Goal: Information Seeking & Learning: Learn about a topic

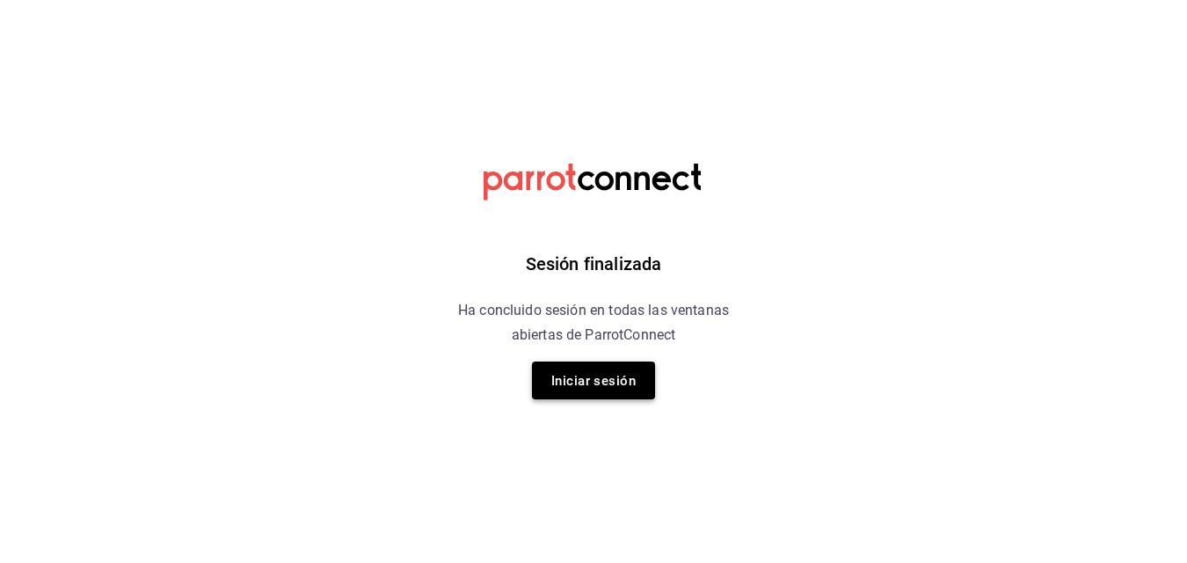
click at [597, 374] on font "Iniciar sesión" at bounding box center [593, 381] width 84 height 16
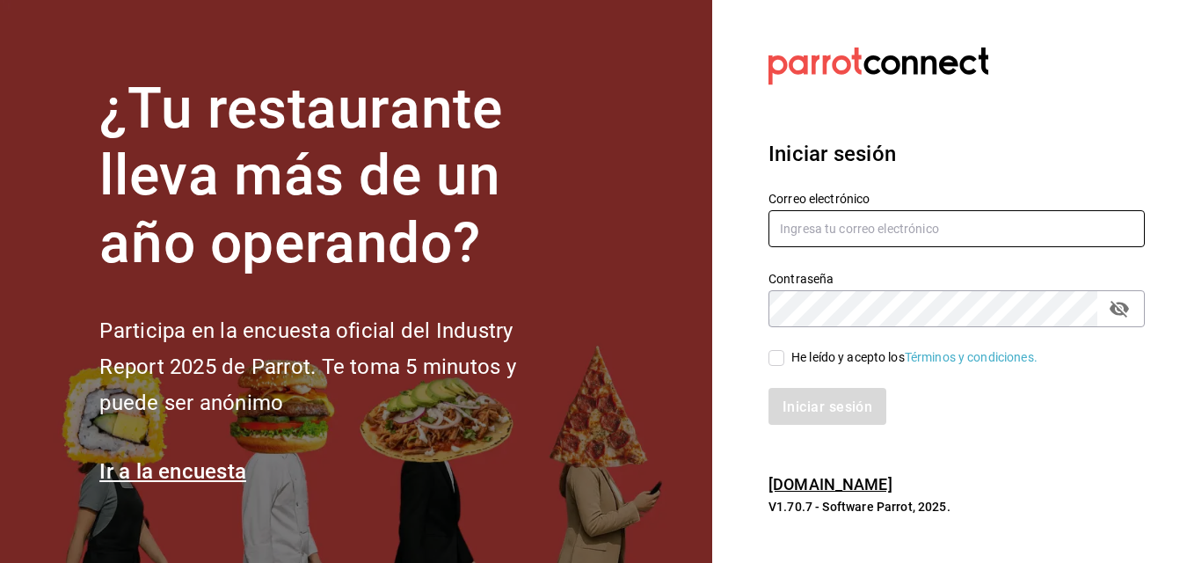
type input "info@motin.mx"
click at [776, 359] on input "He leído y acepto los Términos y condiciones." at bounding box center [777, 358] width 16 height 16
checkbox input "true"
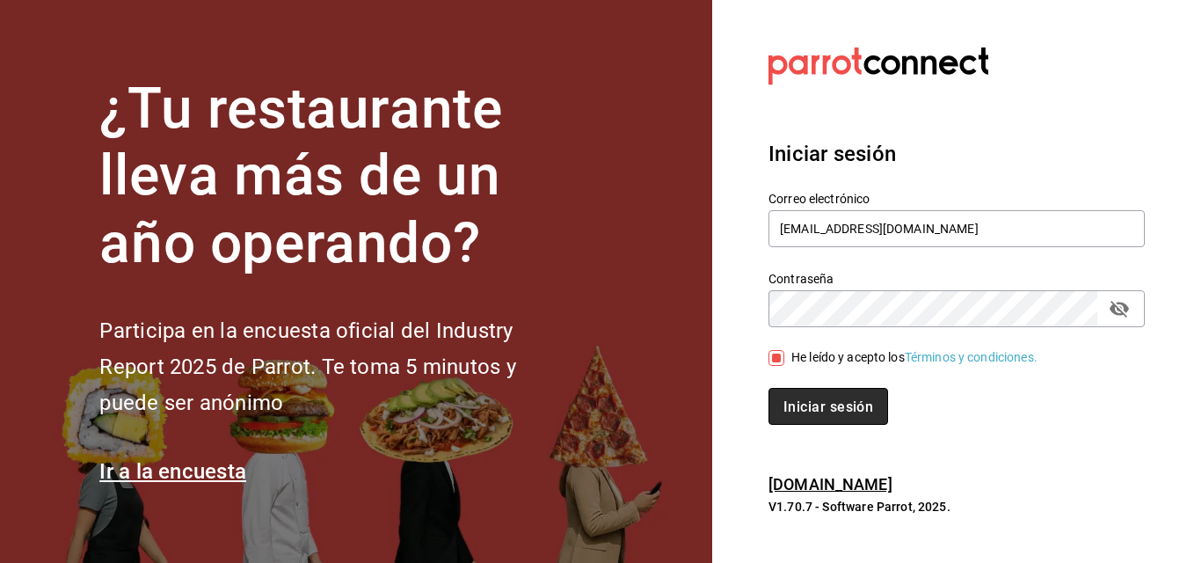
click at [803, 396] on button "Iniciar sesión" at bounding box center [829, 406] width 120 height 37
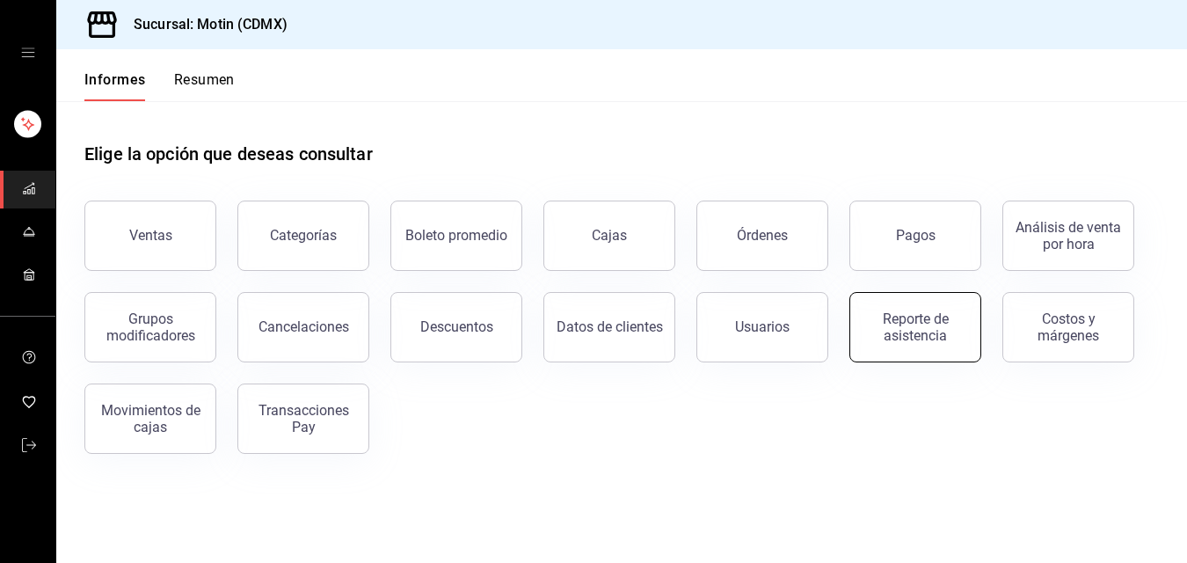
click at [891, 344] on button "Reporte de asistencia" at bounding box center [916, 327] width 132 height 70
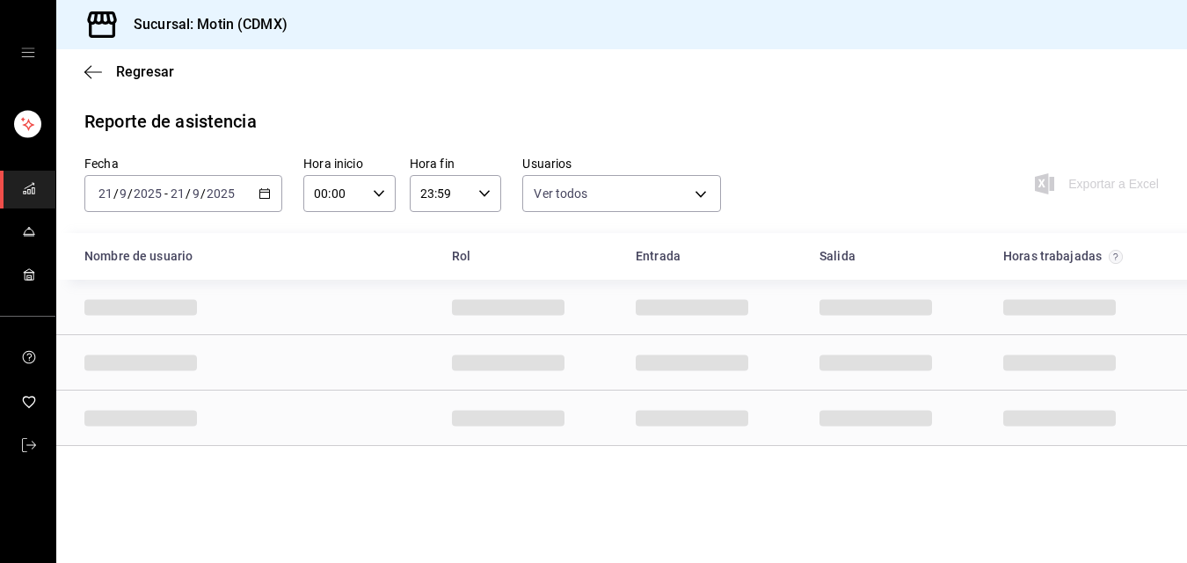
type input "cf37070f-b40b-4826-938e-00ed0c3f2a2d,ca85a358-cf78-4773-8d78-206571464cb4,2c85b…"
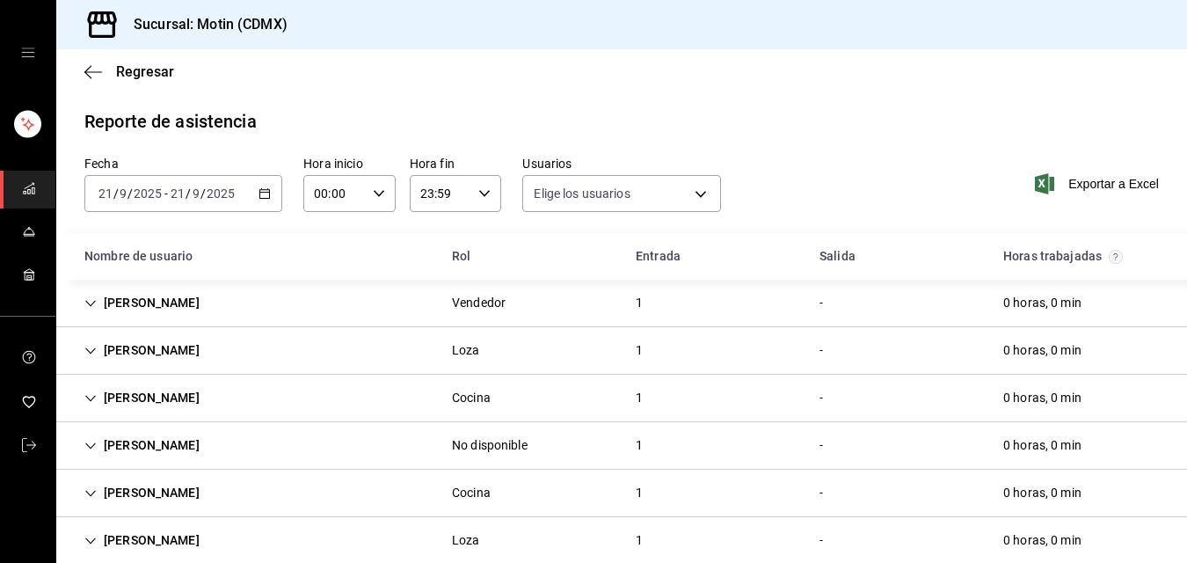
scroll to position [24, 0]
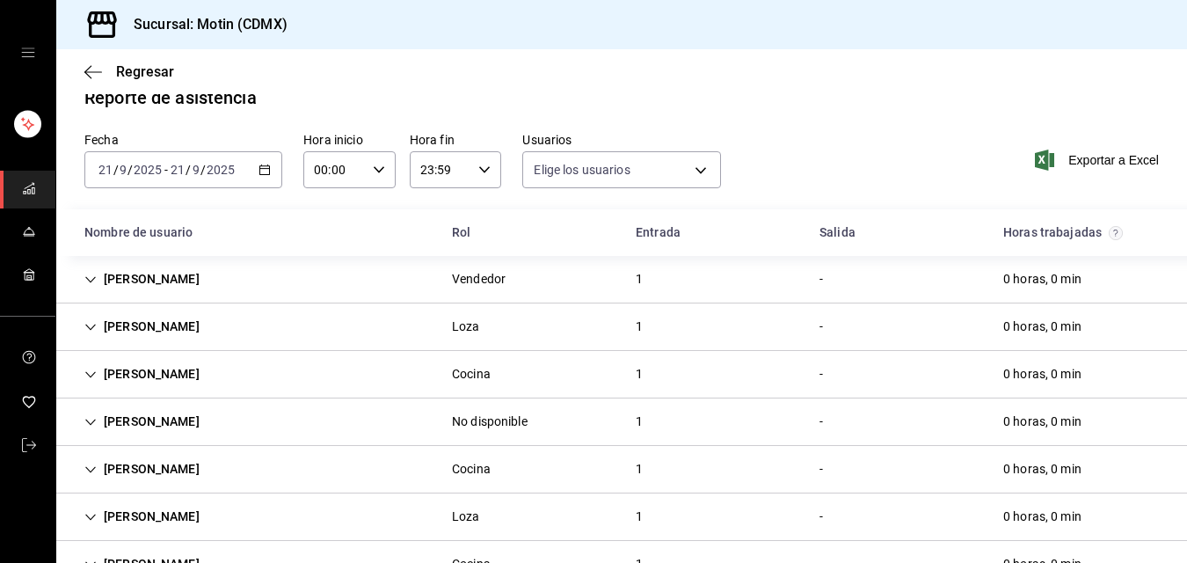
click at [264, 168] on icon "button" at bounding box center [265, 170] width 12 height 12
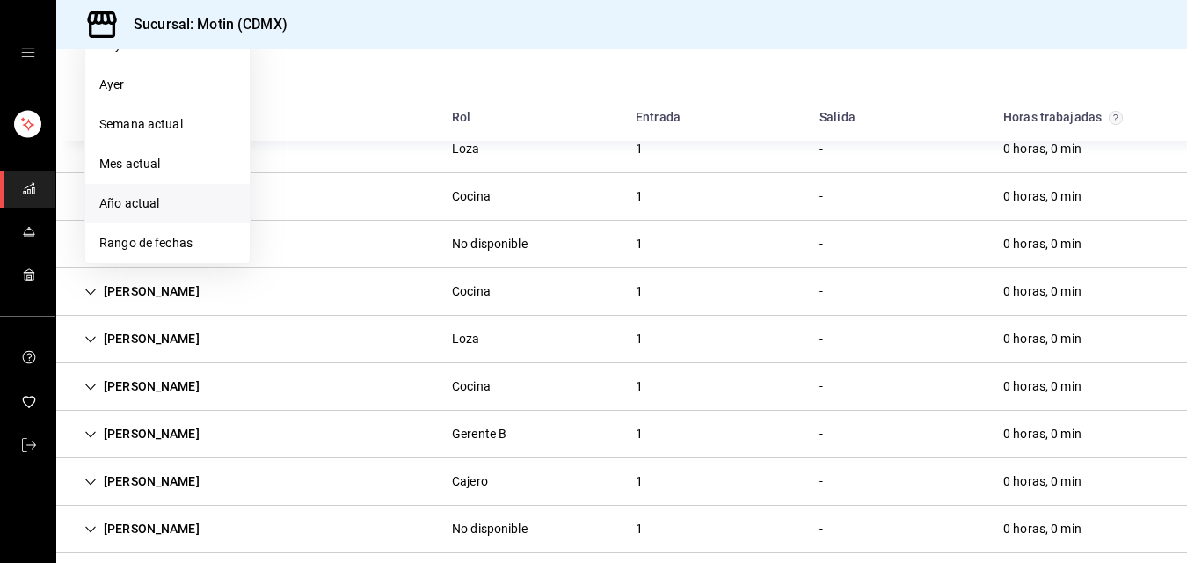
scroll to position [202, 0]
click at [346, 107] on div "Nombre de usuario" at bounding box center [254, 117] width 368 height 33
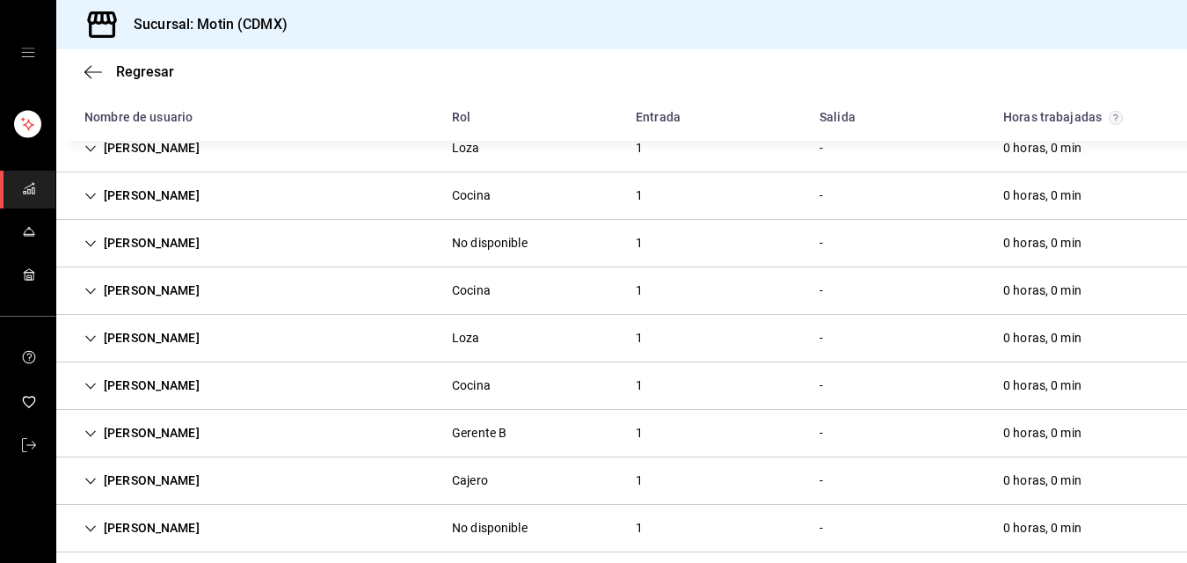
click at [346, 107] on div "Nombre de usuario" at bounding box center [254, 117] width 368 height 33
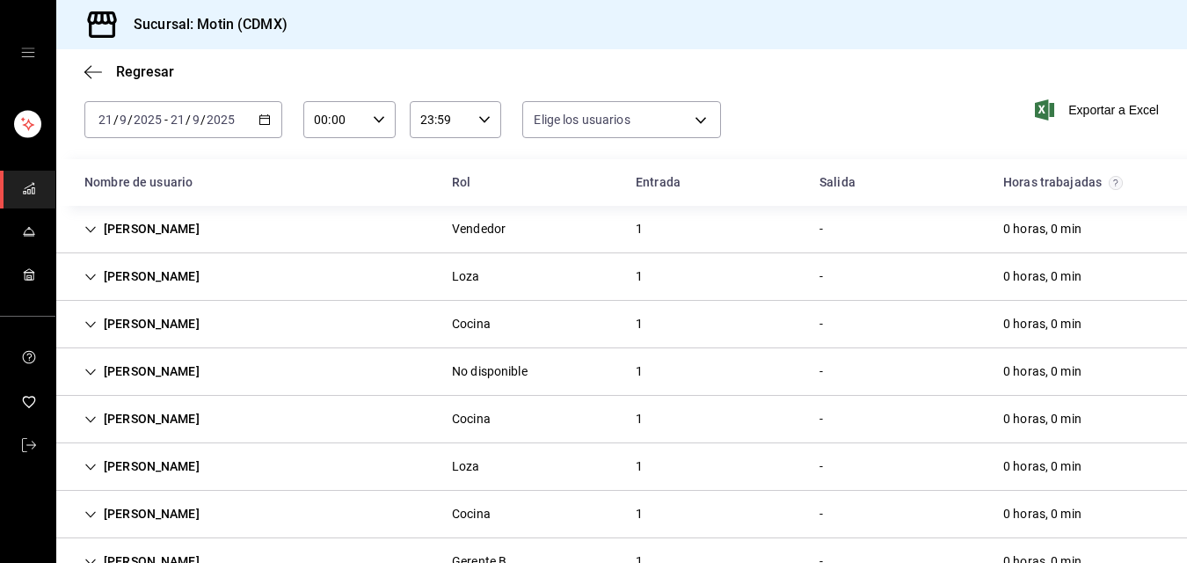
scroll to position [0, 0]
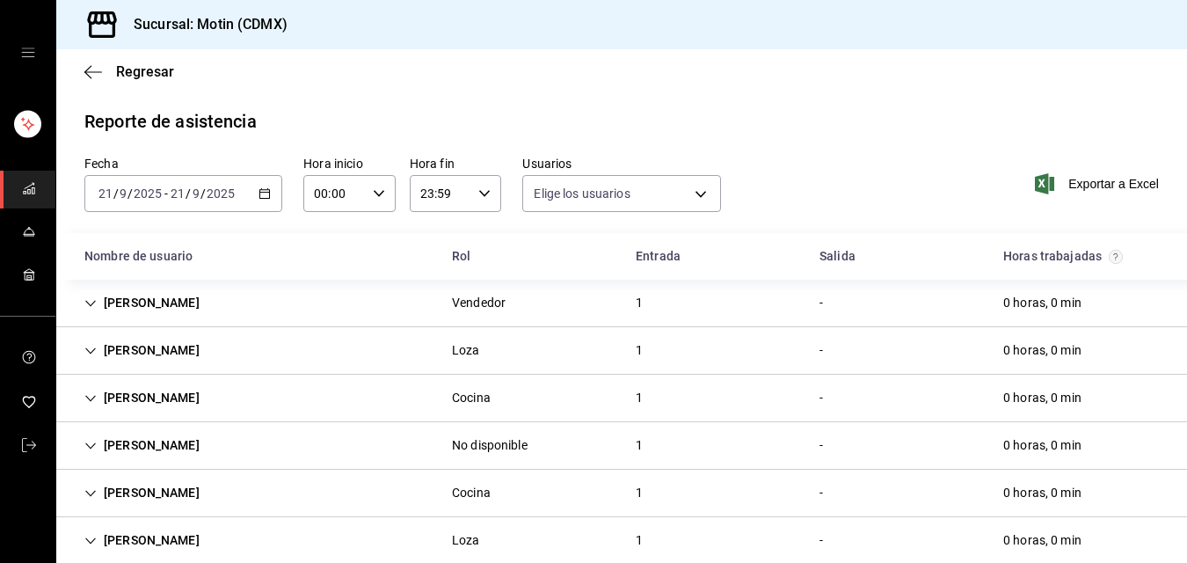
click at [266, 190] on \(Stroke\) "button" at bounding box center [264, 194] width 11 height 10
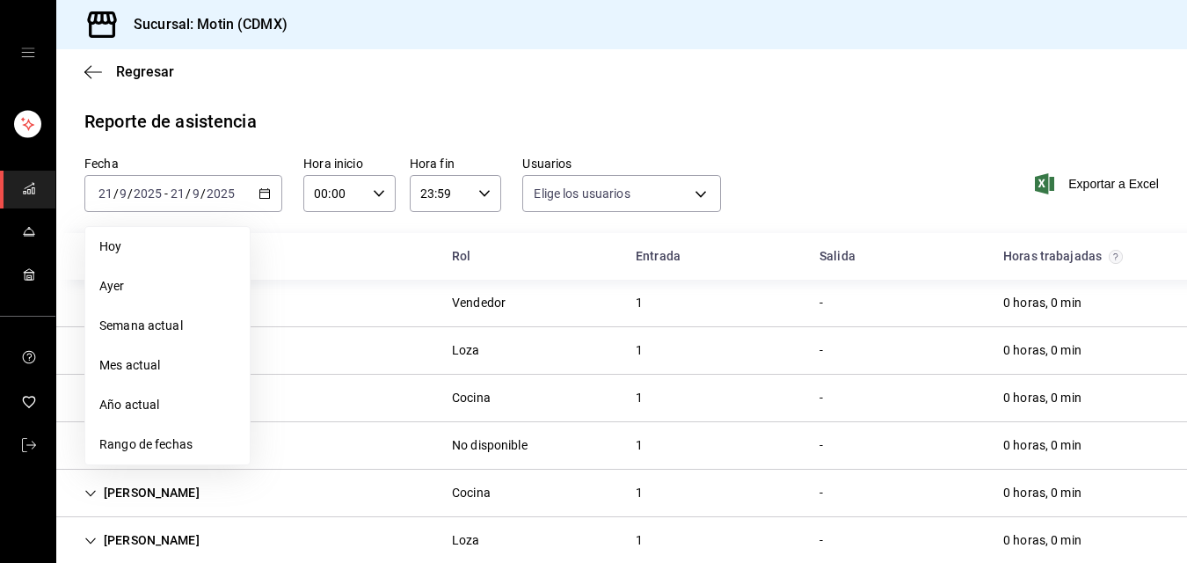
scroll to position [220, 0]
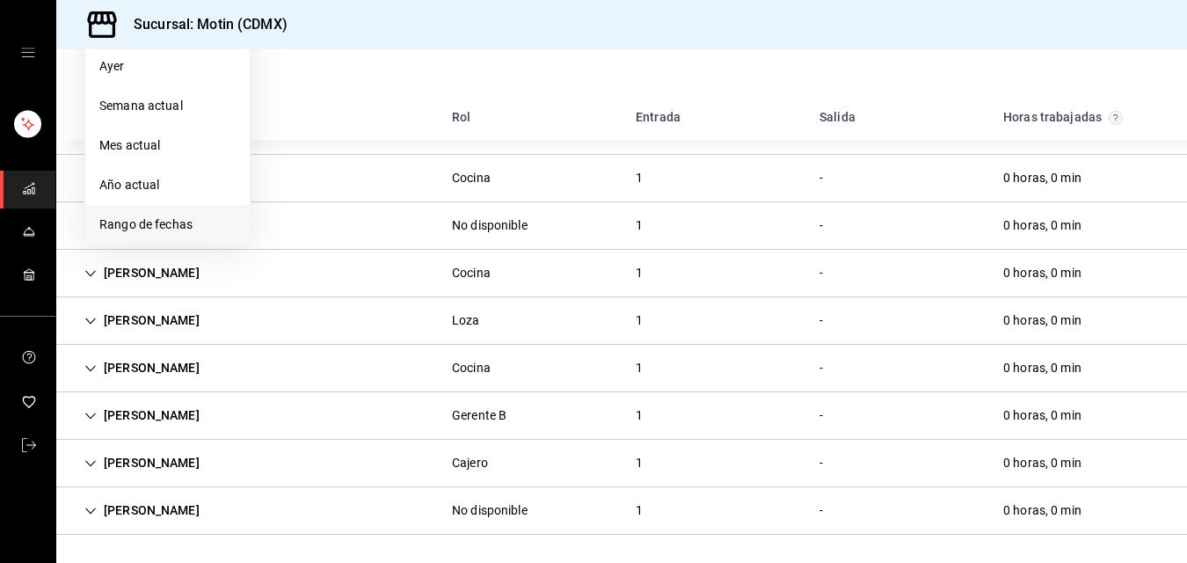
click at [198, 222] on span "Rango de fechas" at bounding box center [167, 224] width 136 height 18
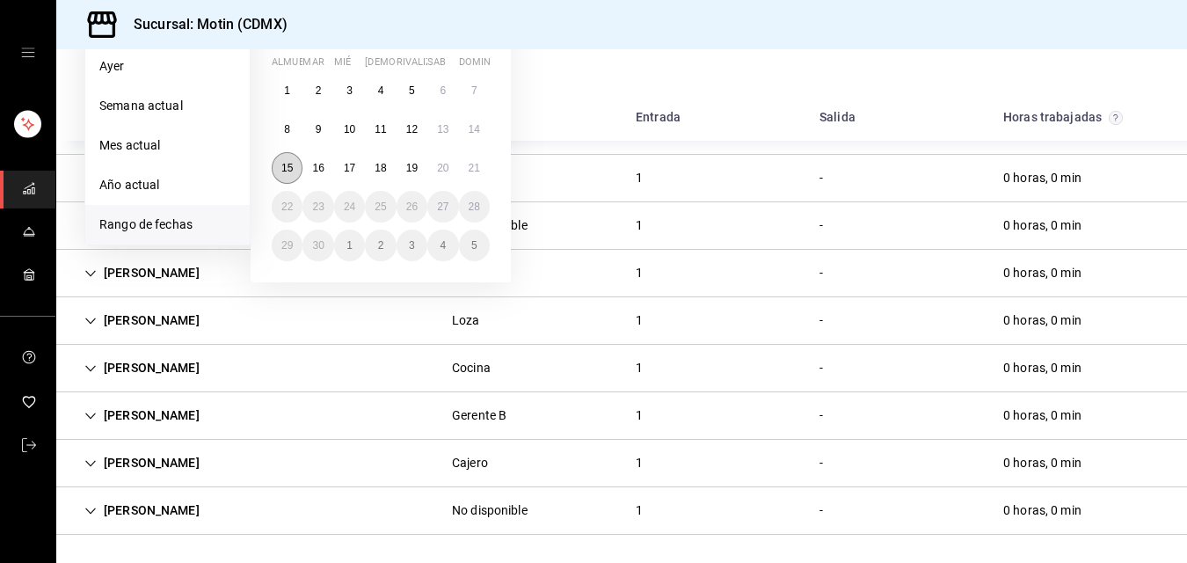
click at [288, 169] on font "15" at bounding box center [286, 168] width 11 height 12
click at [288, 169] on div "[PERSON_NAME] 1 - 0 horas, 0 min" at bounding box center [621, 178] width 1131 height 47
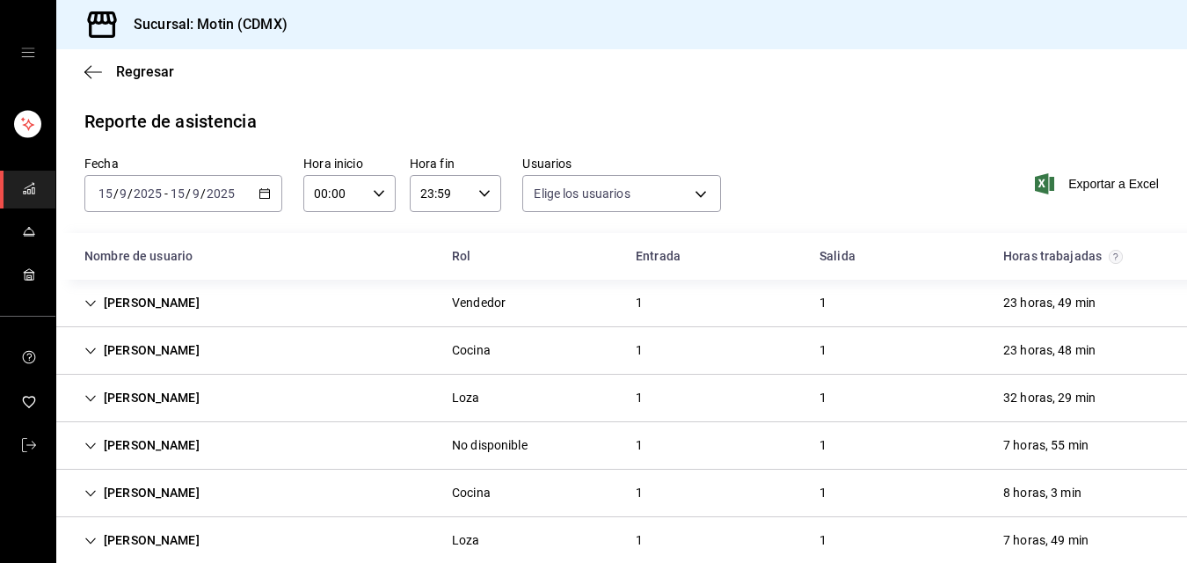
click at [632, 298] on div "1" at bounding box center [639, 303] width 35 height 33
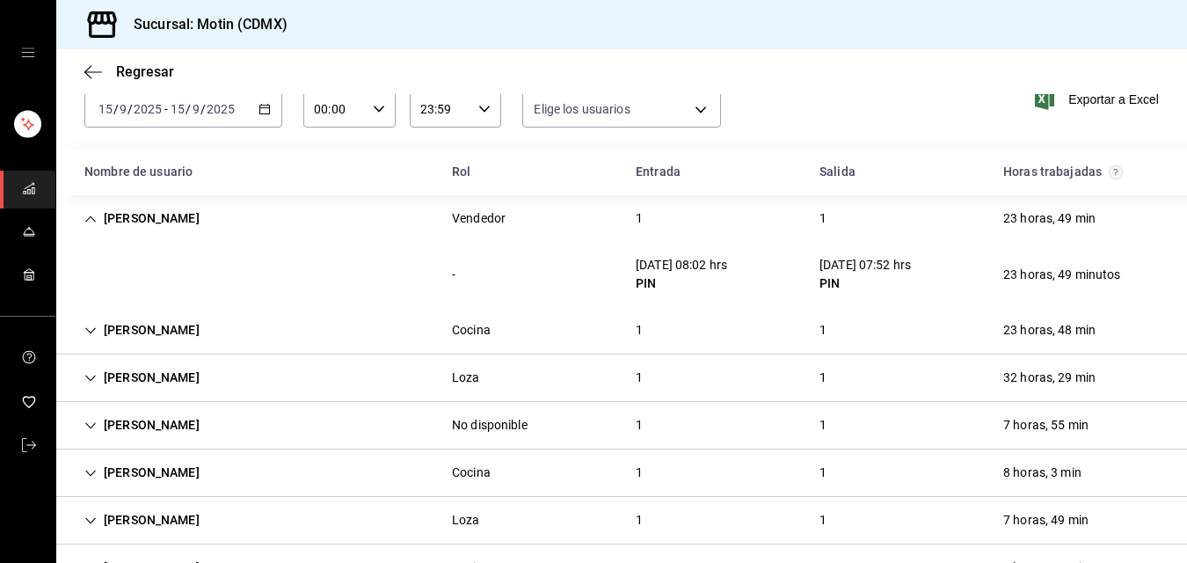
scroll to position [117, 0]
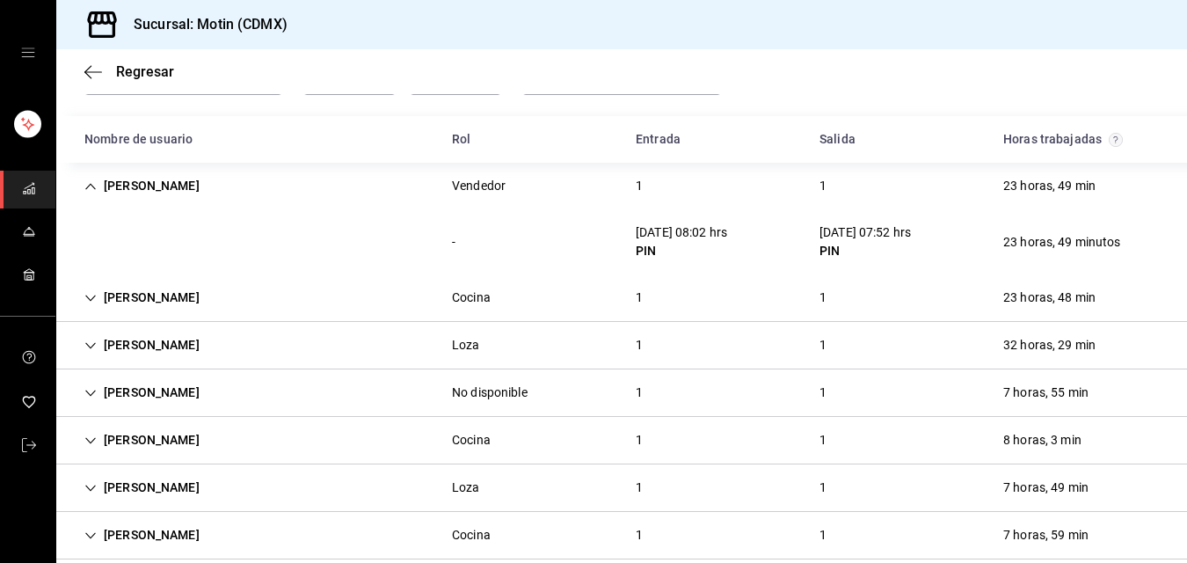
click at [632, 296] on div "1" at bounding box center [639, 297] width 35 height 33
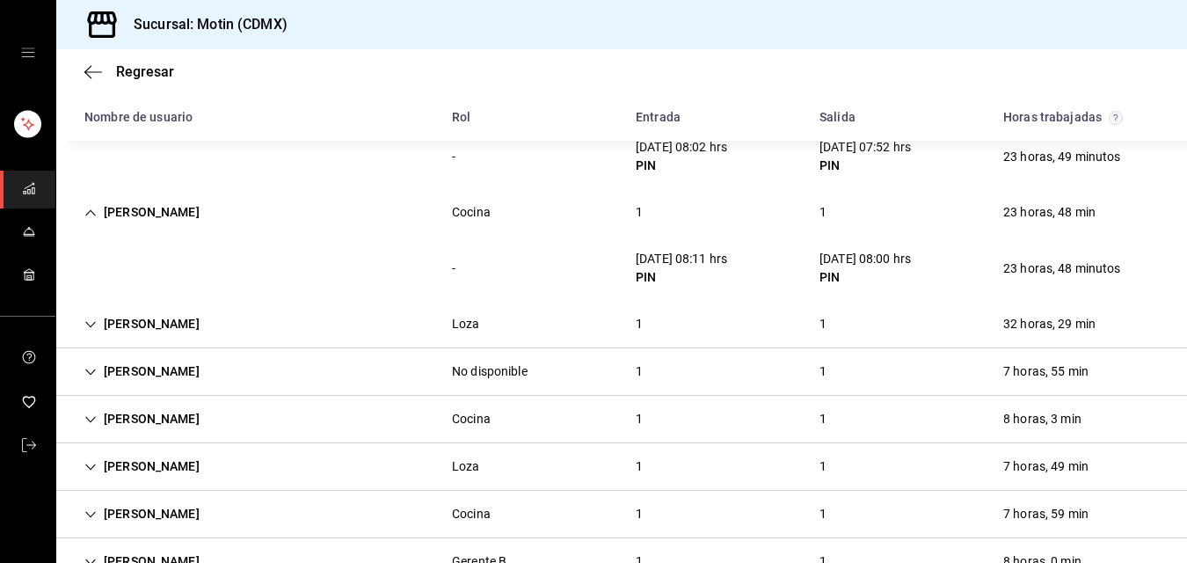
scroll to position [208, 0]
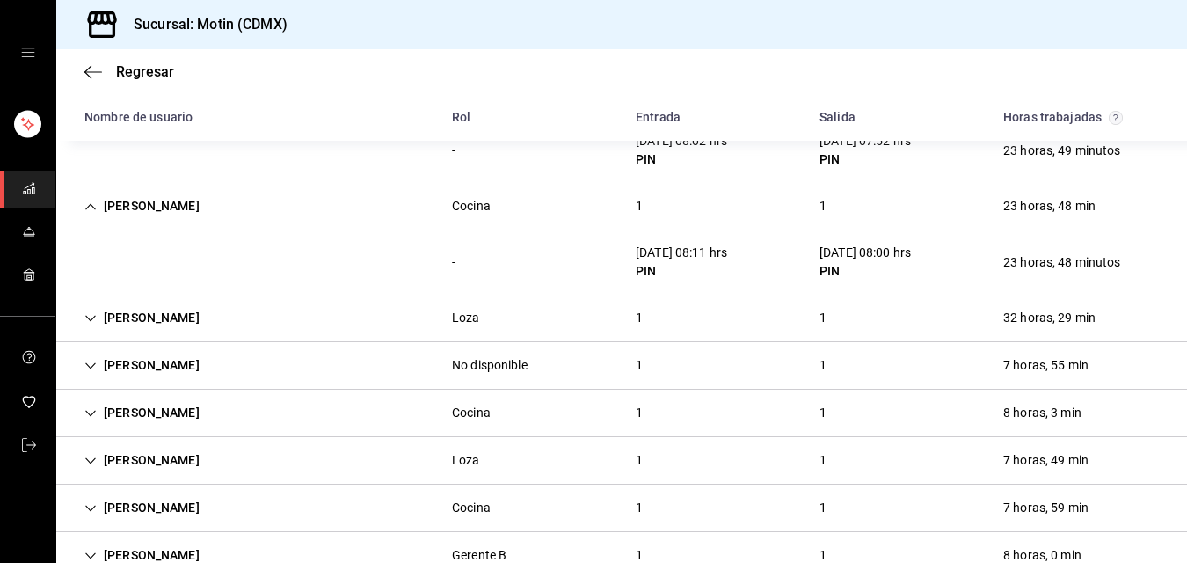
click at [639, 321] on div "1" at bounding box center [639, 318] width 35 height 33
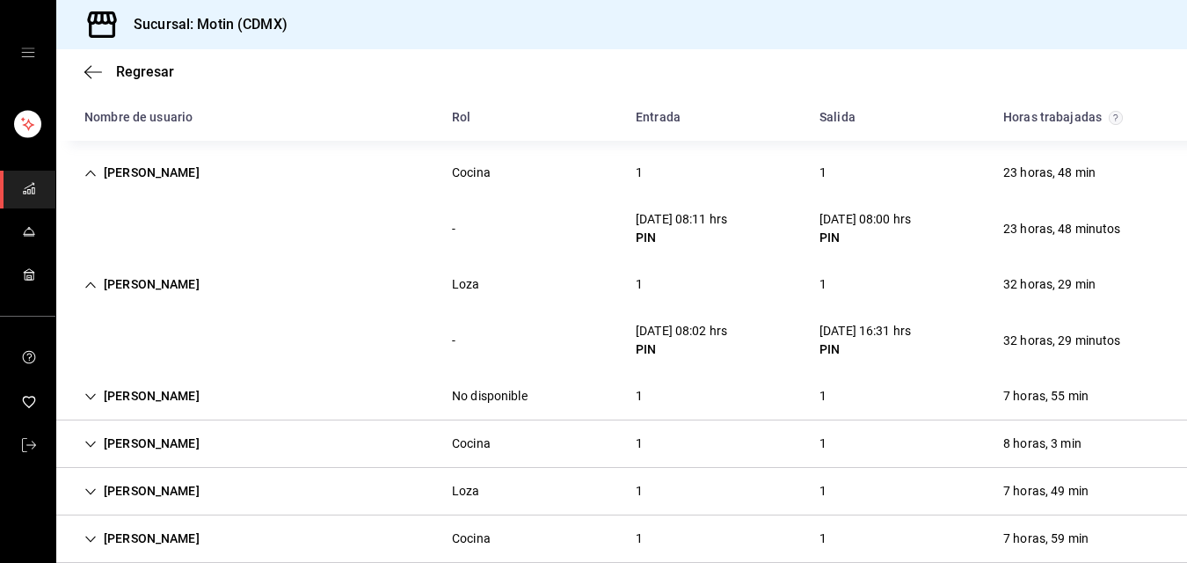
scroll to position [369, 0]
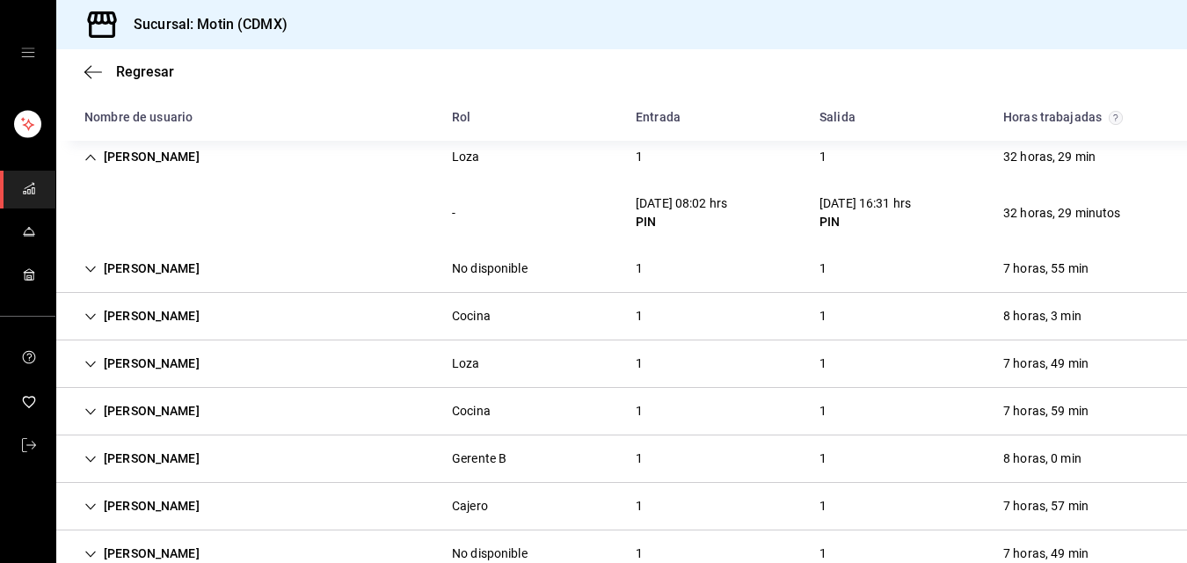
click at [633, 267] on div "1" at bounding box center [639, 268] width 35 height 33
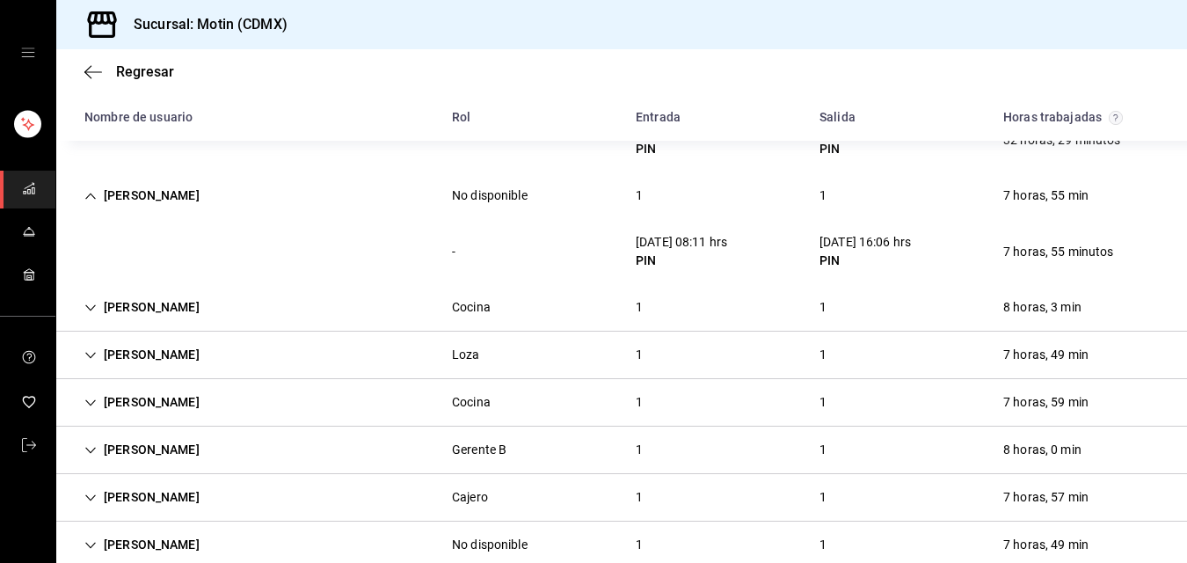
scroll to position [449, 0]
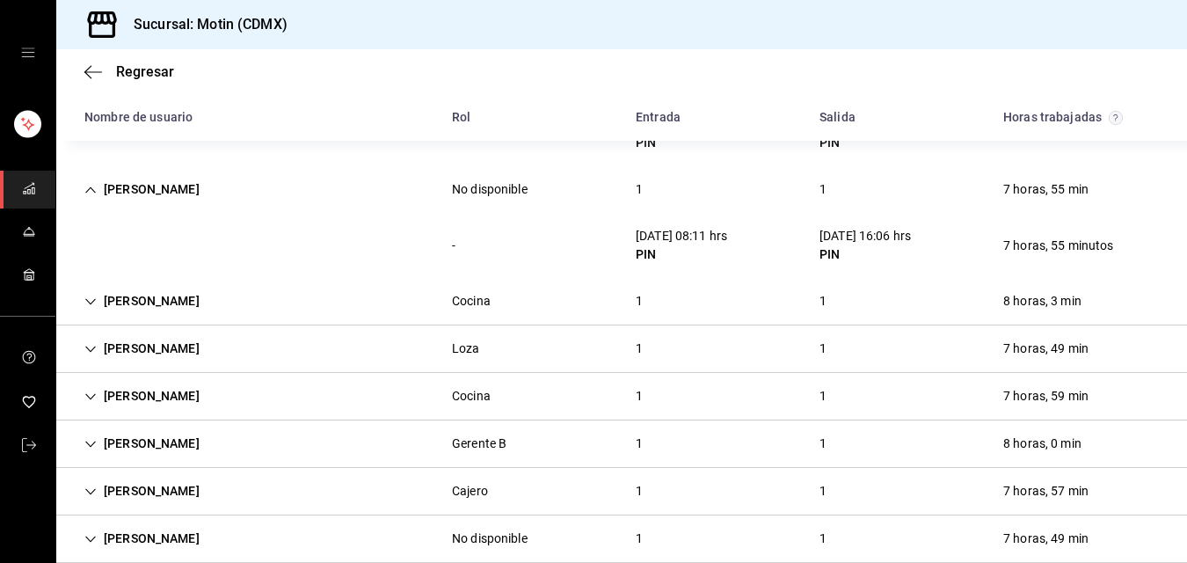
click at [634, 282] on div "[PERSON_NAME] 1 1 8 horas, 3 min" at bounding box center [621, 301] width 1131 height 47
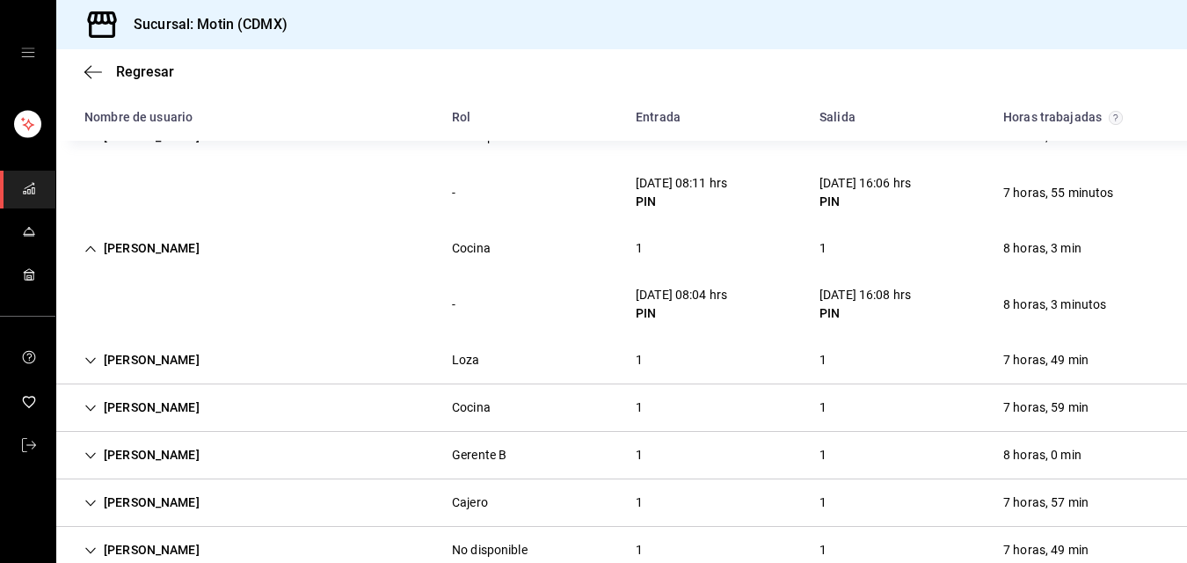
scroll to position [507, 0]
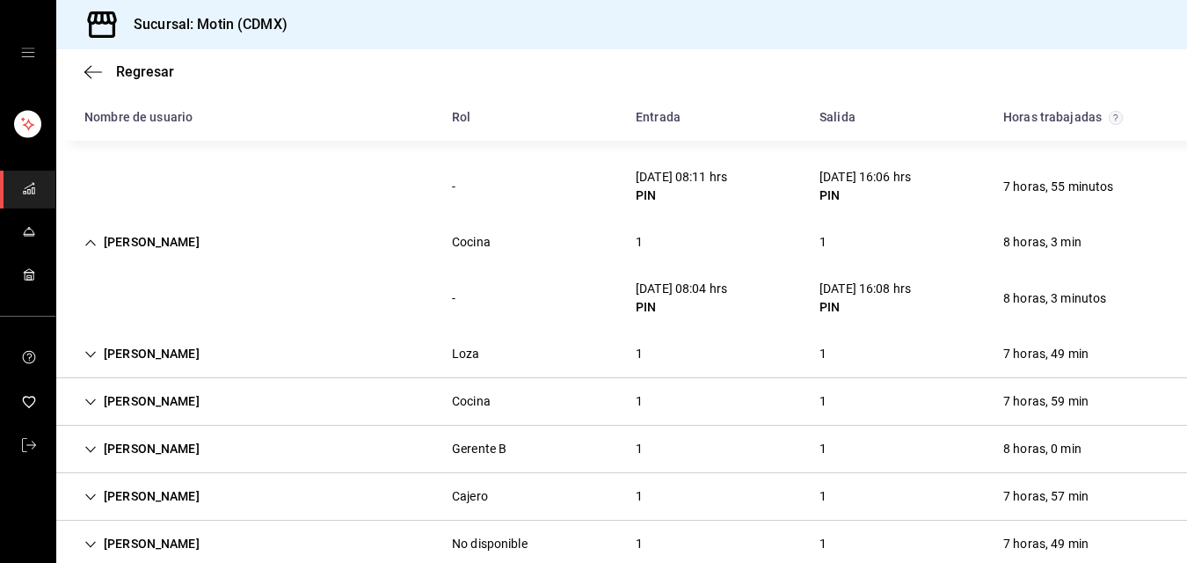
click at [628, 352] on div "1" at bounding box center [639, 354] width 35 height 33
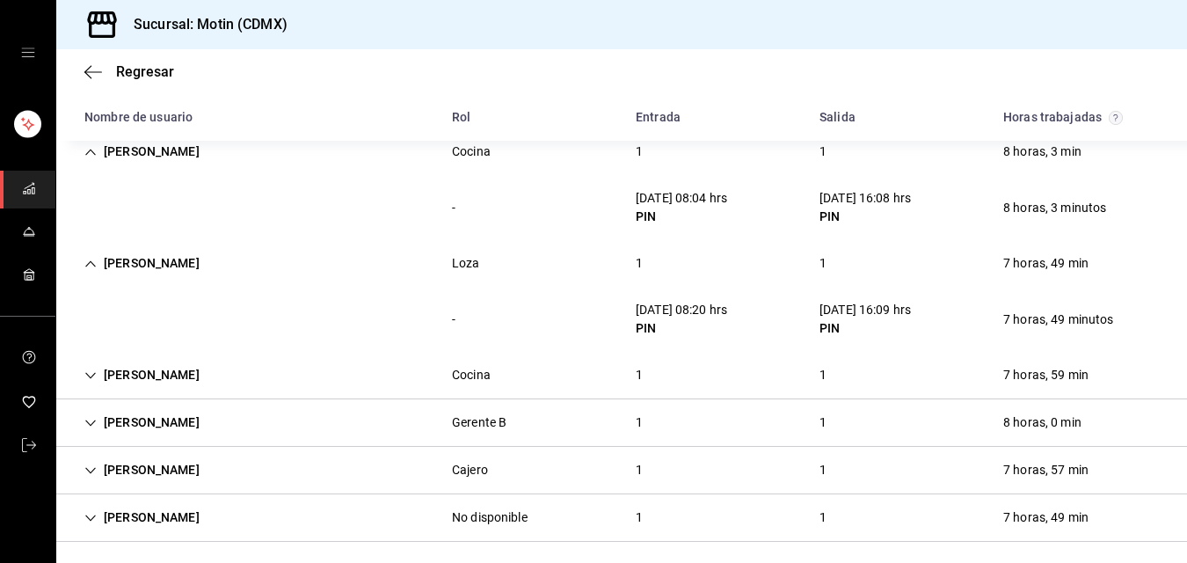
scroll to position [605, 0]
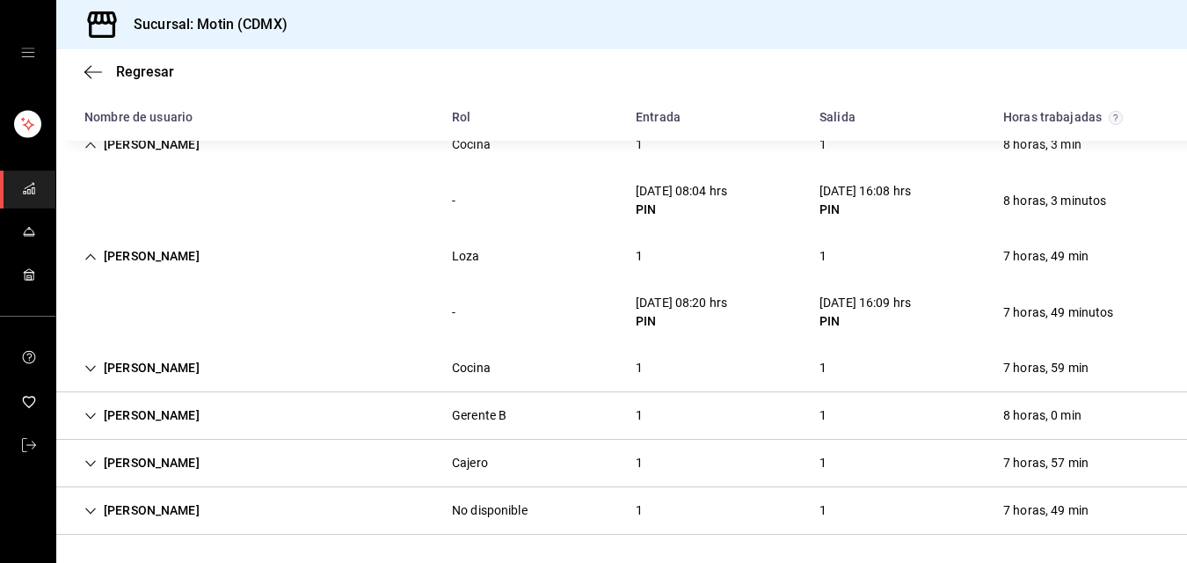
click at [633, 361] on div "1" at bounding box center [639, 368] width 35 height 33
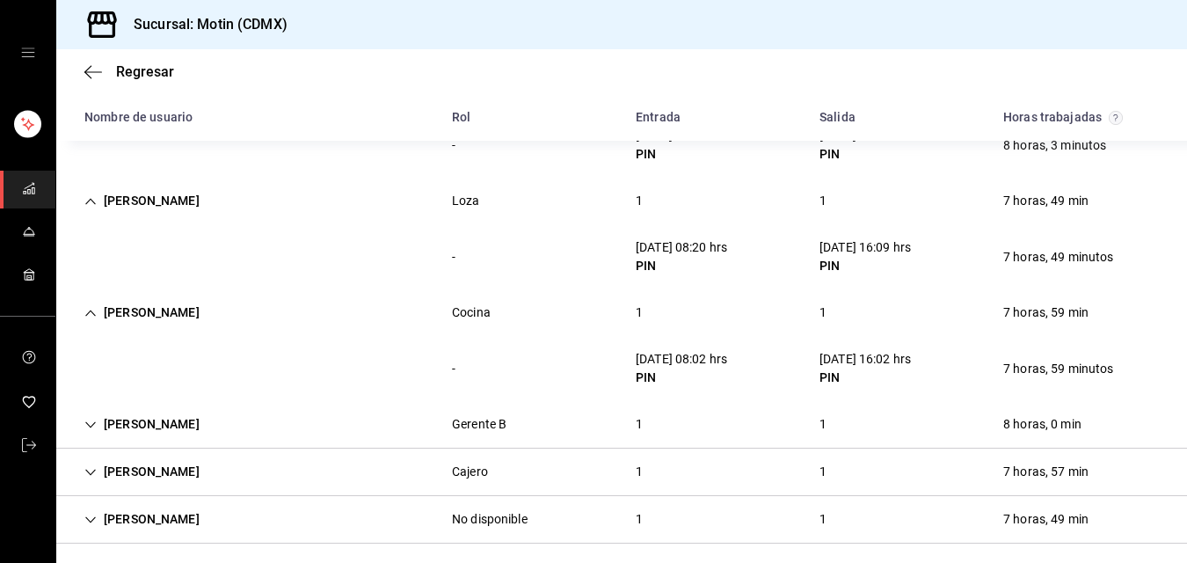
scroll to position [669, 0]
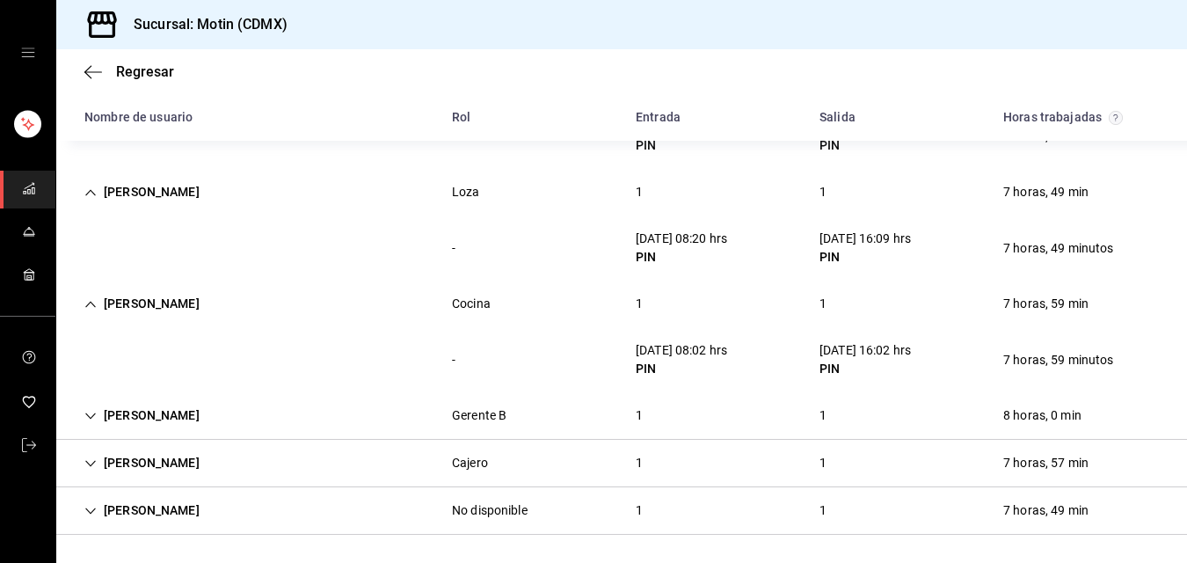
click at [634, 411] on div "1" at bounding box center [639, 415] width 35 height 33
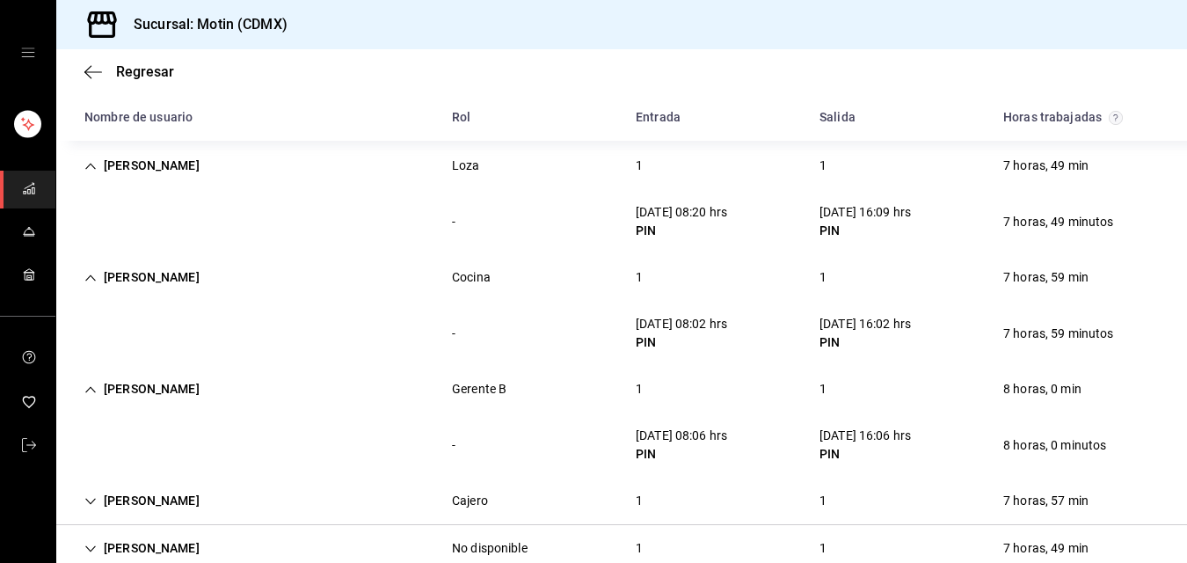
scroll to position [734, 0]
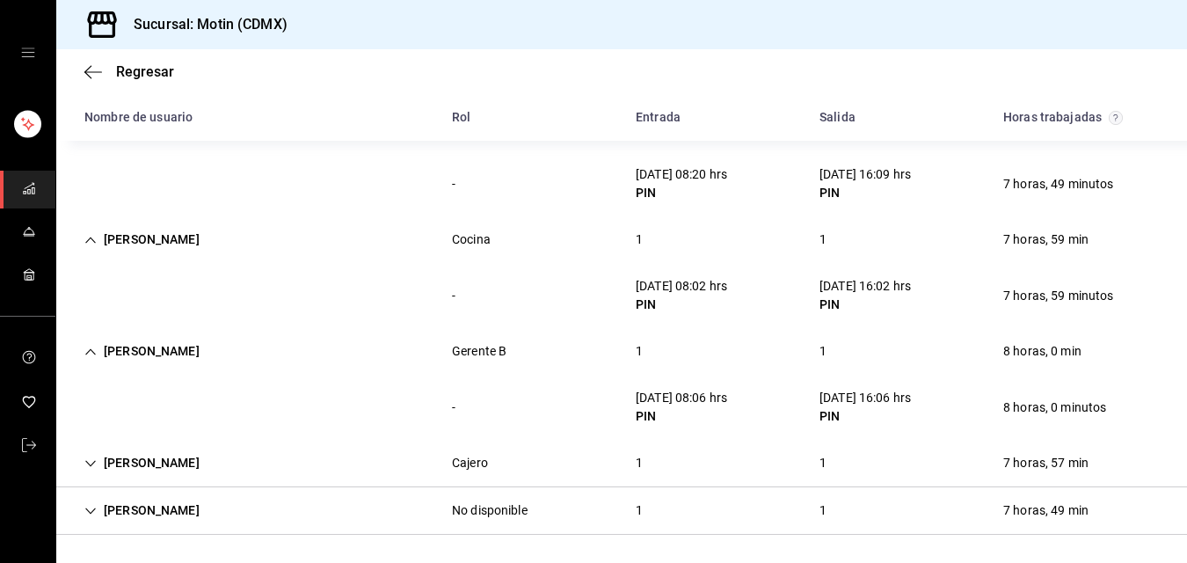
click at [626, 465] on div "1" at bounding box center [639, 463] width 35 height 33
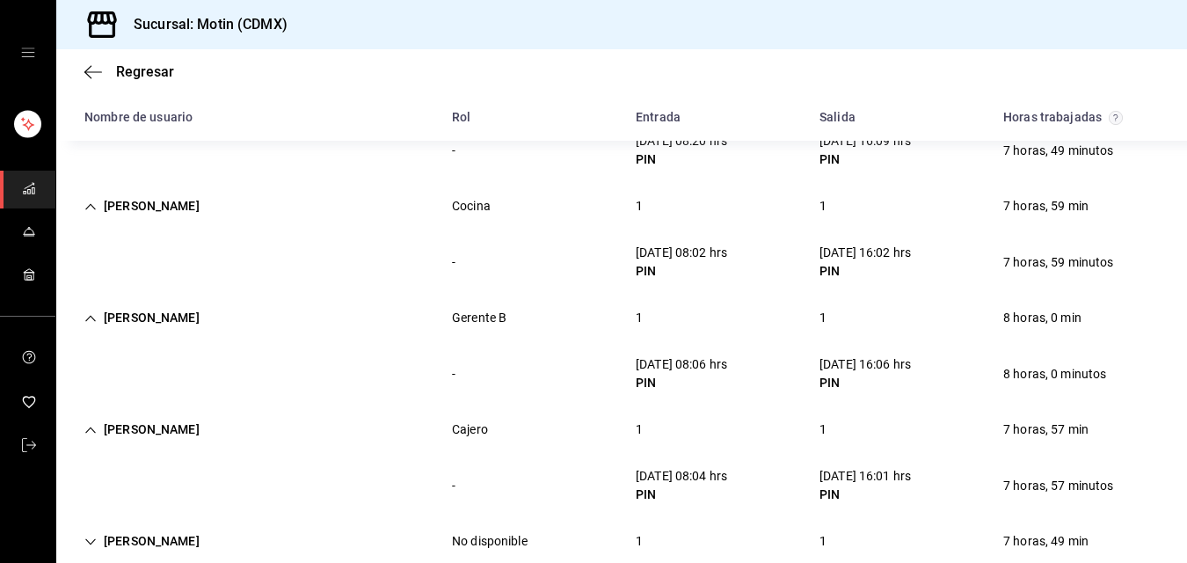
scroll to position [798, 0]
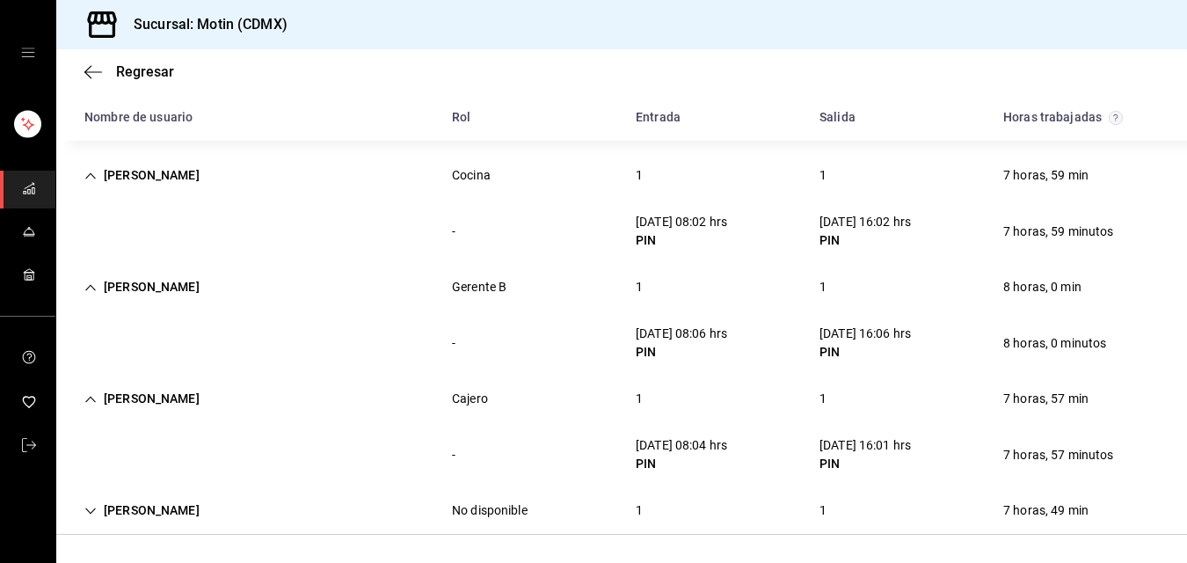
click at [631, 507] on div "1" at bounding box center [639, 510] width 35 height 33
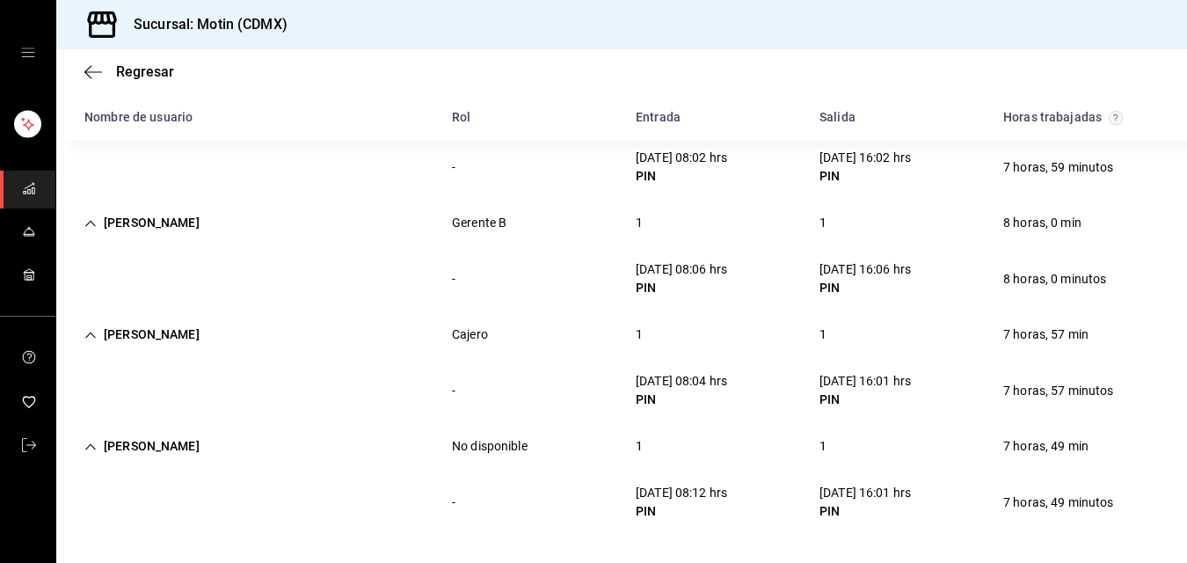
scroll to position [0, 0]
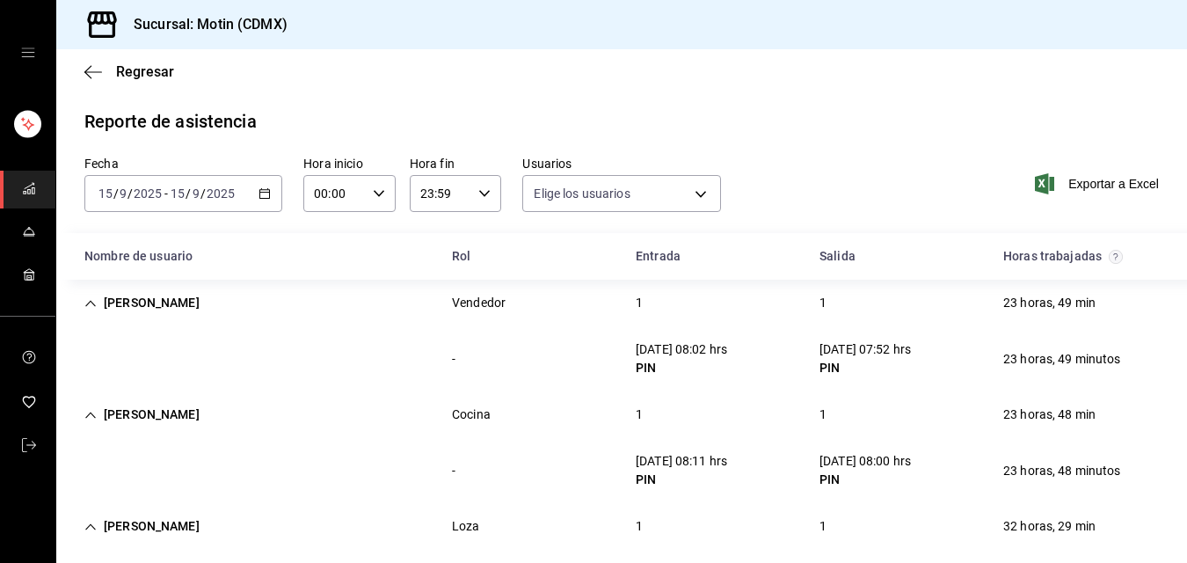
click at [259, 194] on icon "button" at bounding box center [265, 193] width 12 height 12
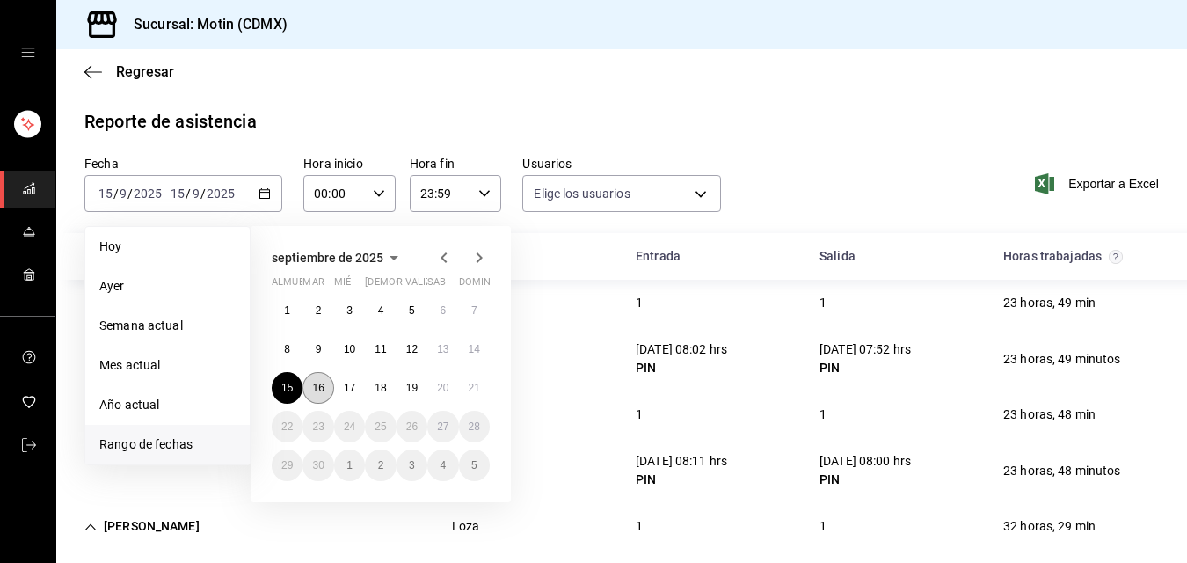
click at [320, 391] on font "16" at bounding box center [317, 388] width 11 height 12
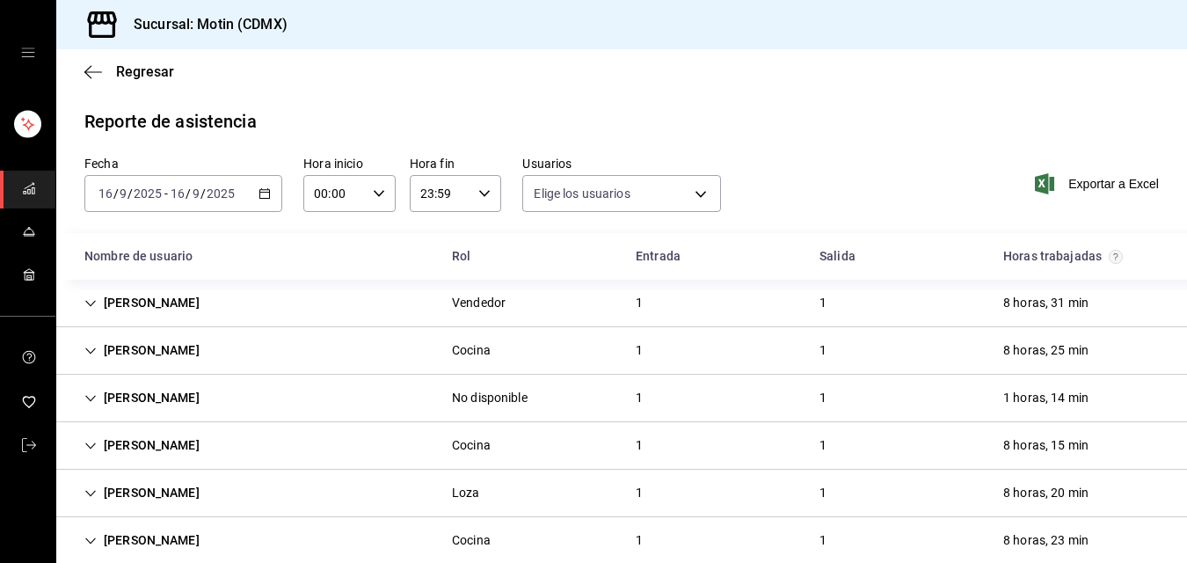
click at [633, 297] on div "1" at bounding box center [639, 303] width 35 height 33
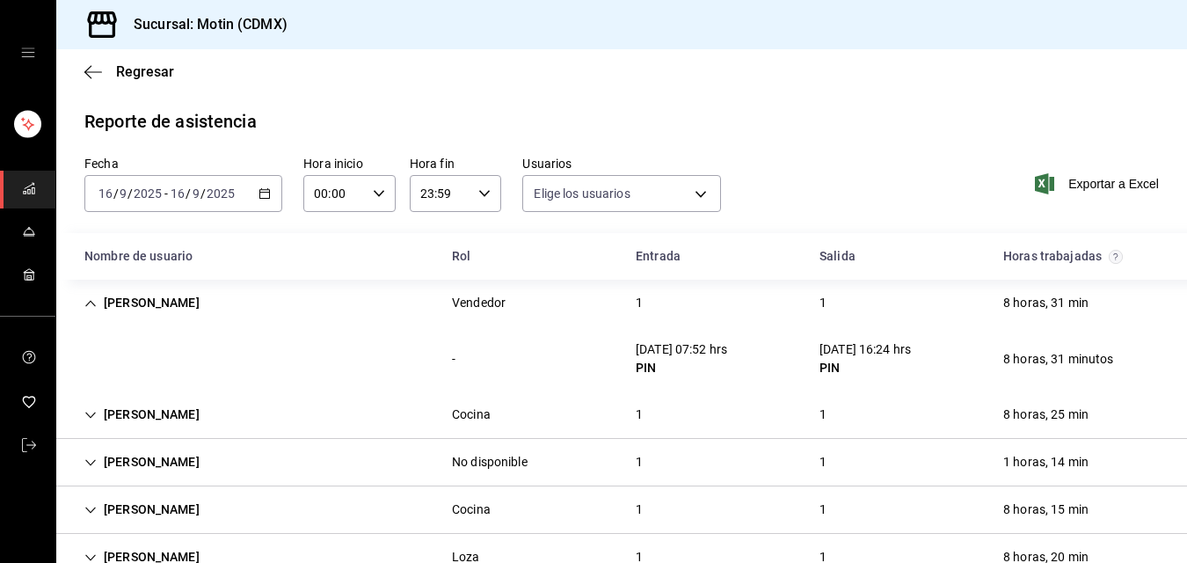
click at [630, 414] on div "1" at bounding box center [639, 414] width 35 height 33
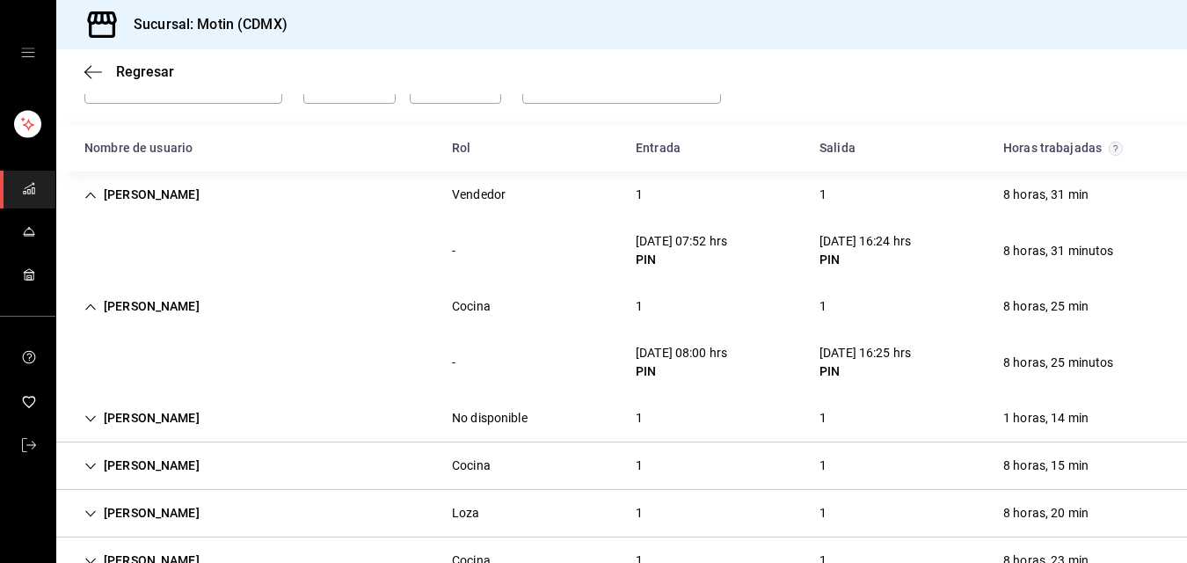
scroll to position [150, 0]
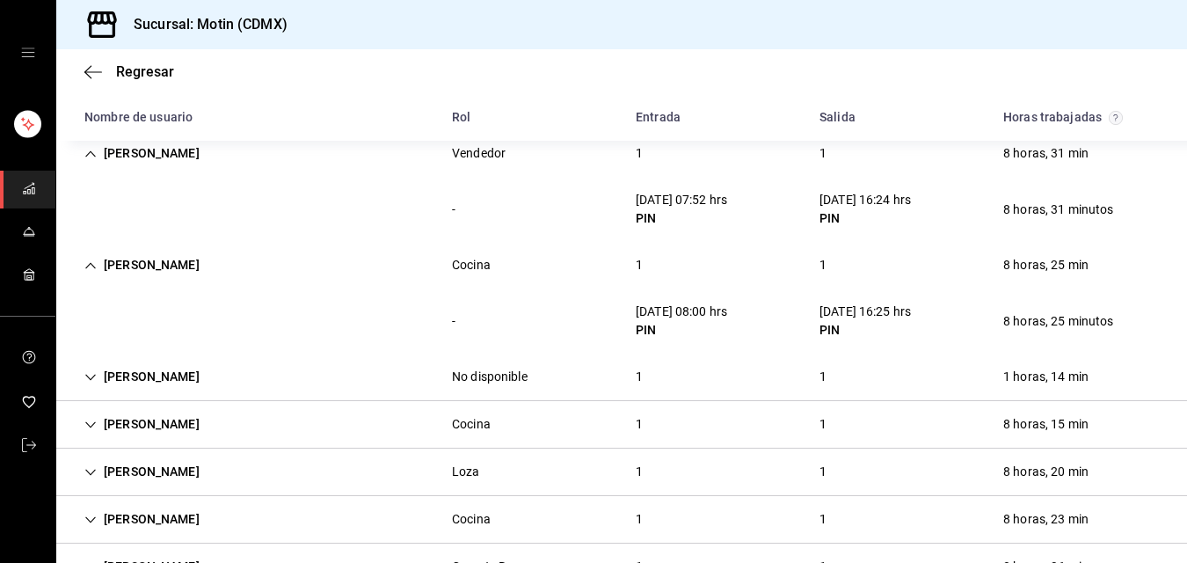
click at [629, 371] on div "1" at bounding box center [639, 377] width 35 height 33
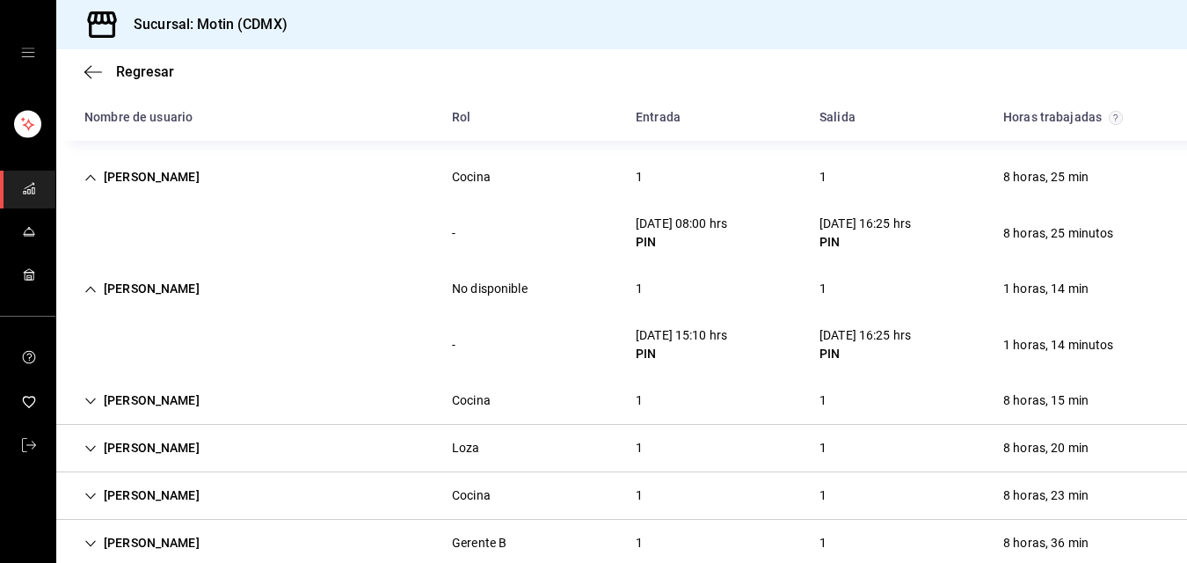
scroll to position [299, 0]
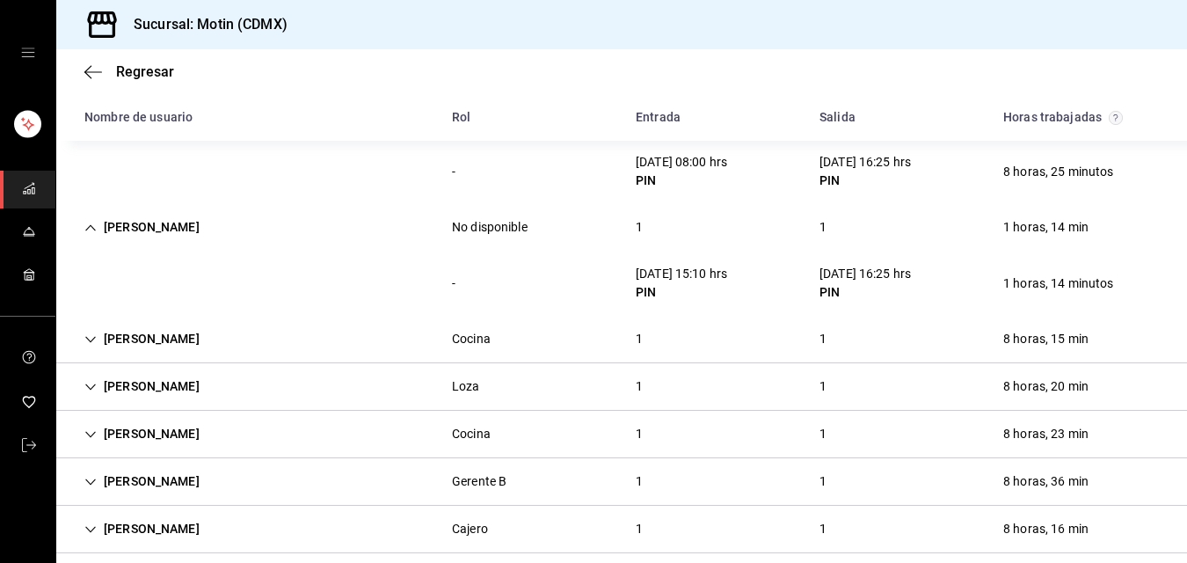
click at [637, 340] on div "1" at bounding box center [639, 339] width 35 height 33
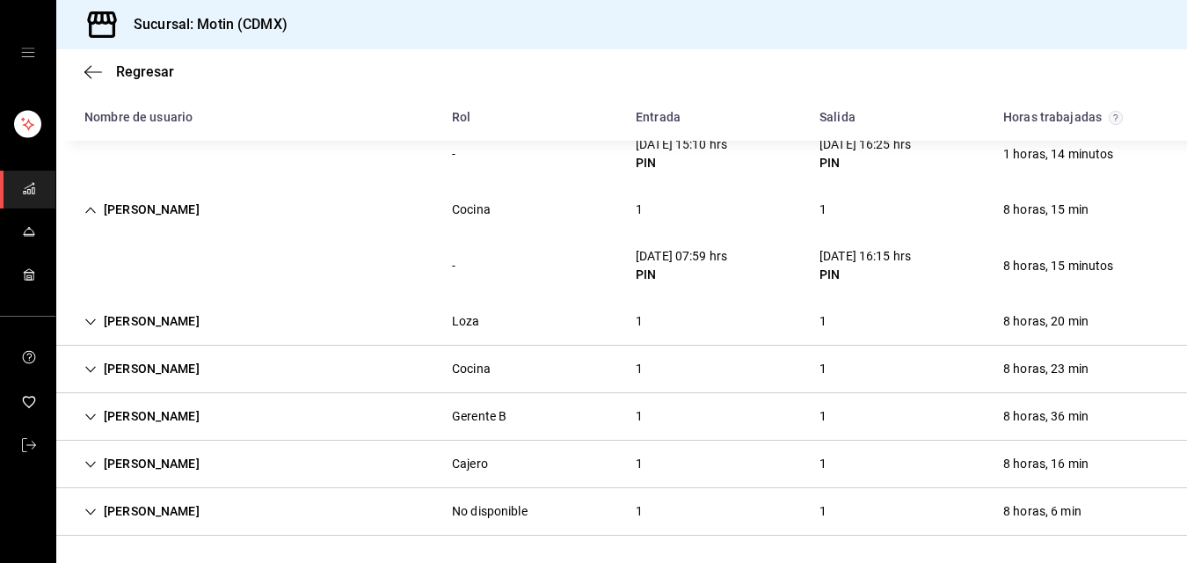
scroll to position [429, 0]
click at [635, 320] on div "1" at bounding box center [639, 320] width 35 height 33
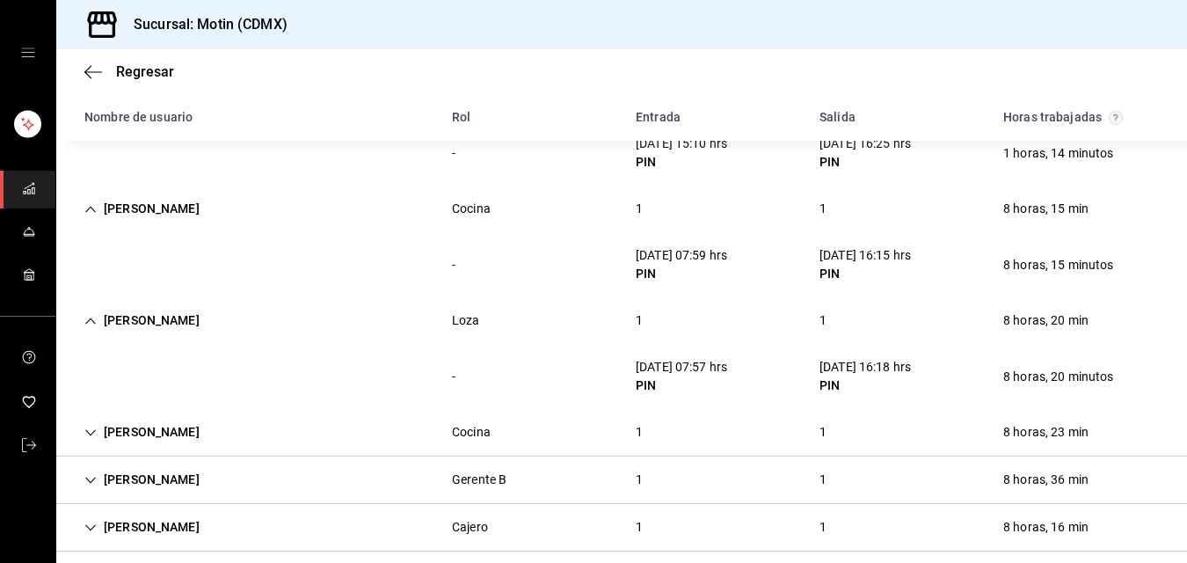
click at [630, 434] on div "1" at bounding box center [639, 432] width 35 height 33
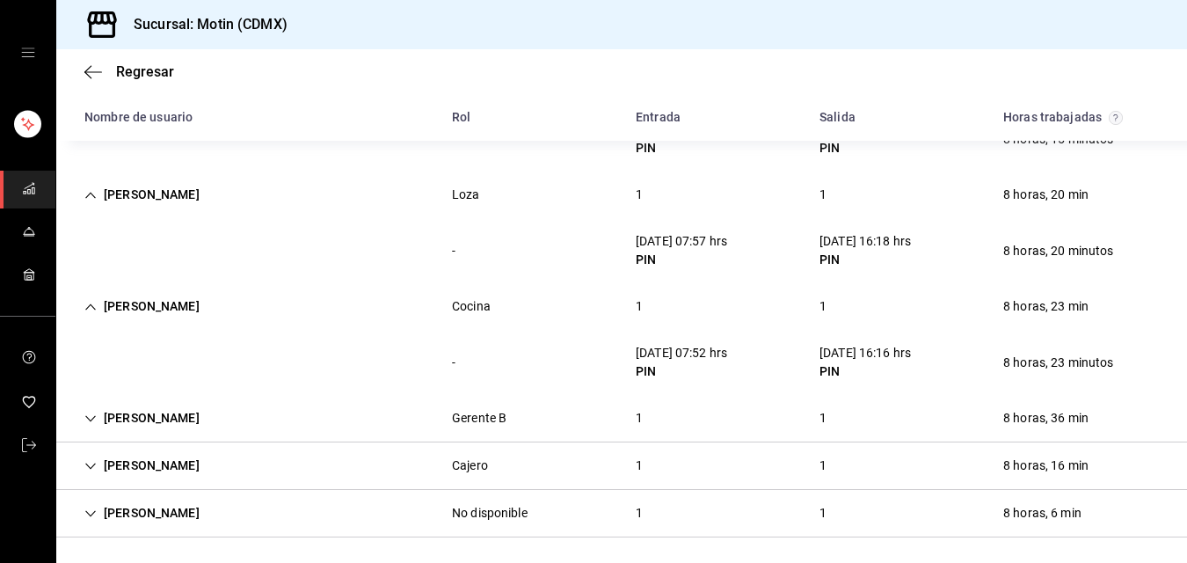
scroll to position [558, 0]
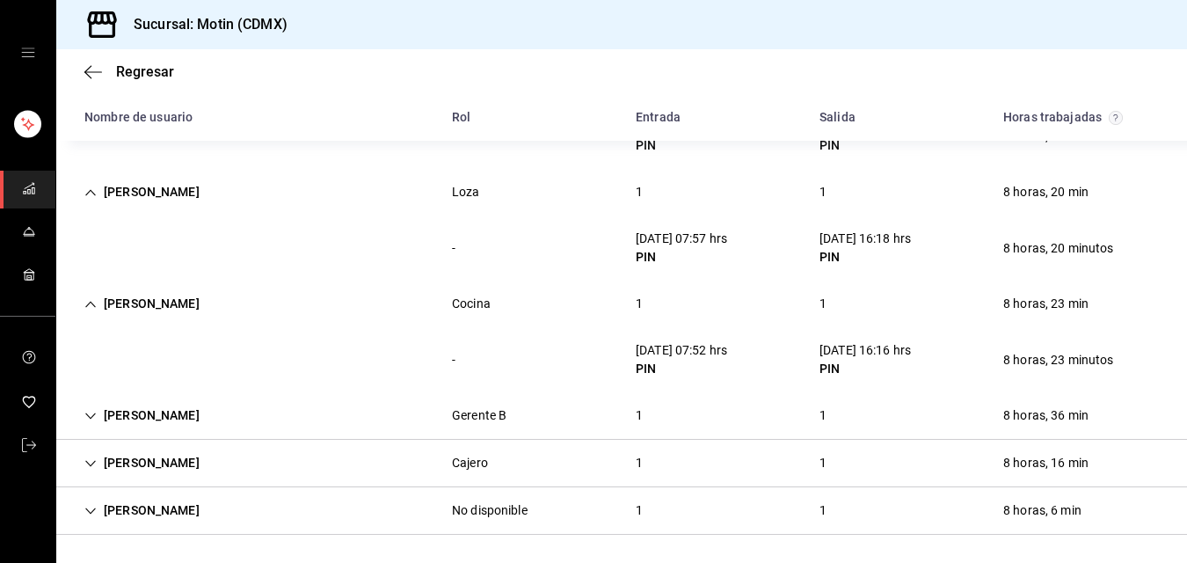
click at [632, 412] on div "1" at bounding box center [639, 415] width 35 height 33
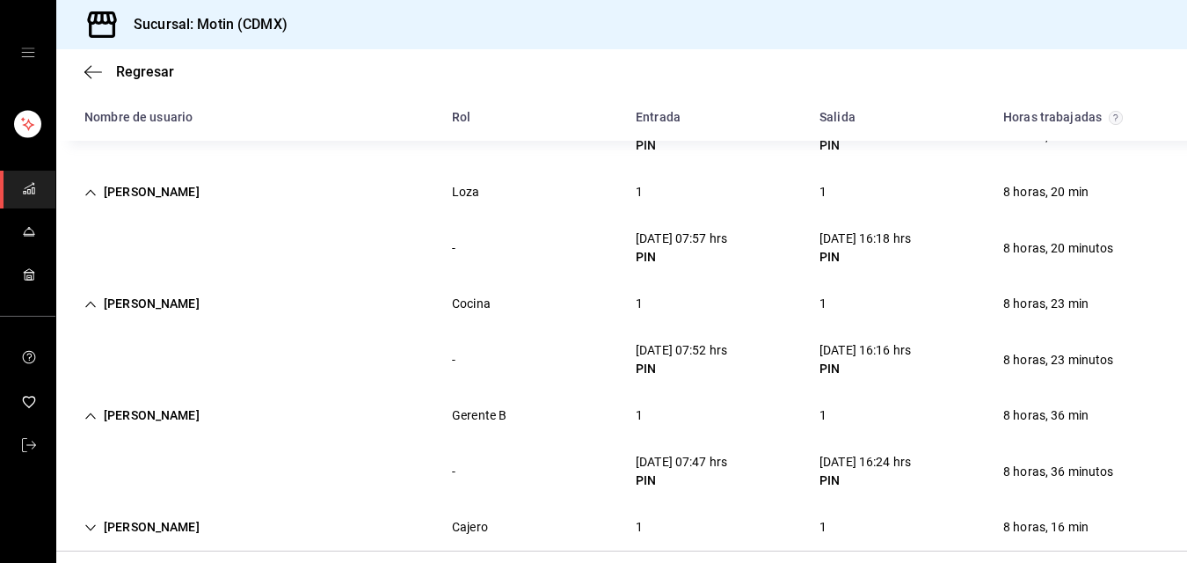
scroll to position [622, 0]
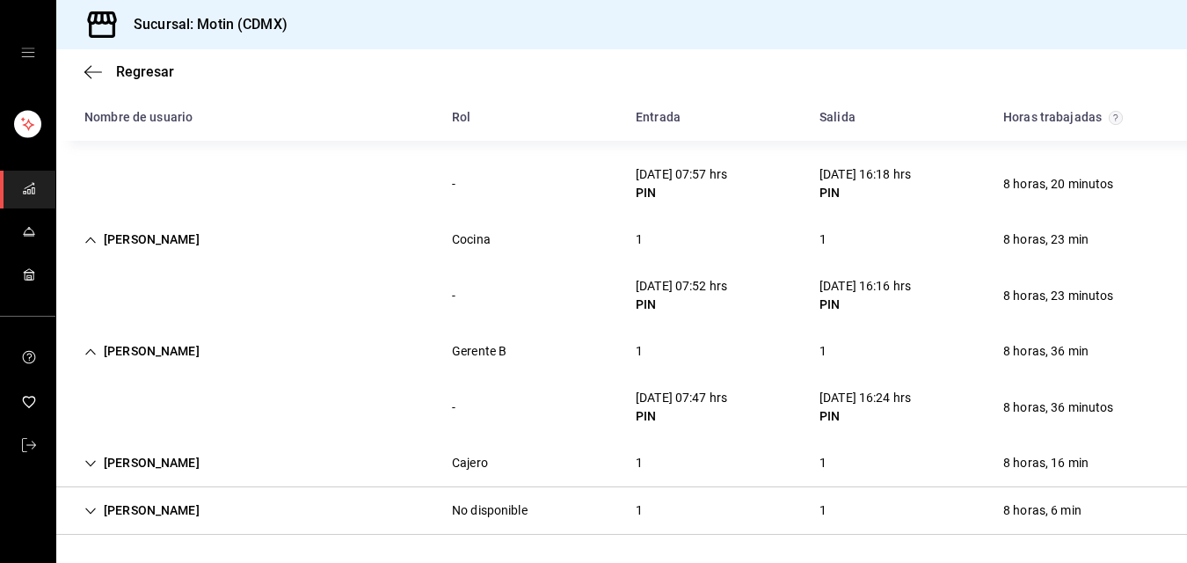
click at [631, 457] on div "1" at bounding box center [639, 463] width 35 height 33
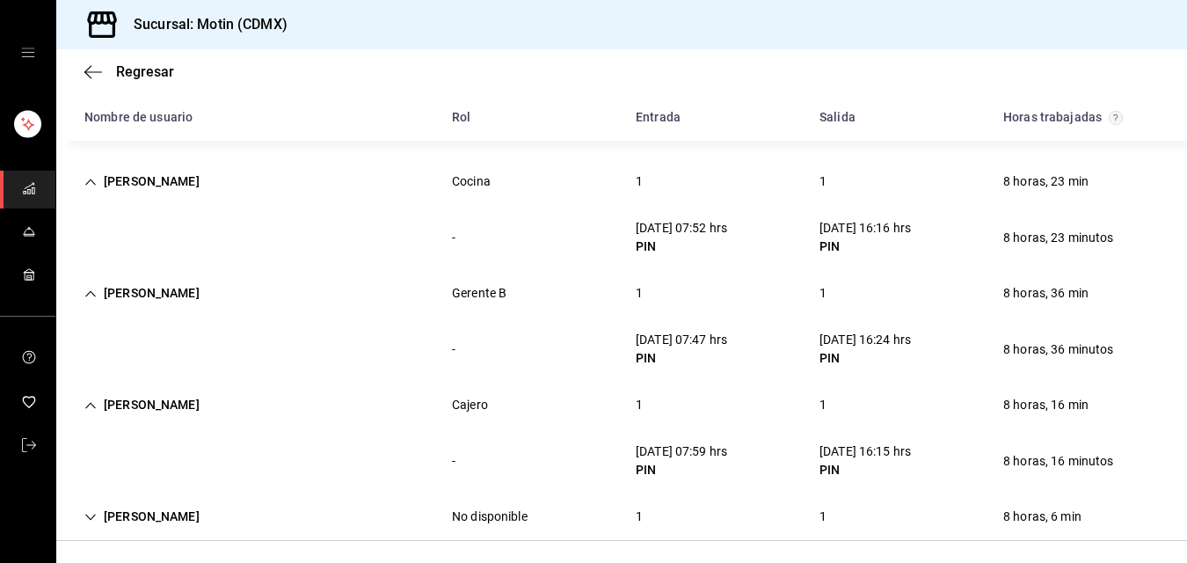
scroll to position [686, 0]
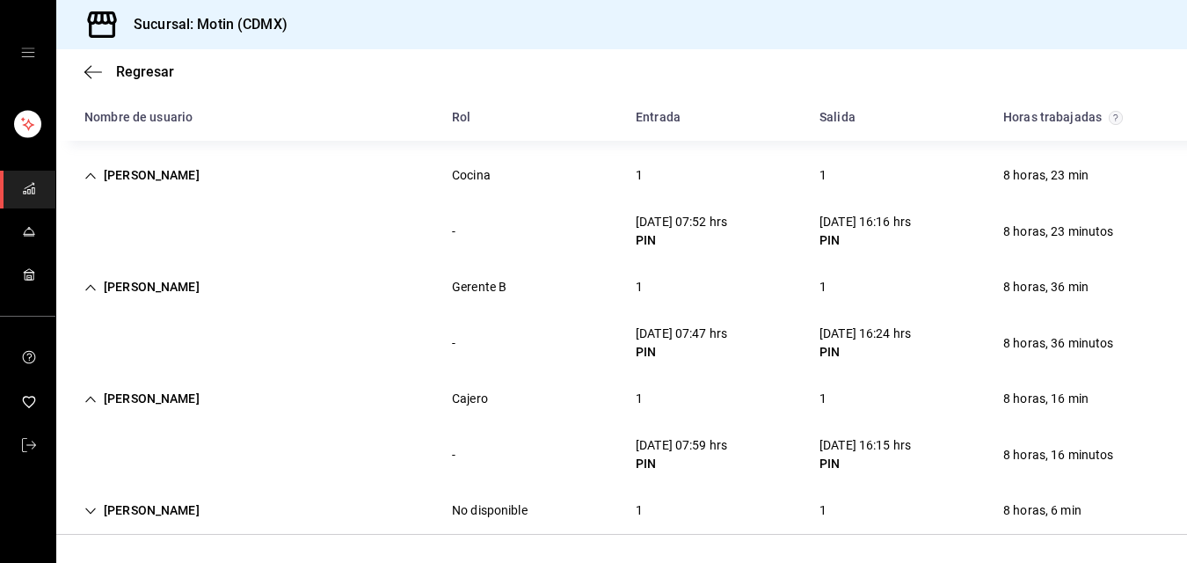
click at [639, 507] on div "1" at bounding box center [639, 510] width 35 height 33
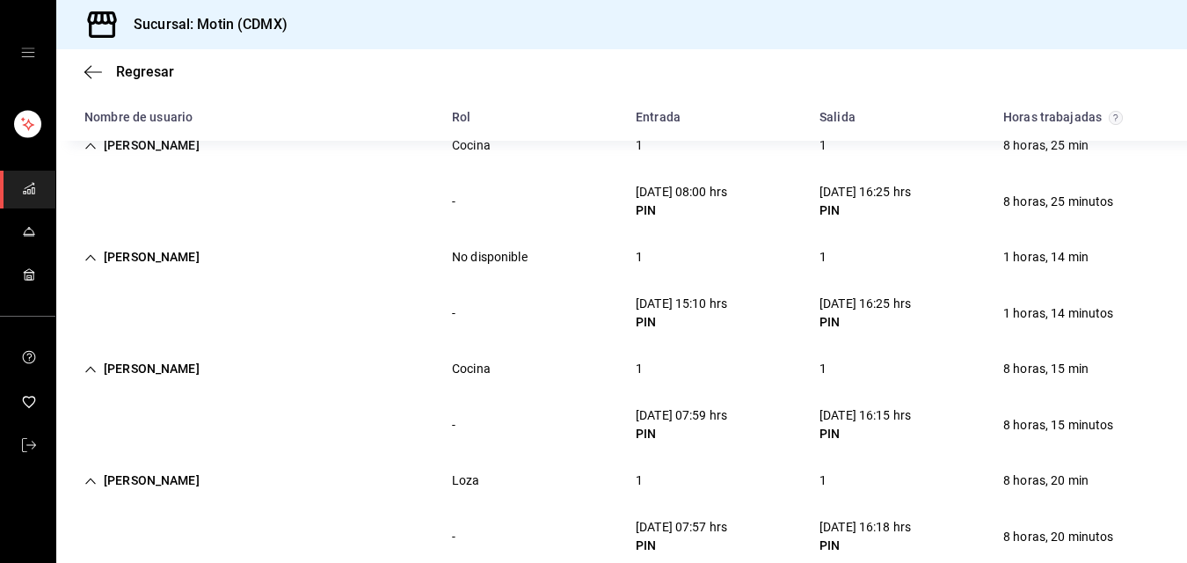
scroll to position [0, 0]
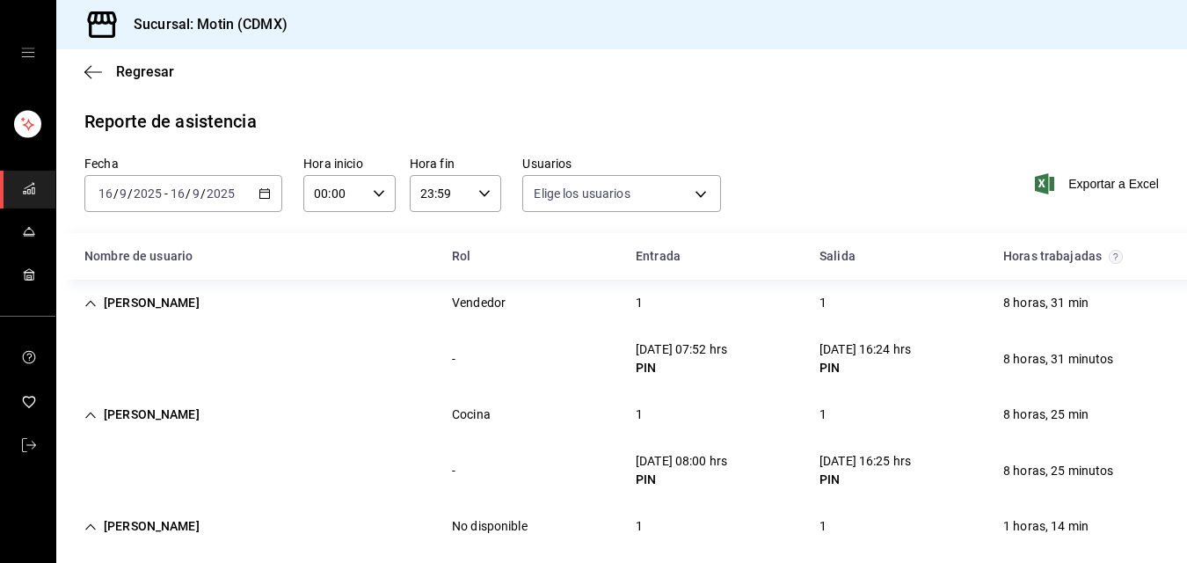
click at [267, 188] on \(Stroke\) "button" at bounding box center [267, 188] width 1 height 1
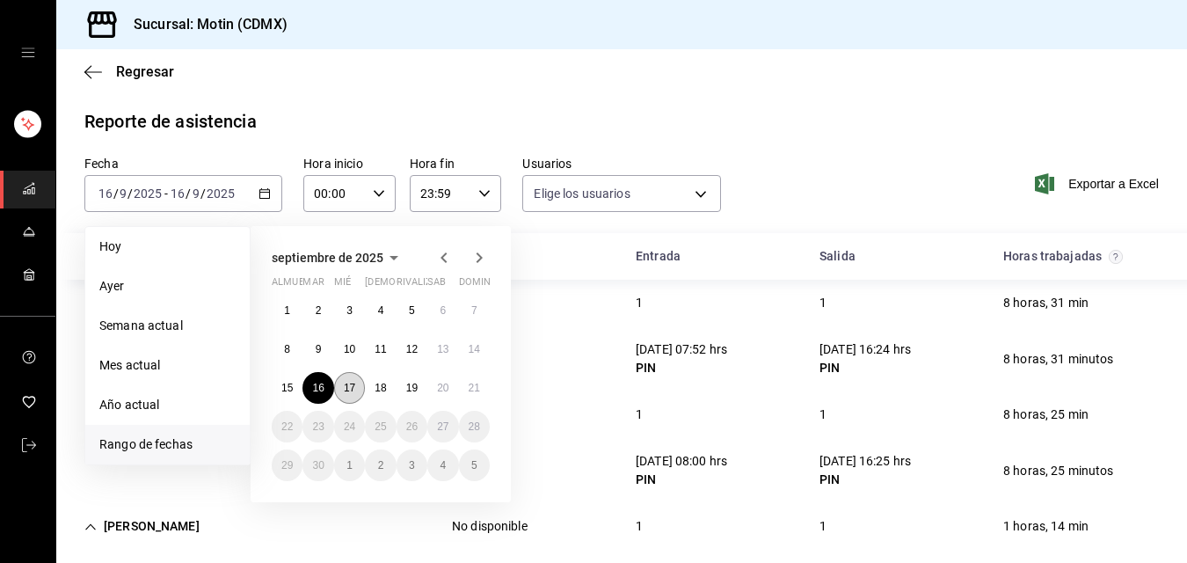
click at [347, 386] on font "17" at bounding box center [349, 388] width 11 height 12
click at [339, 385] on button "17" at bounding box center [349, 388] width 31 height 32
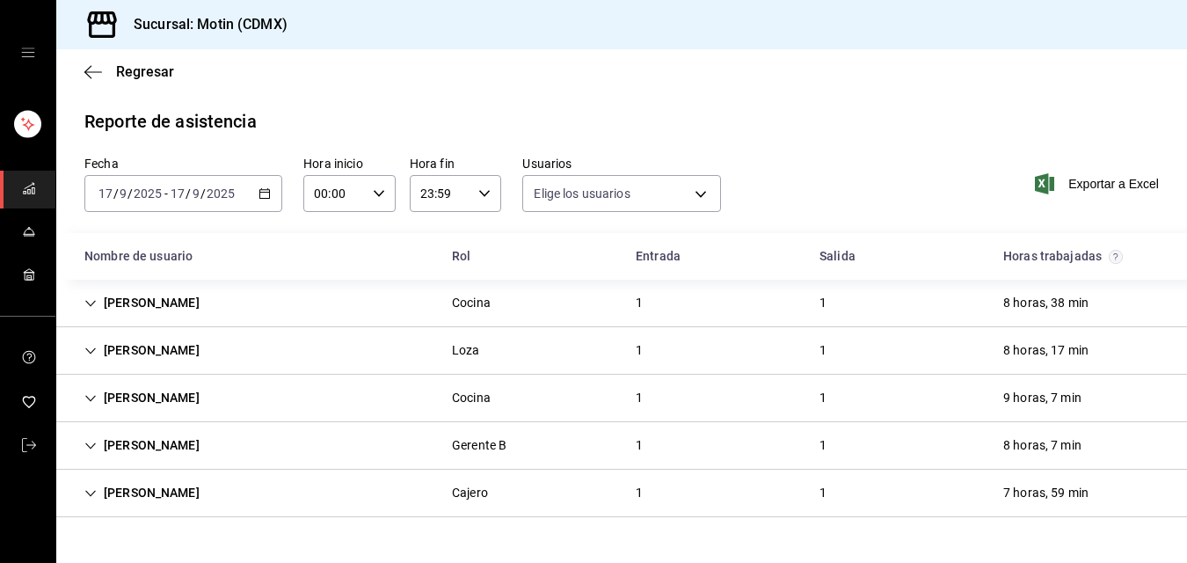
click at [635, 303] on div "1" at bounding box center [639, 303] width 35 height 33
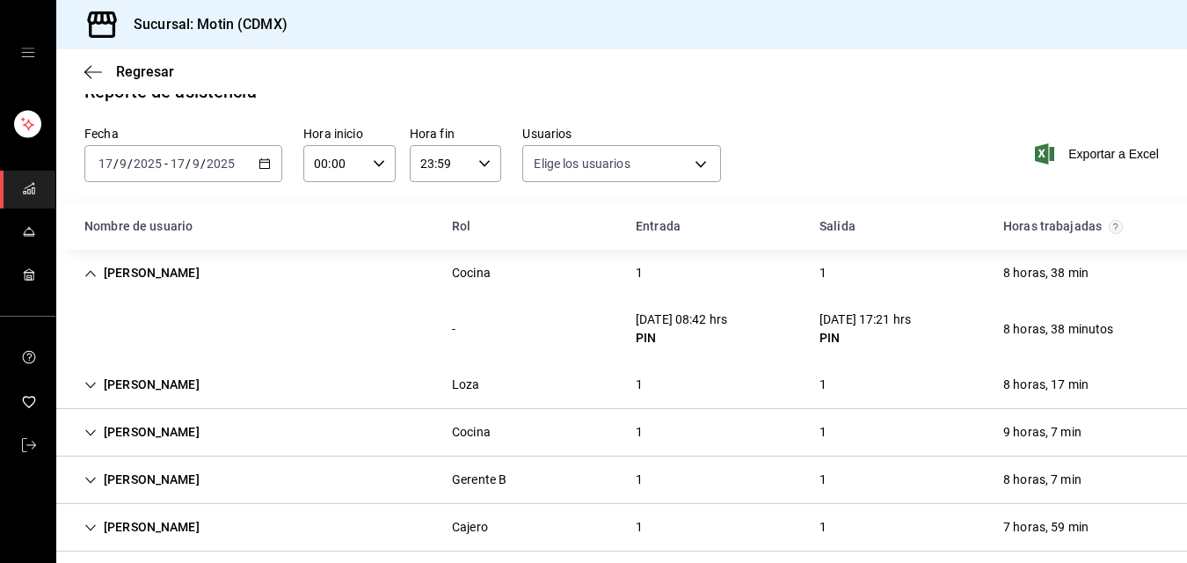
scroll to position [47, 0]
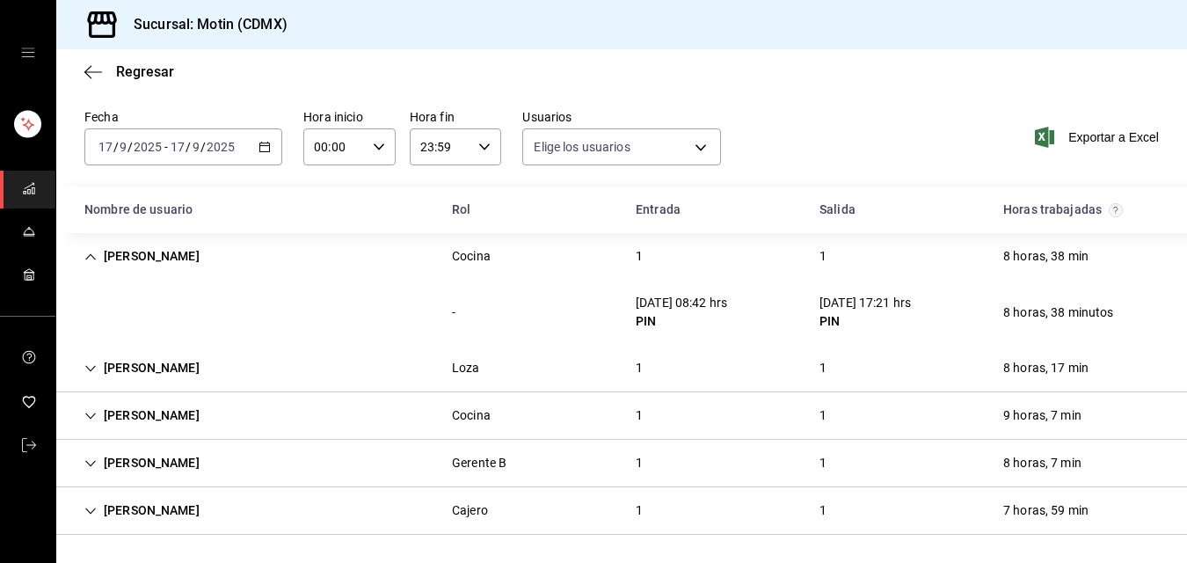
click at [631, 367] on div "1" at bounding box center [639, 368] width 35 height 33
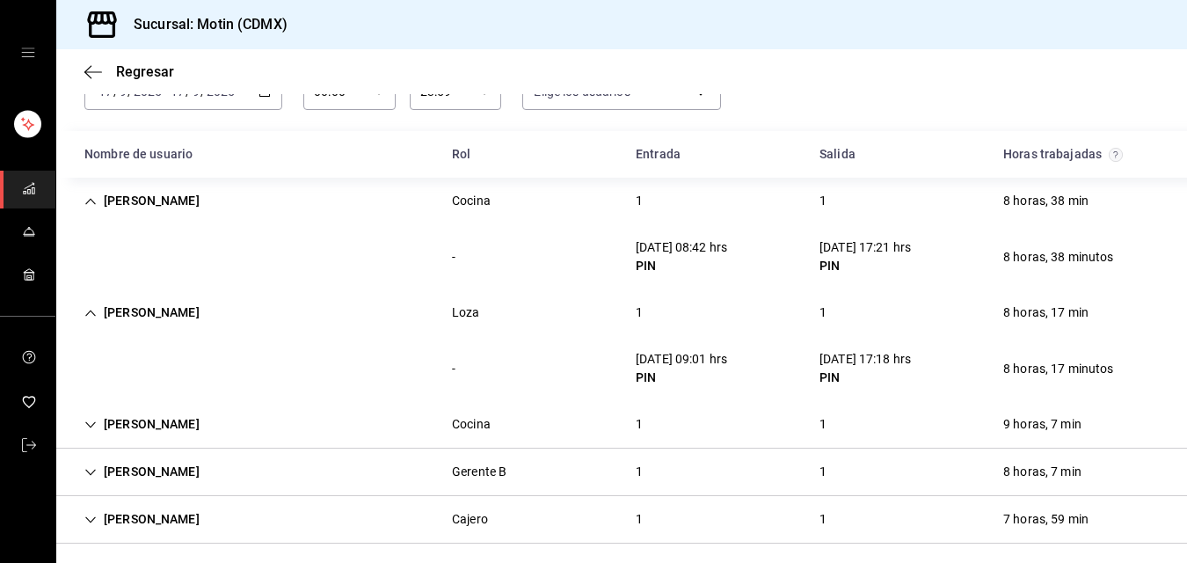
scroll to position [111, 0]
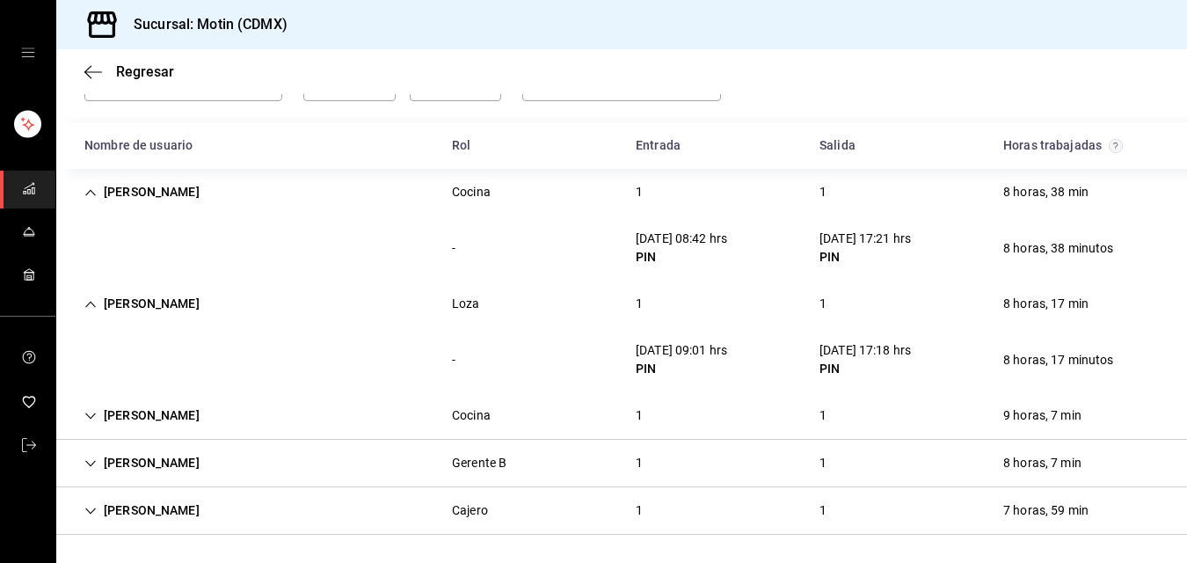
click at [633, 415] on div "1" at bounding box center [639, 415] width 35 height 33
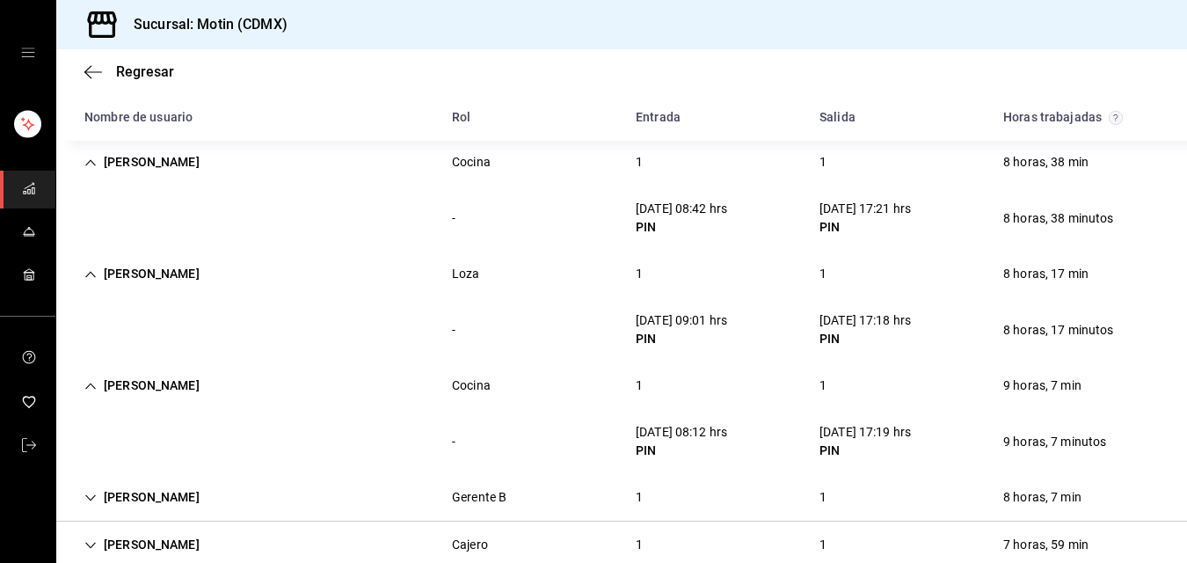
scroll to position [175, 0]
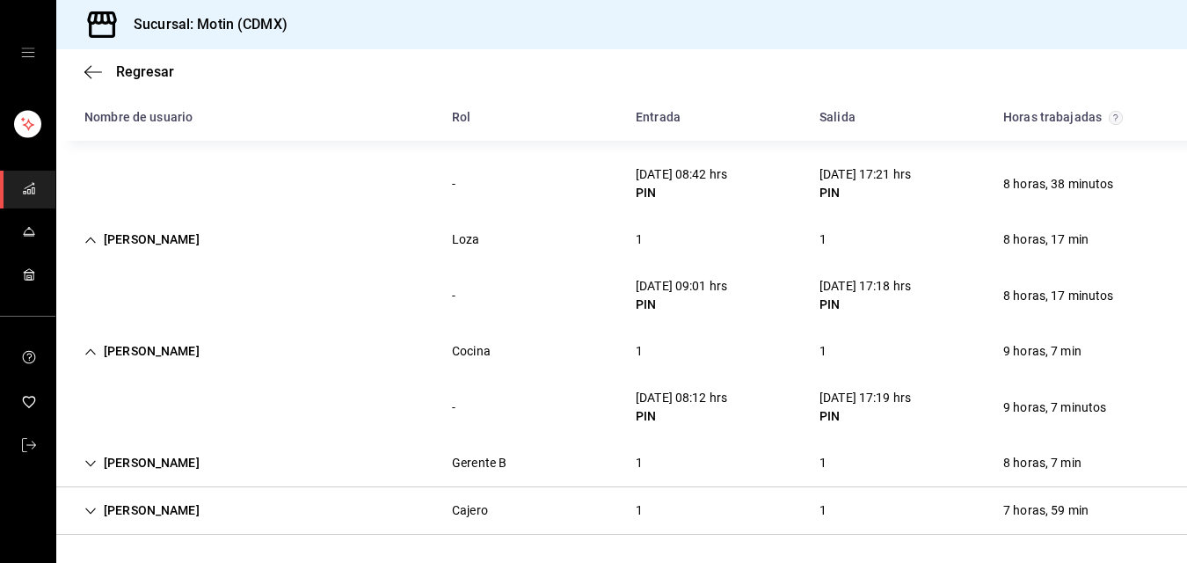
click at [630, 459] on div "1" at bounding box center [639, 463] width 35 height 33
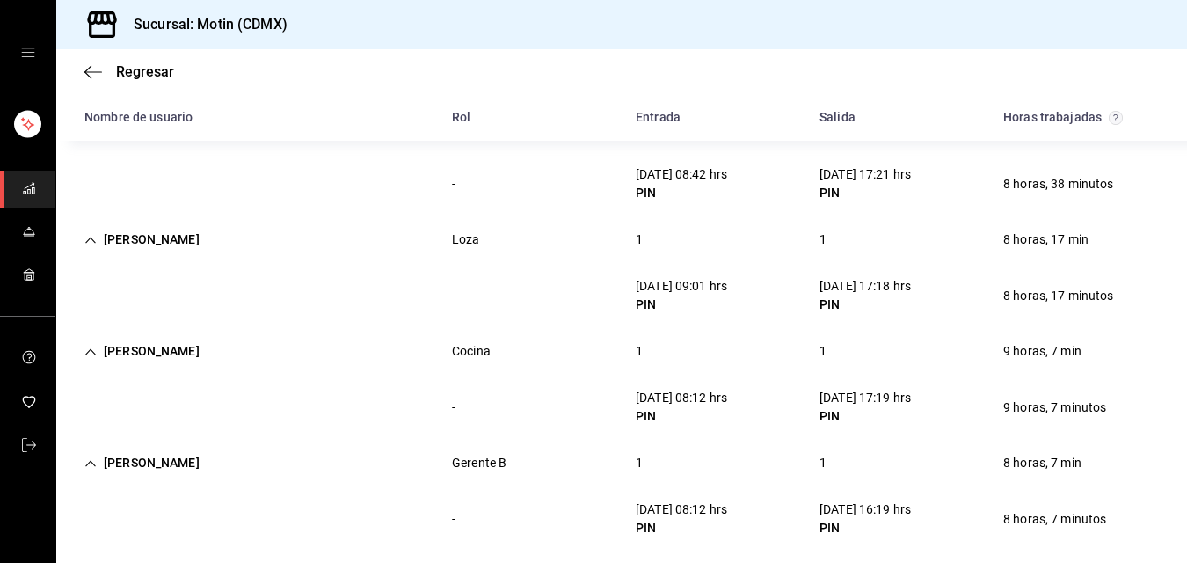
click at [630, 459] on div "1" at bounding box center [639, 463] width 35 height 33
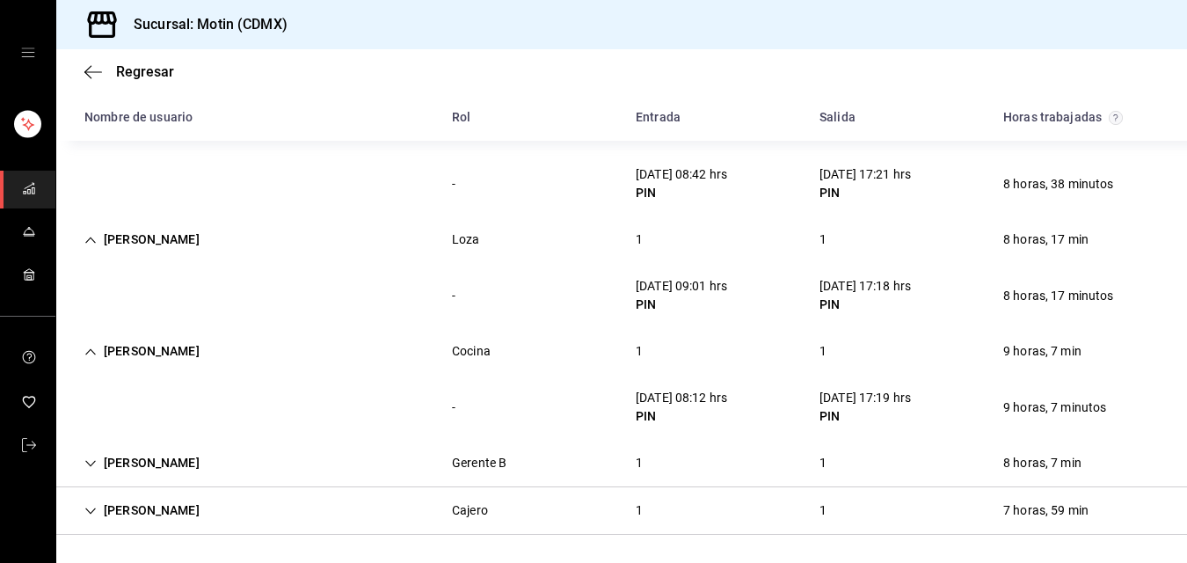
click at [631, 461] on div "1" at bounding box center [639, 463] width 35 height 33
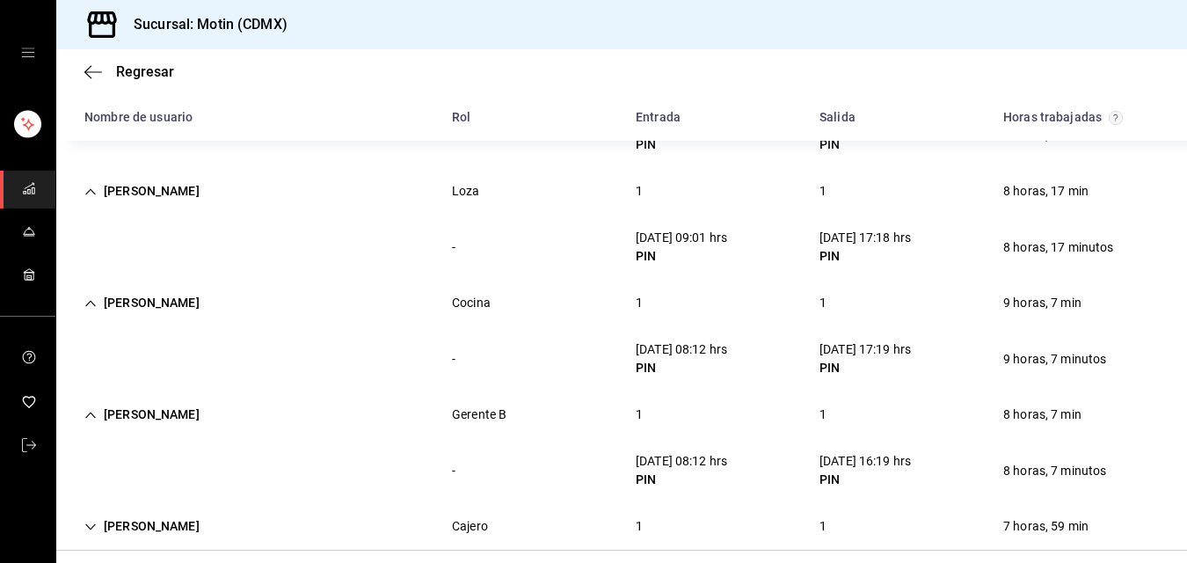
scroll to position [239, 0]
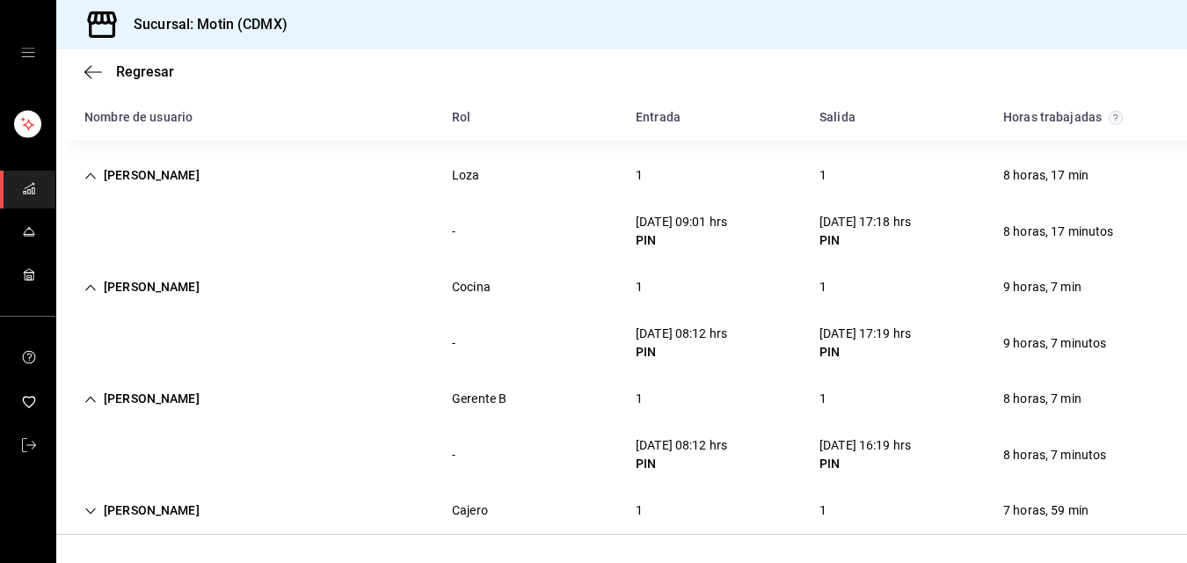
click at [631, 507] on div "1" at bounding box center [639, 510] width 35 height 33
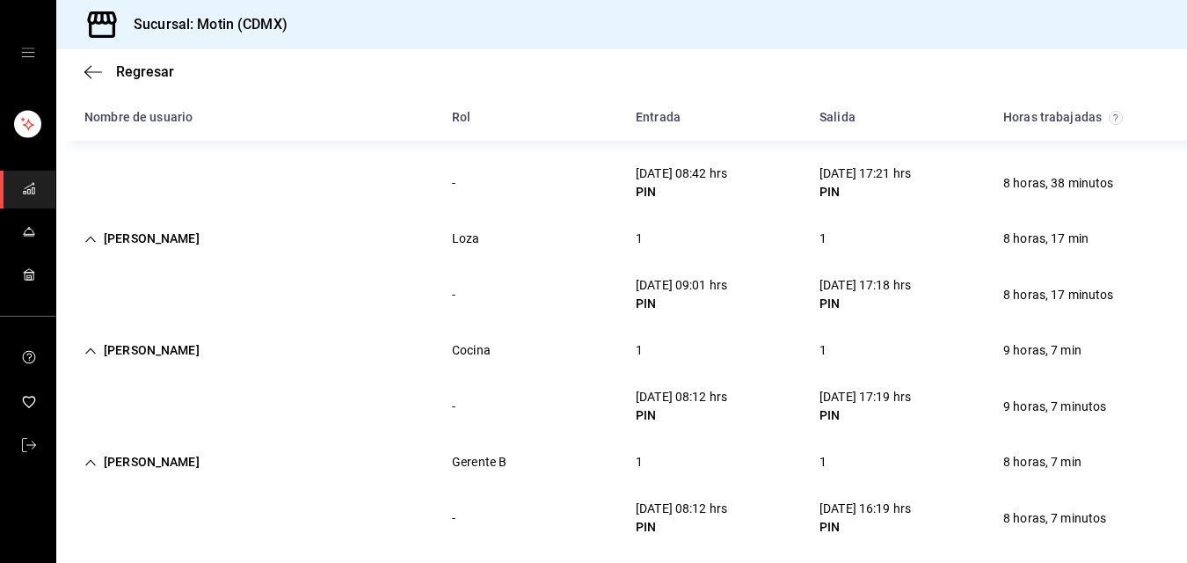
scroll to position [0, 0]
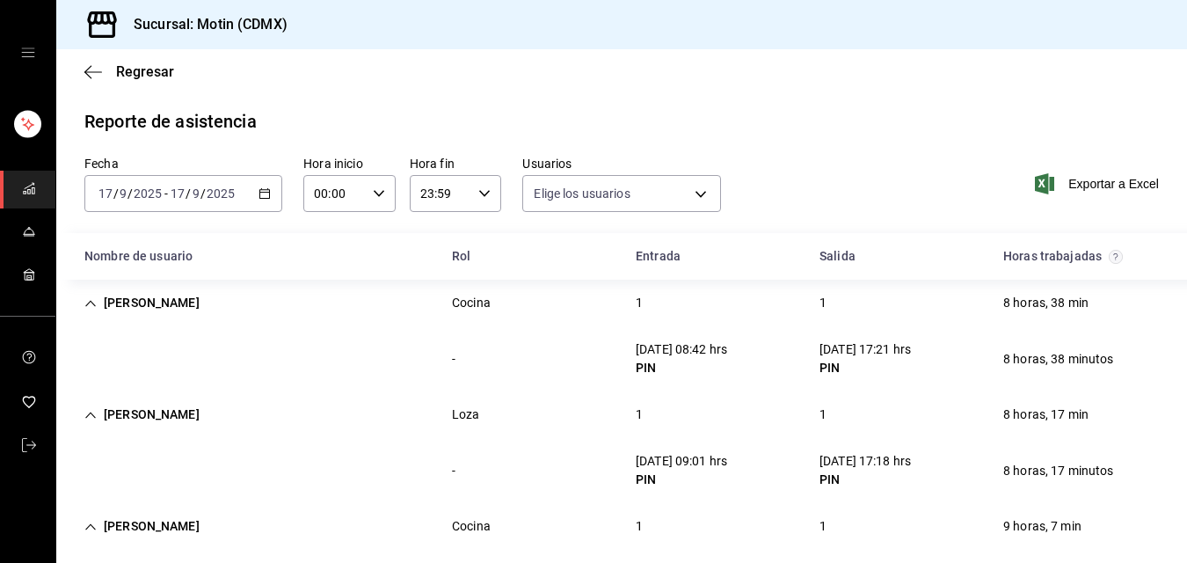
click at [261, 195] on icon "button" at bounding box center [265, 193] width 12 height 12
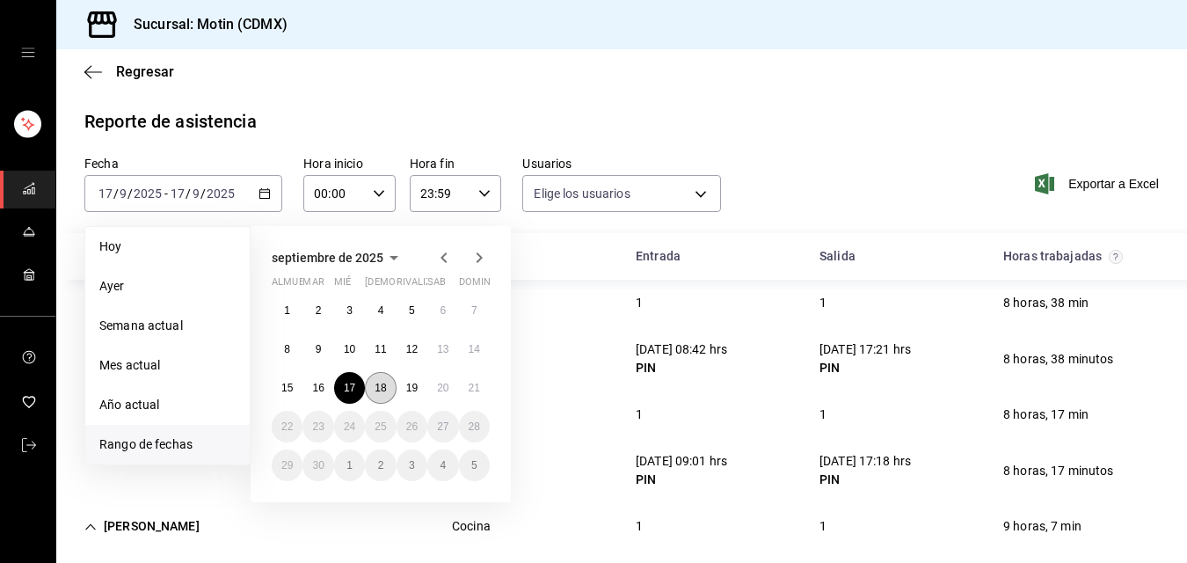
click at [383, 384] on font "18" at bounding box center [380, 388] width 11 height 12
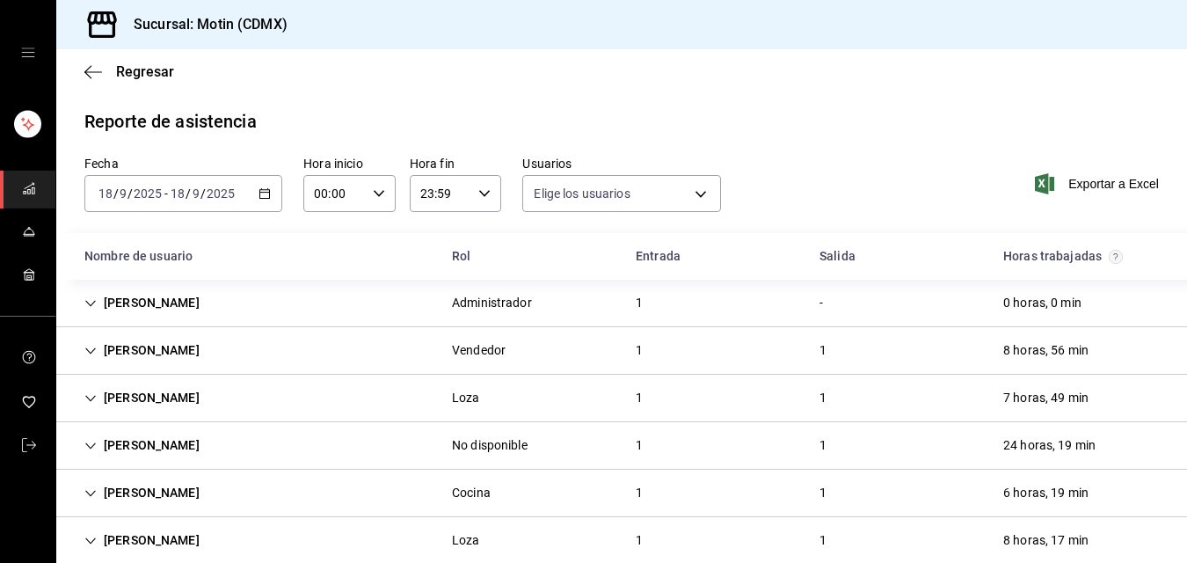
click at [631, 345] on div "1" at bounding box center [639, 350] width 35 height 33
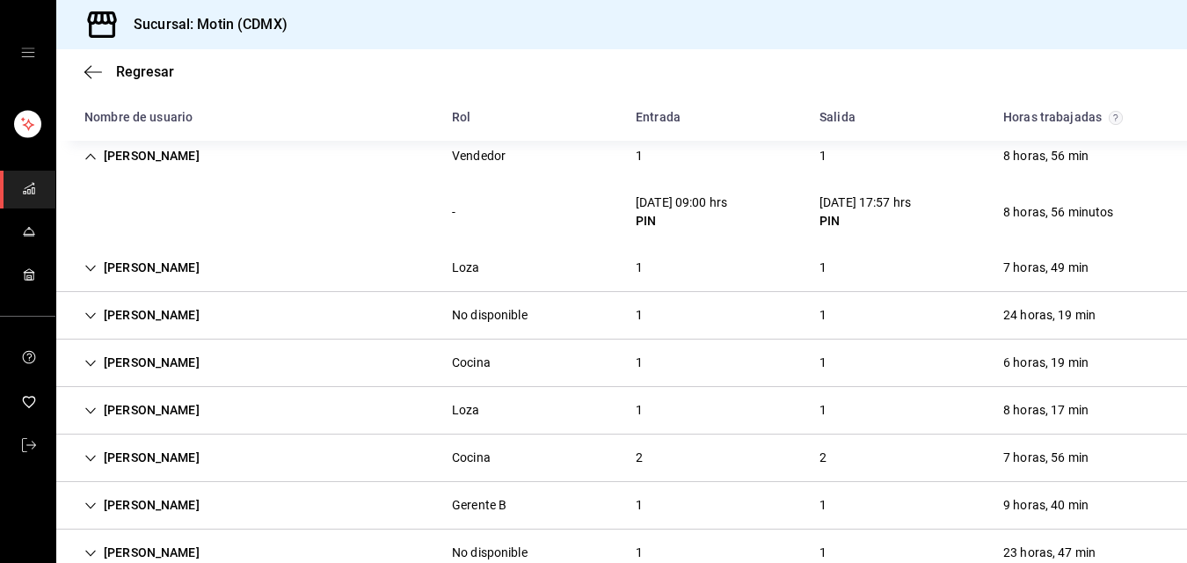
scroll to position [237, 0]
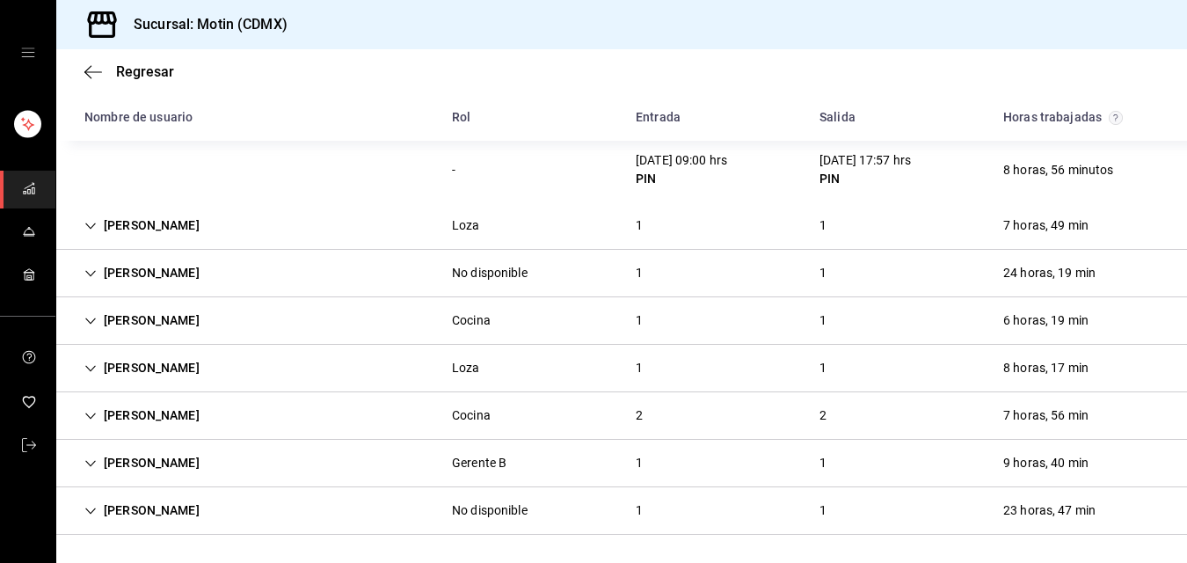
click at [631, 222] on div "1" at bounding box center [639, 225] width 35 height 33
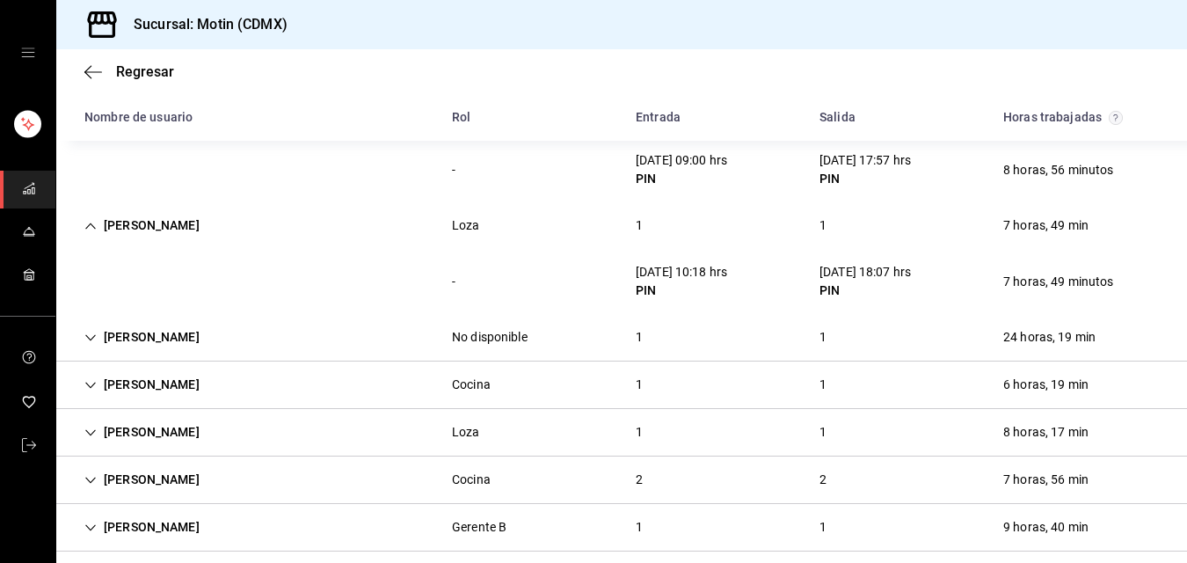
click at [628, 338] on div "1" at bounding box center [639, 337] width 35 height 33
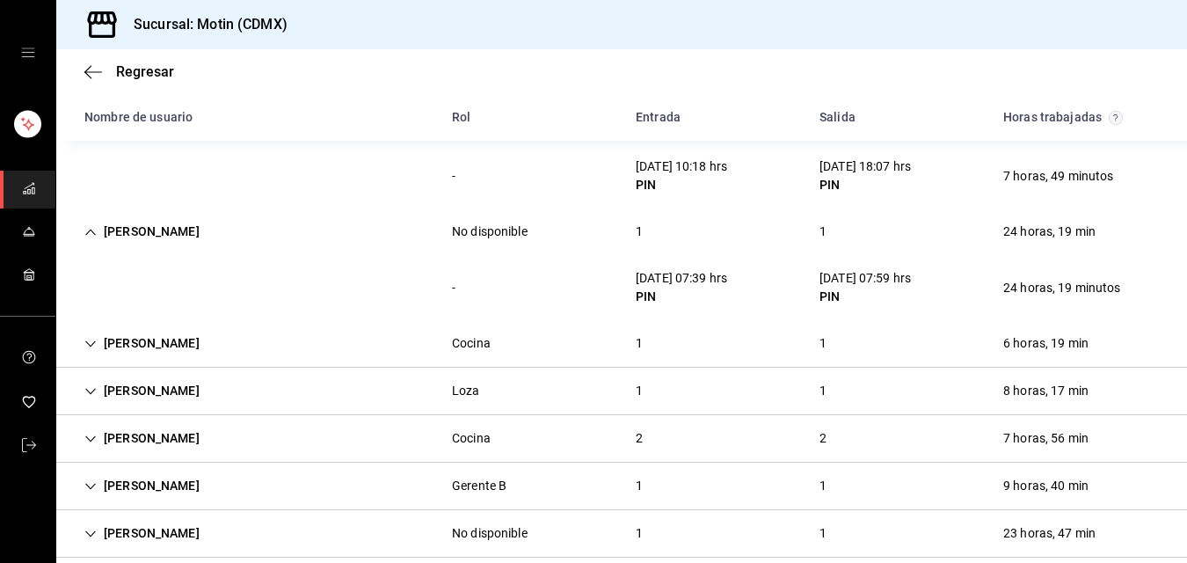
scroll to position [365, 0]
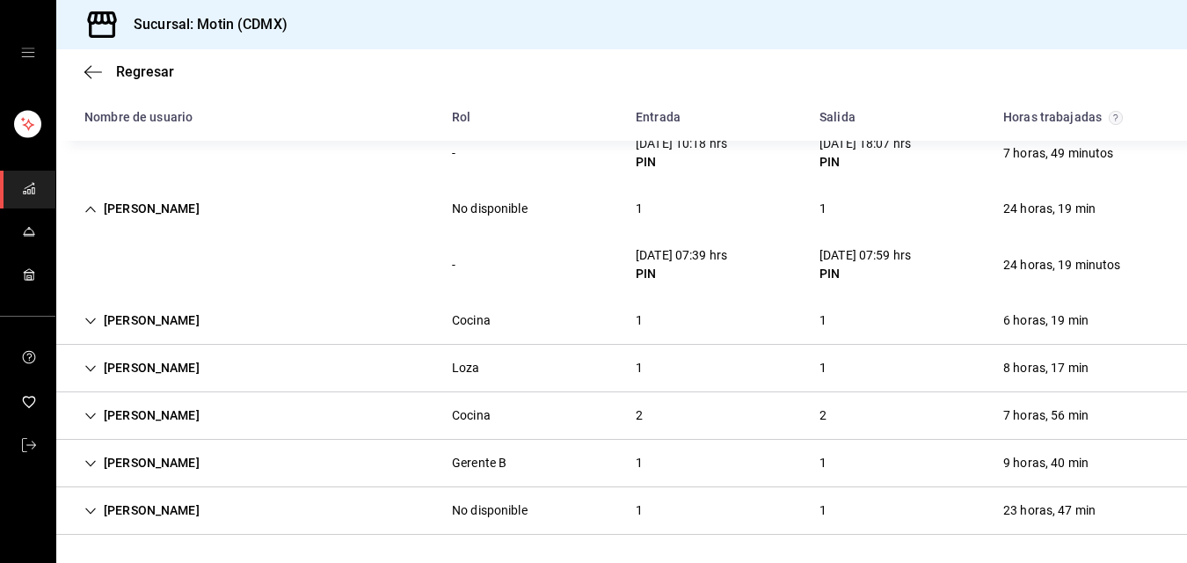
click at [629, 317] on div "1" at bounding box center [639, 320] width 35 height 33
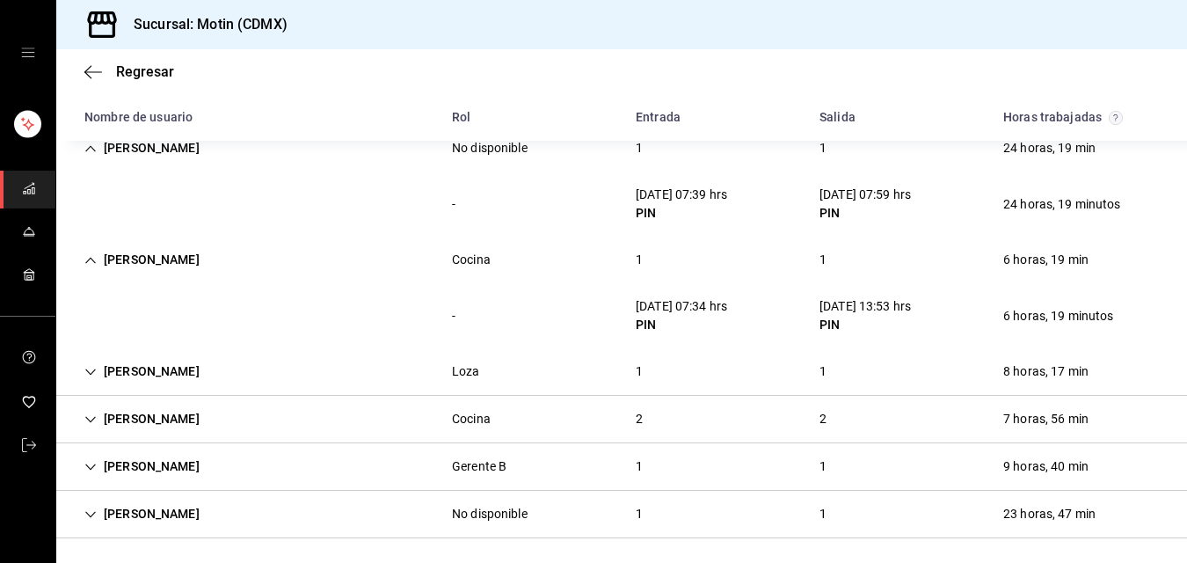
scroll to position [429, 0]
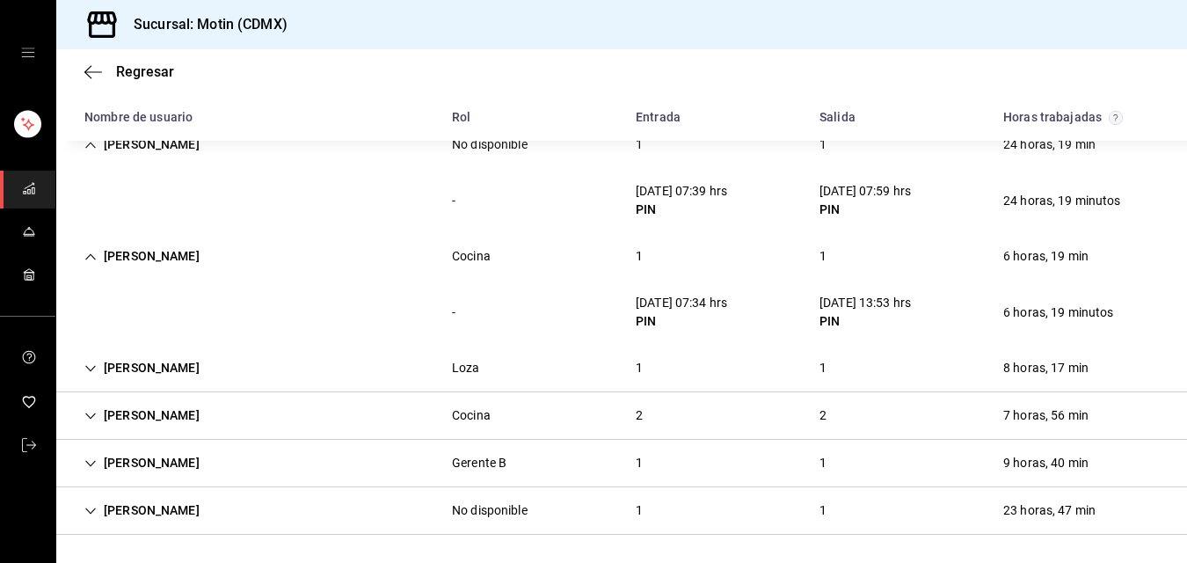
click at [631, 365] on div "1" at bounding box center [639, 368] width 35 height 33
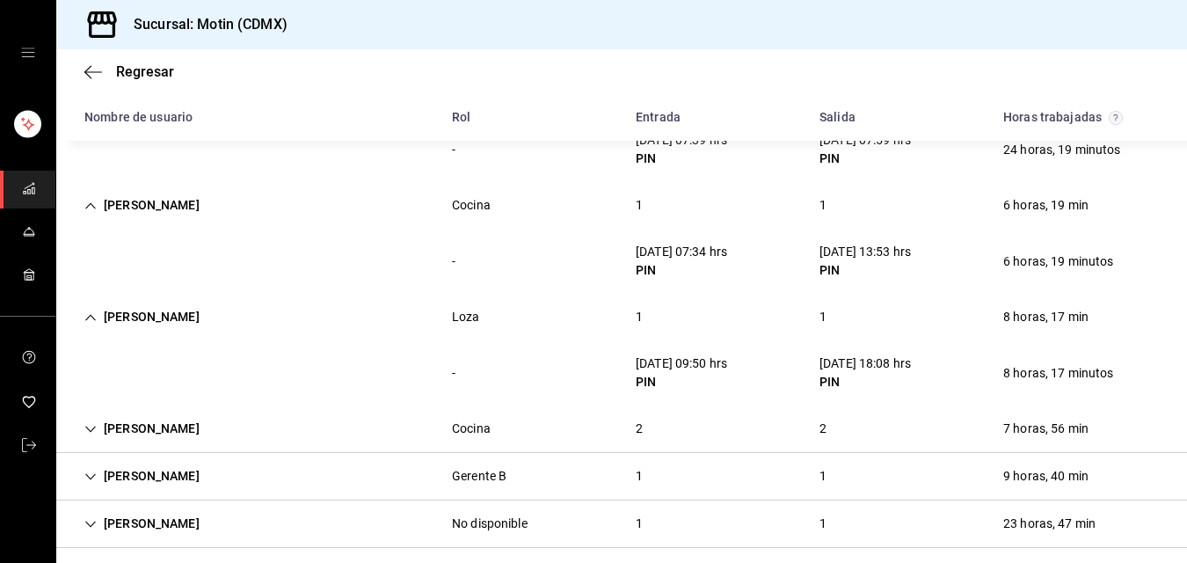
scroll to position [493, 0]
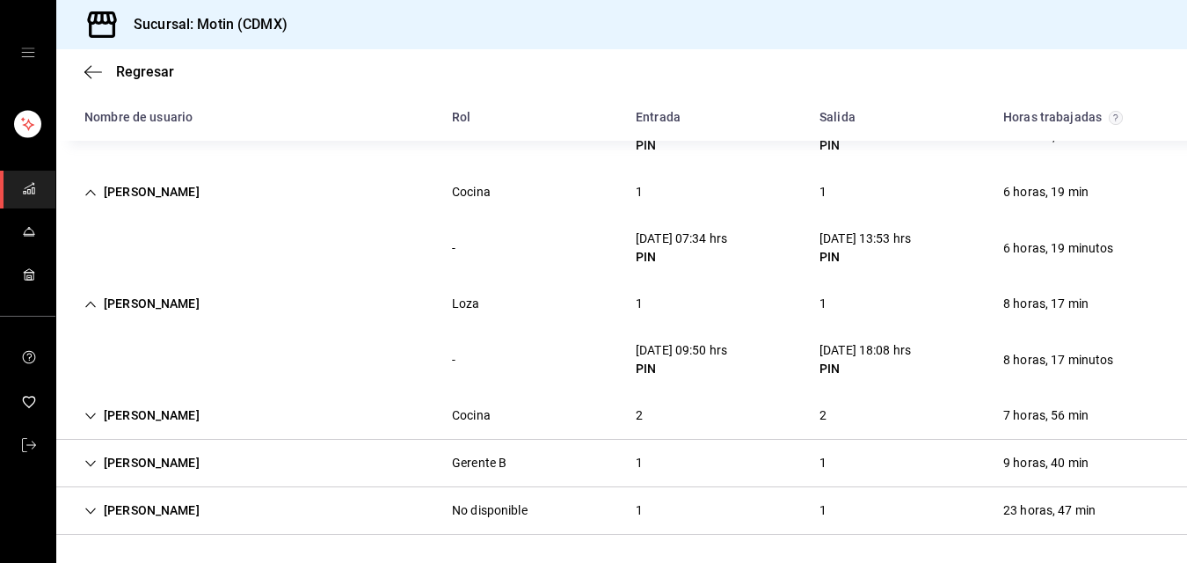
click at [633, 418] on div "2" at bounding box center [639, 415] width 35 height 33
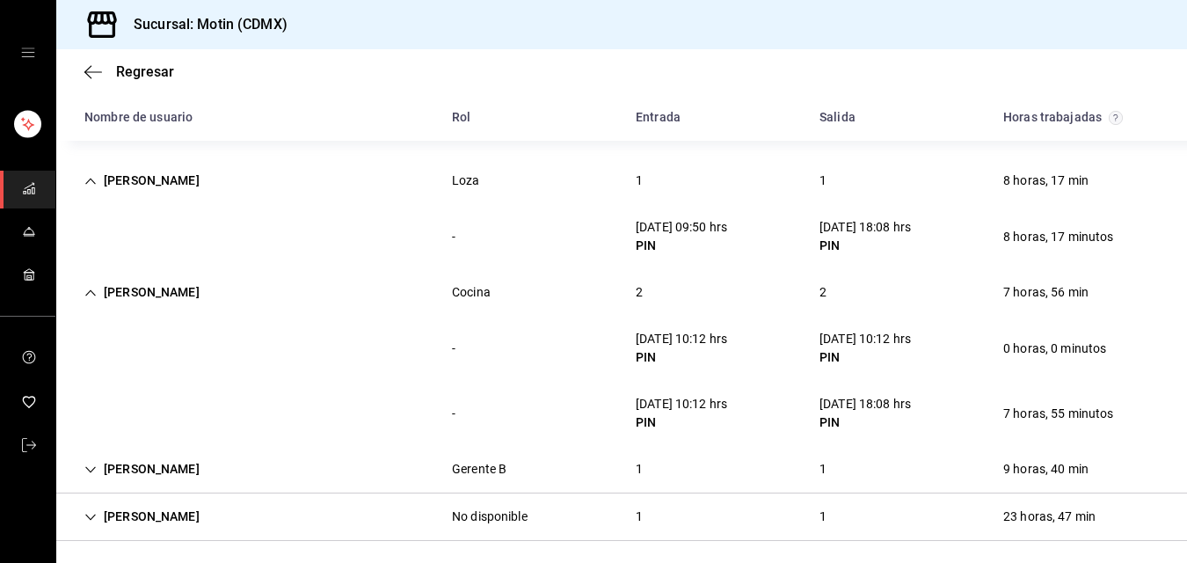
scroll to position [623, 0]
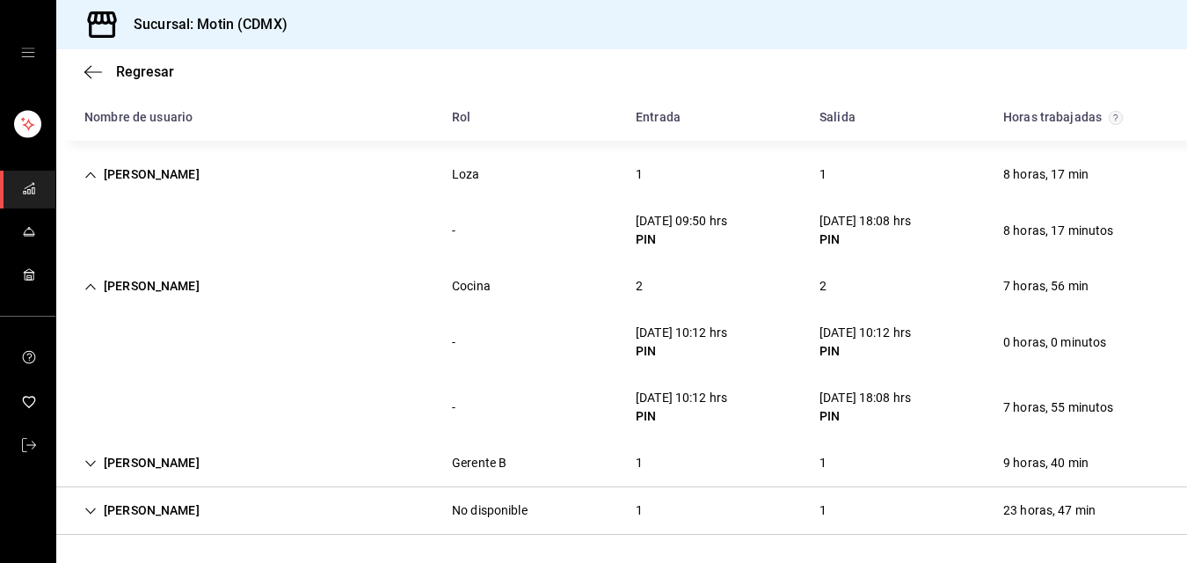
click at [631, 456] on div "1" at bounding box center [639, 463] width 35 height 33
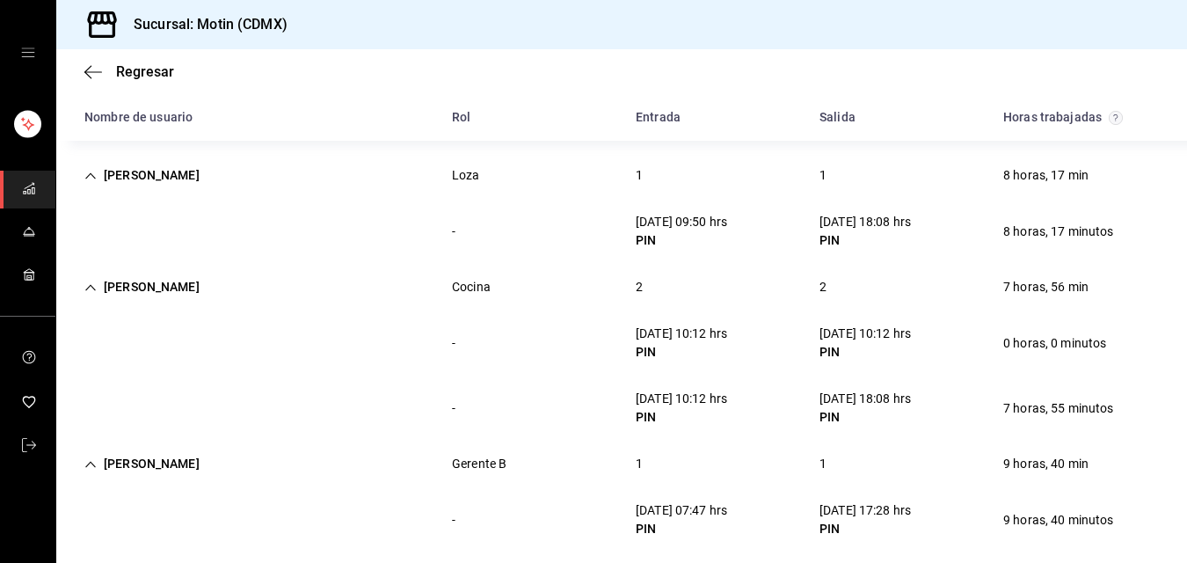
scroll to position [687, 0]
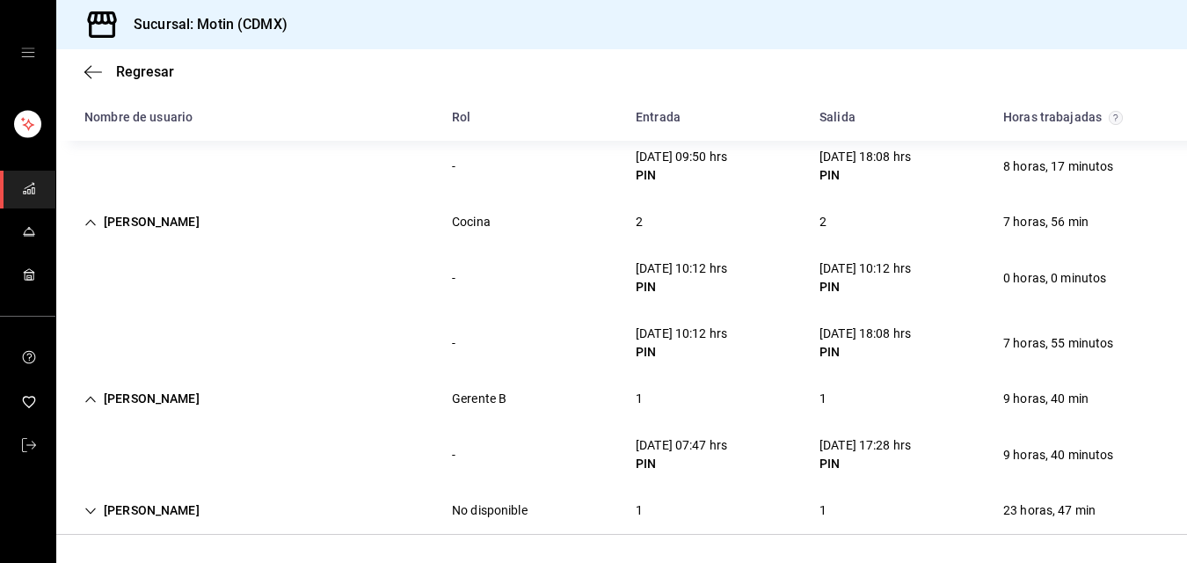
click at [634, 508] on div "1" at bounding box center [639, 510] width 35 height 33
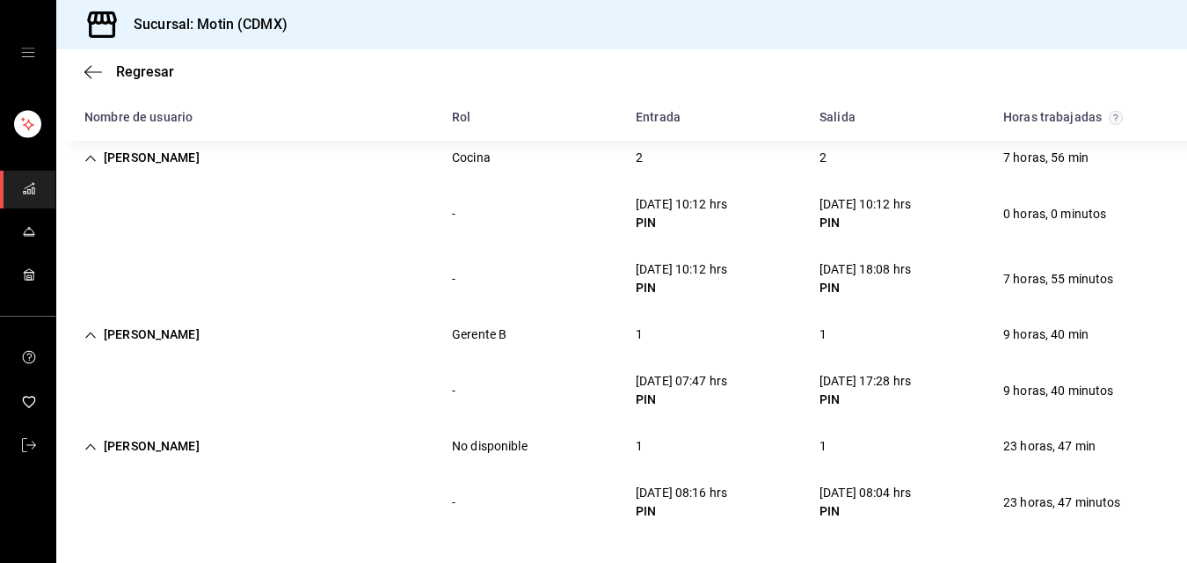
scroll to position [0, 0]
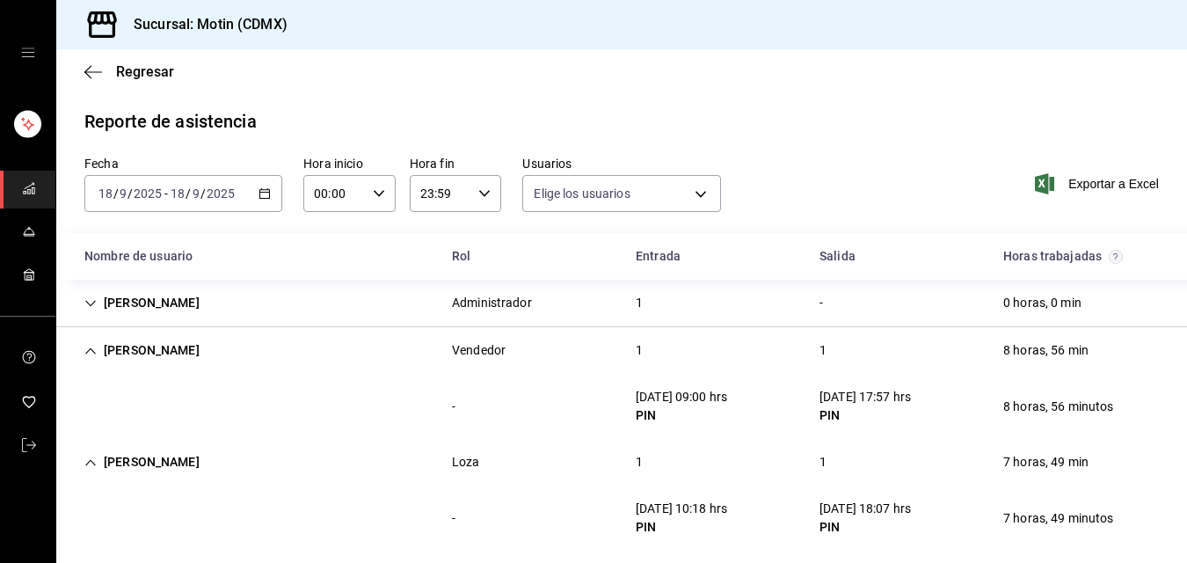
click at [259, 186] on div "[DATE] [DATE] - [DATE] [DATE]" at bounding box center [183, 193] width 198 height 37
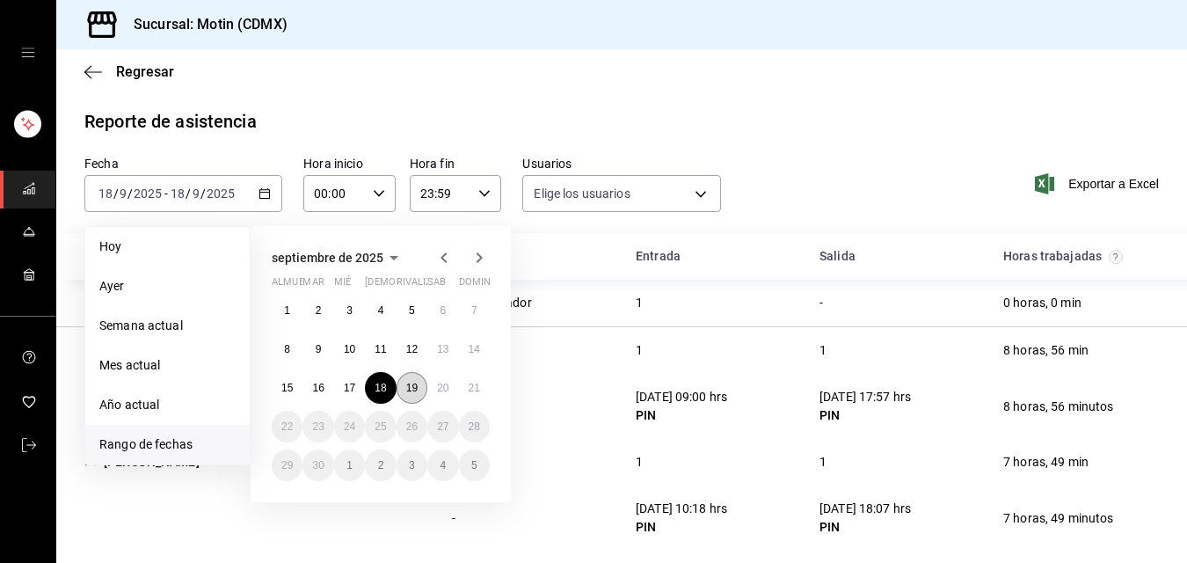
click at [409, 383] on font "19" at bounding box center [411, 388] width 11 height 12
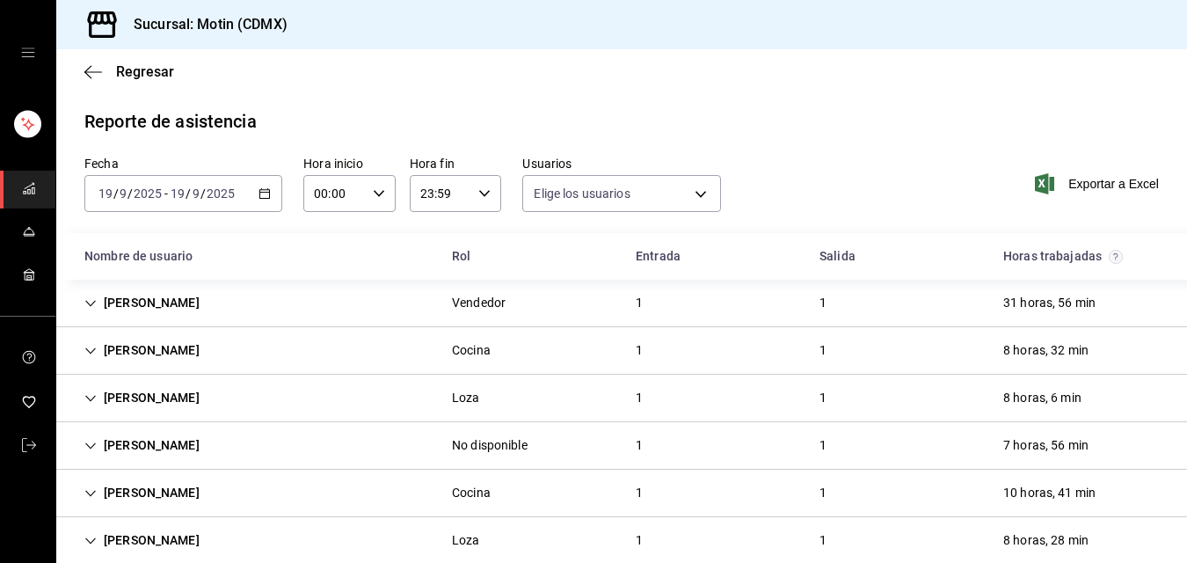
click at [636, 291] on div "1" at bounding box center [639, 303] width 35 height 33
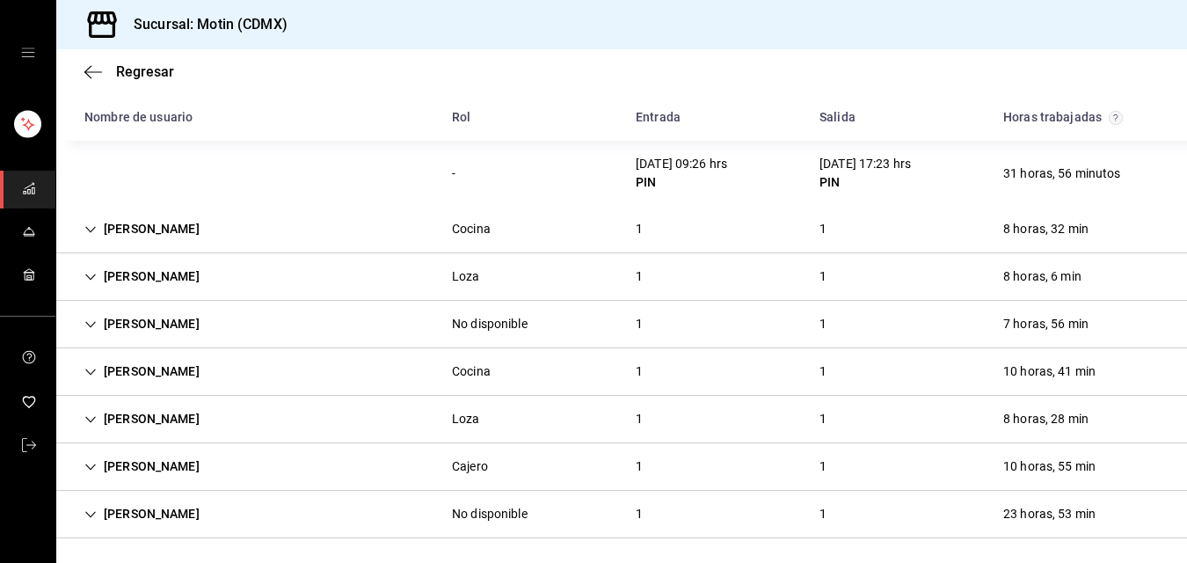
scroll to position [189, 0]
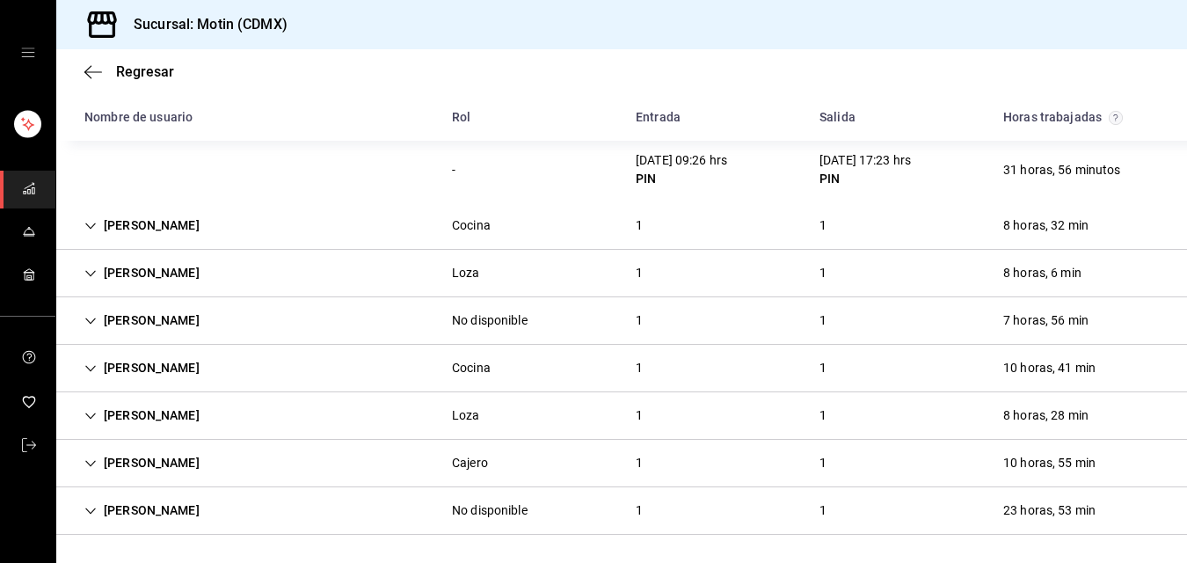
click at [627, 224] on div "1" at bounding box center [639, 225] width 35 height 33
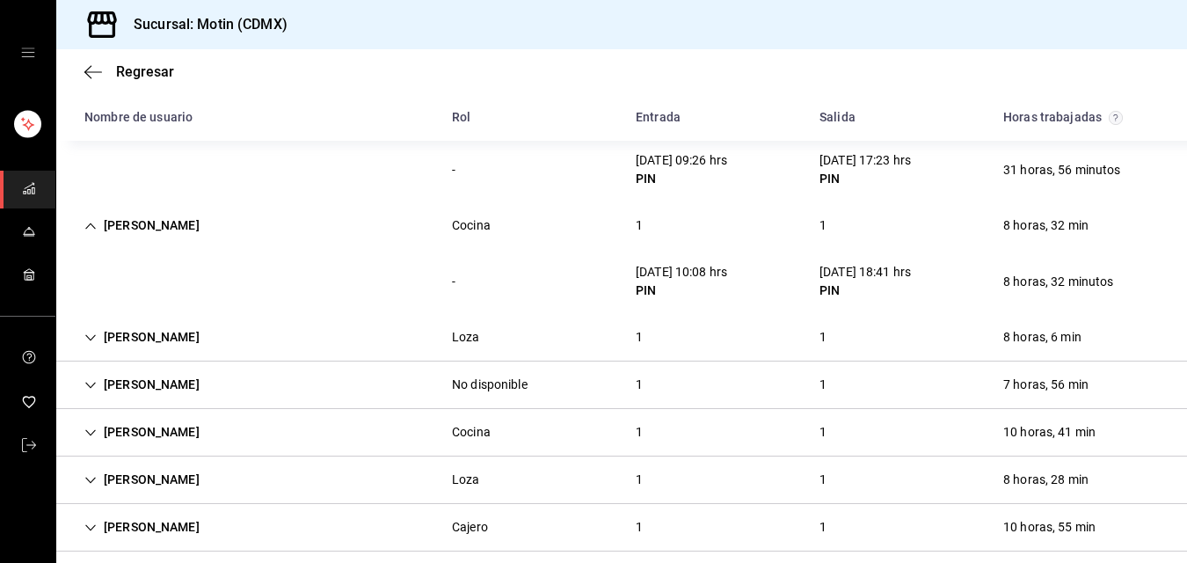
click at [631, 335] on div "1" at bounding box center [639, 337] width 35 height 33
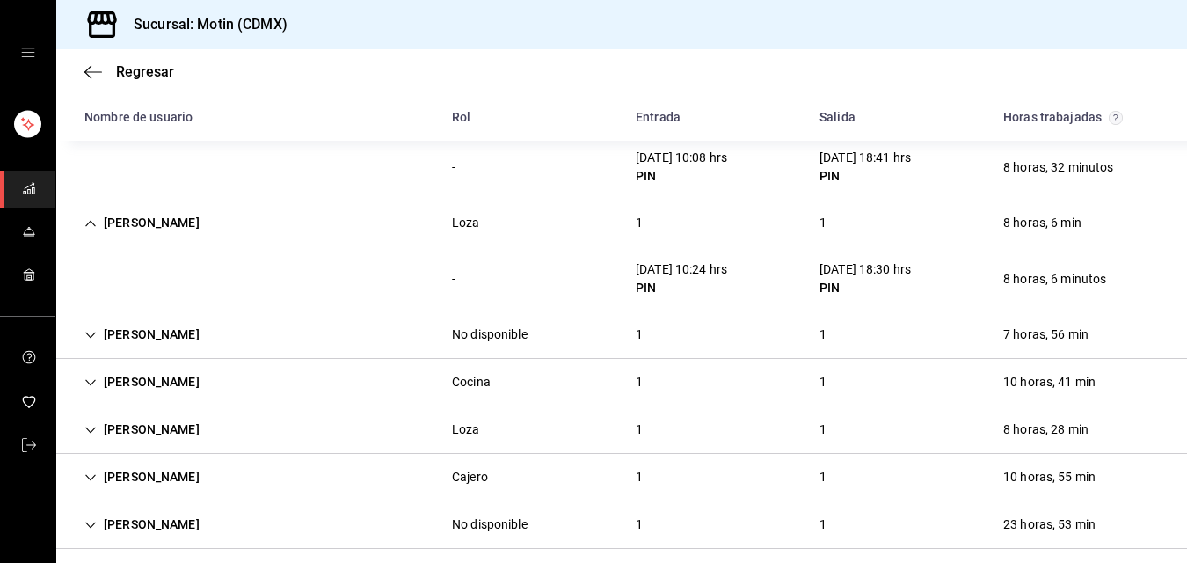
scroll to position [318, 0]
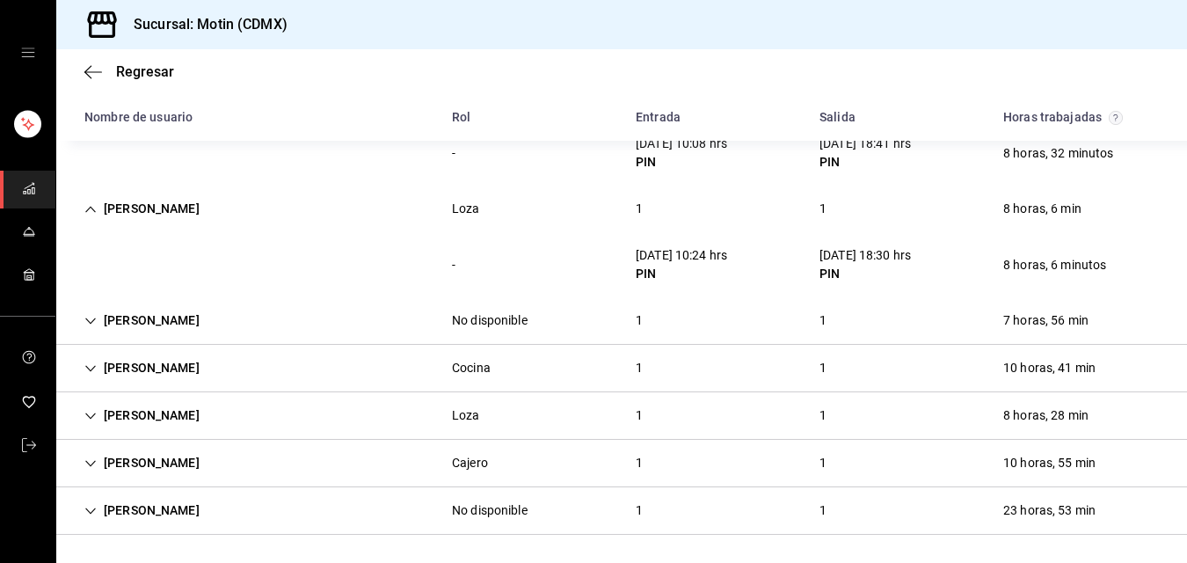
click at [635, 317] on div "1" at bounding box center [639, 320] width 35 height 33
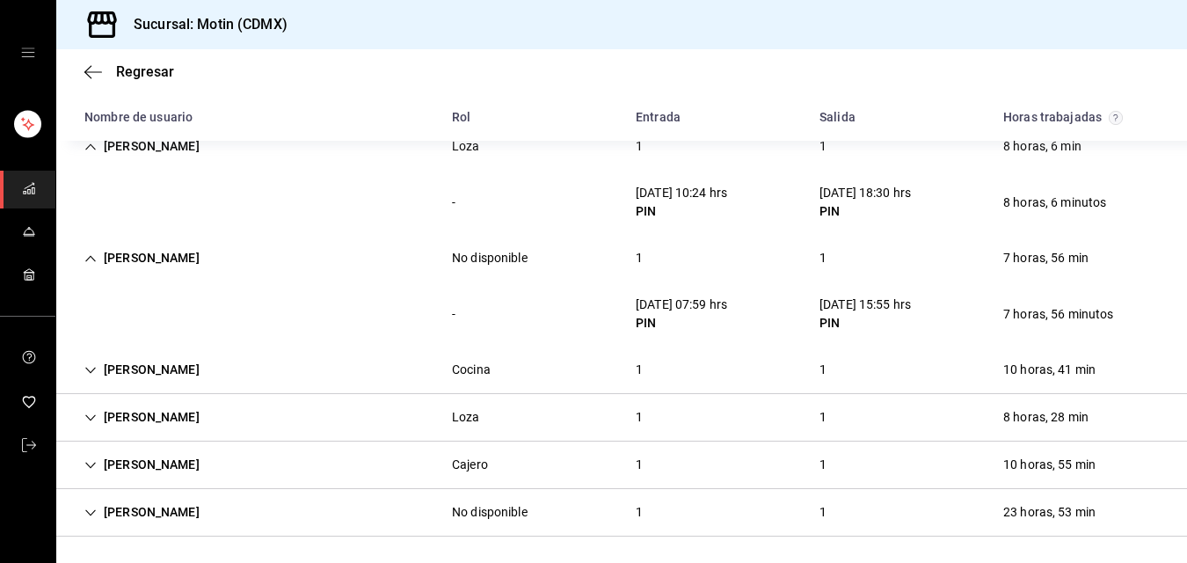
scroll to position [382, 0]
click at [631, 368] on div "1" at bounding box center [639, 368] width 35 height 33
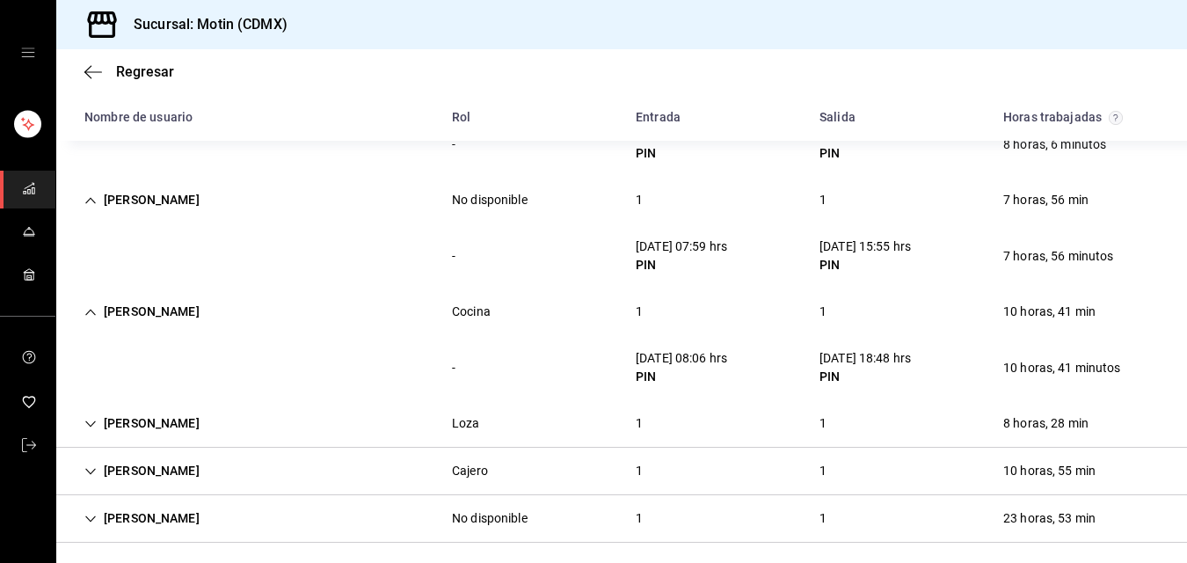
scroll to position [446, 0]
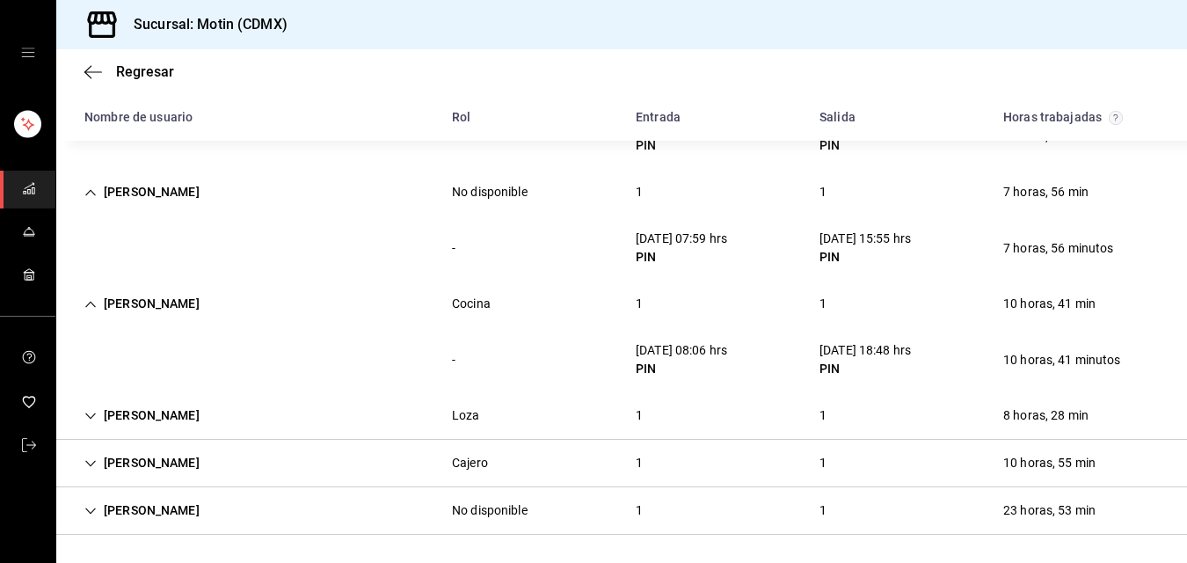
click at [635, 414] on div "1" at bounding box center [639, 415] width 35 height 33
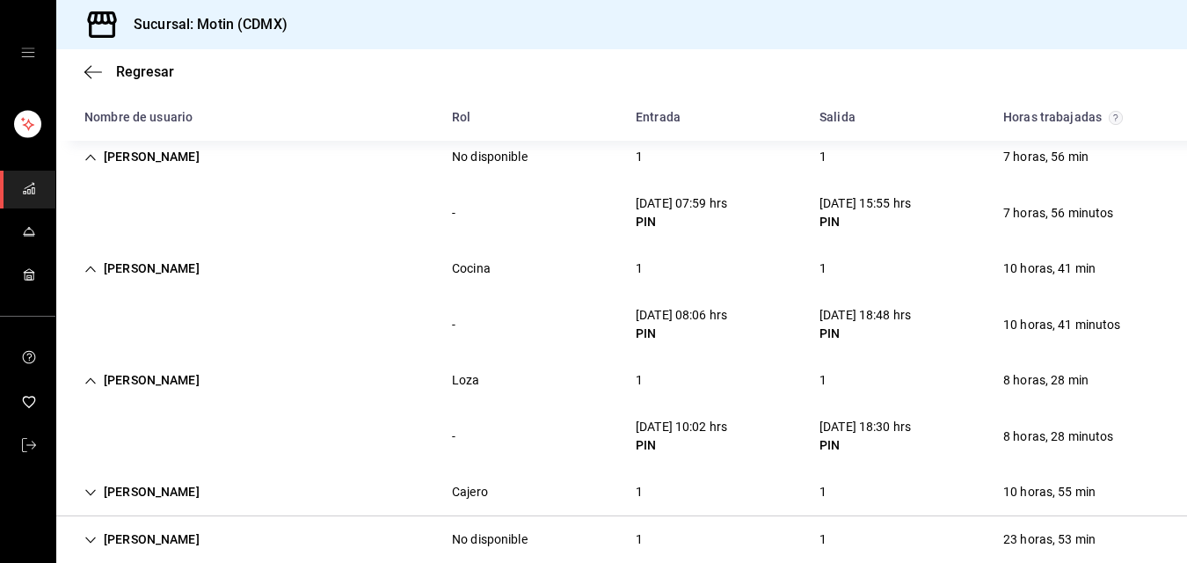
scroll to position [510, 0]
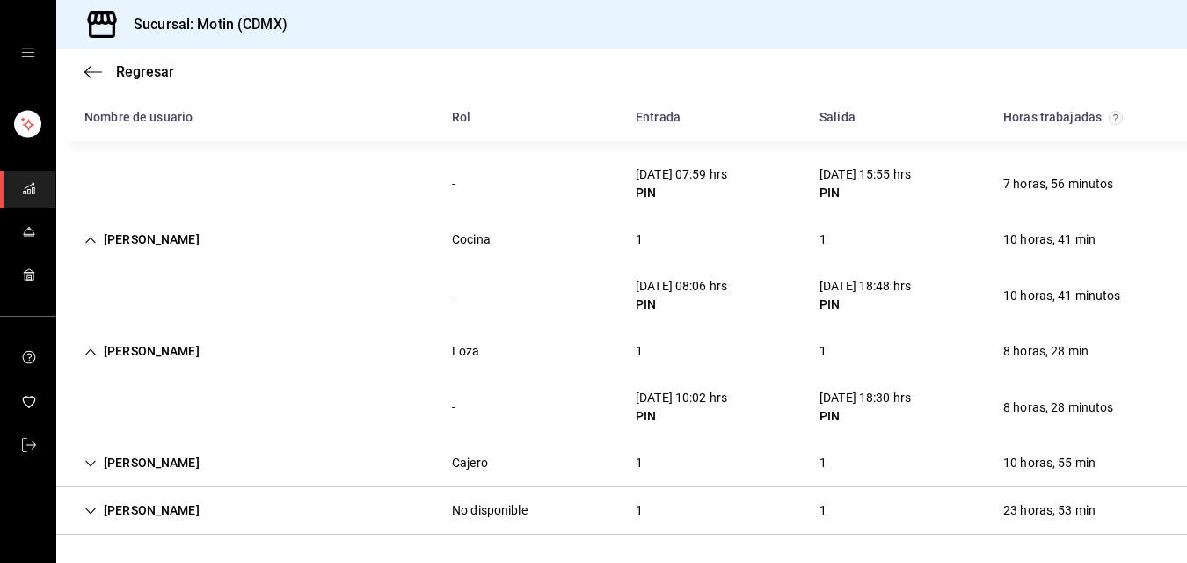
click at [626, 460] on div "1" at bounding box center [639, 463] width 35 height 33
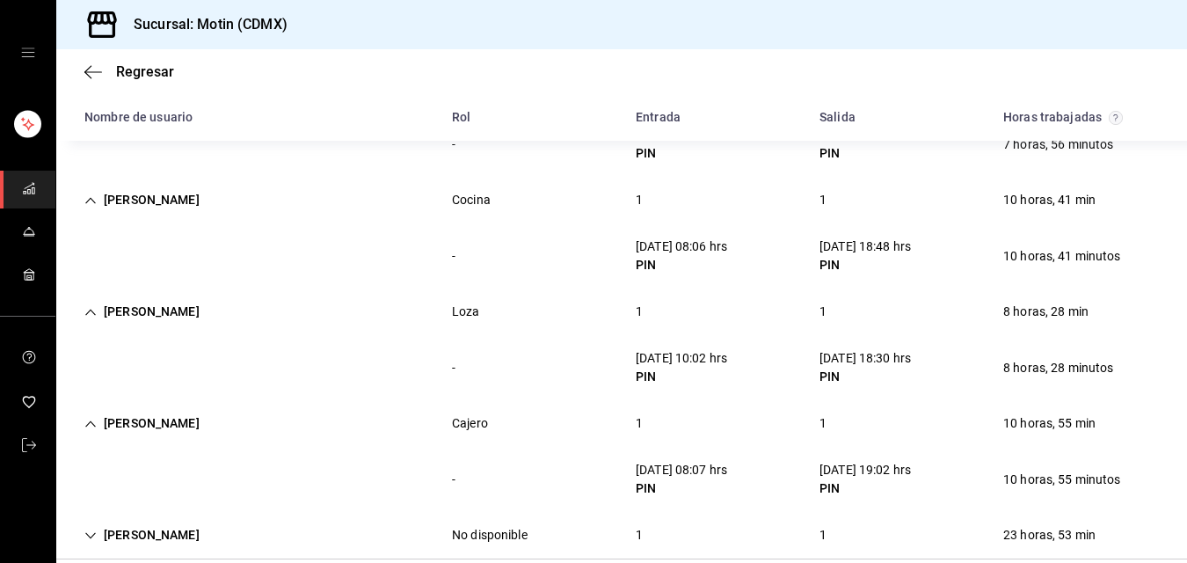
scroll to position [574, 0]
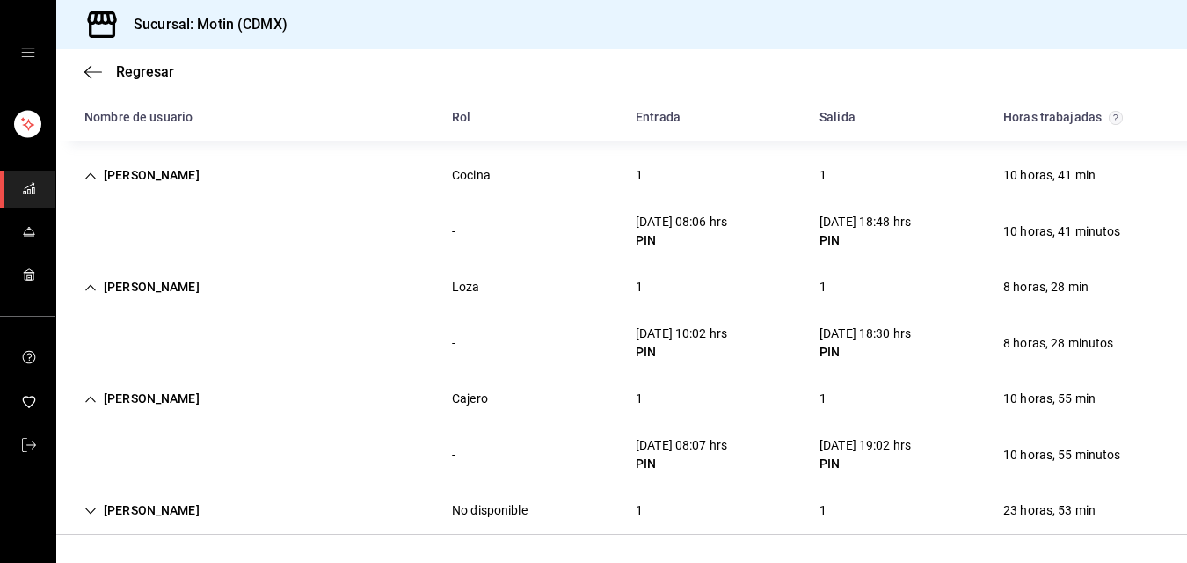
click at [629, 510] on div "1" at bounding box center [639, 510] width 35 height 33
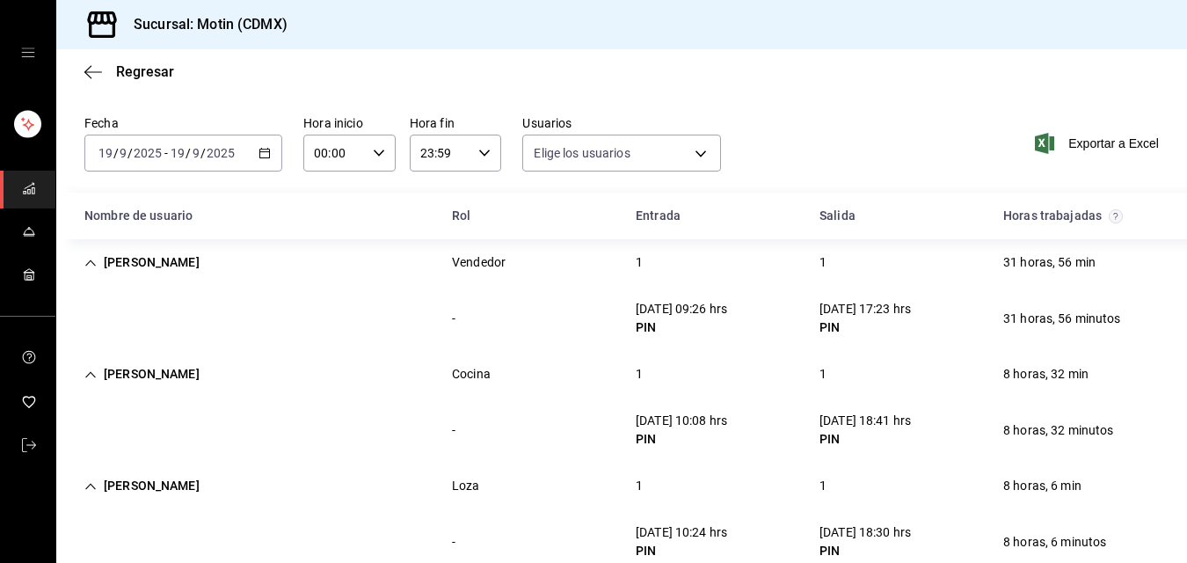
scroll to position [0, 0]
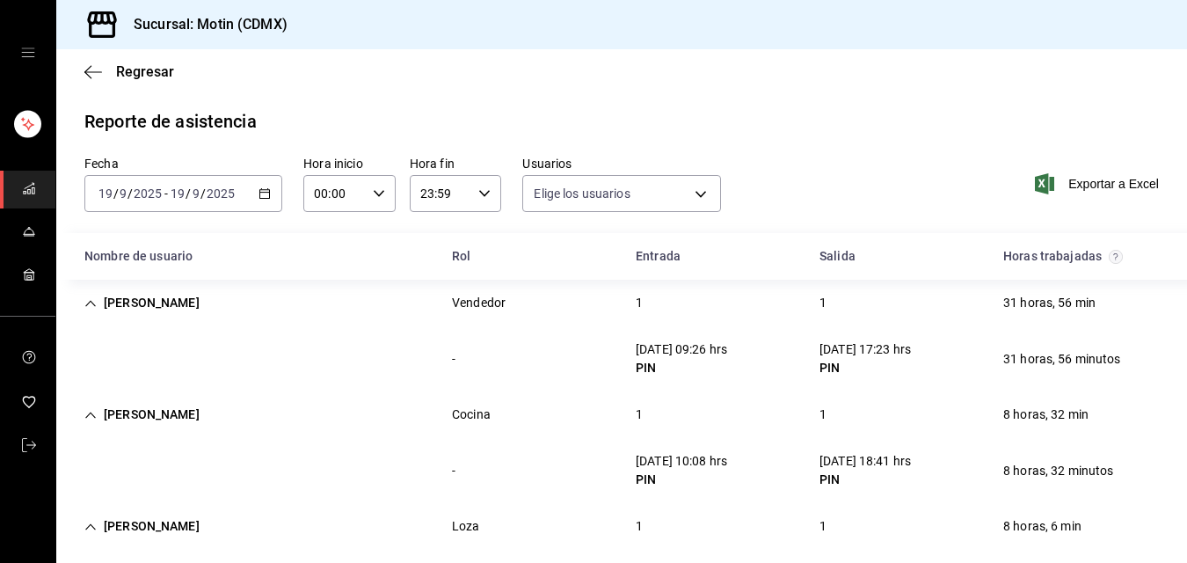
click at [267, 189] on \(Stroke\) "button" at bounding box center [267, 188] width 1 height 1
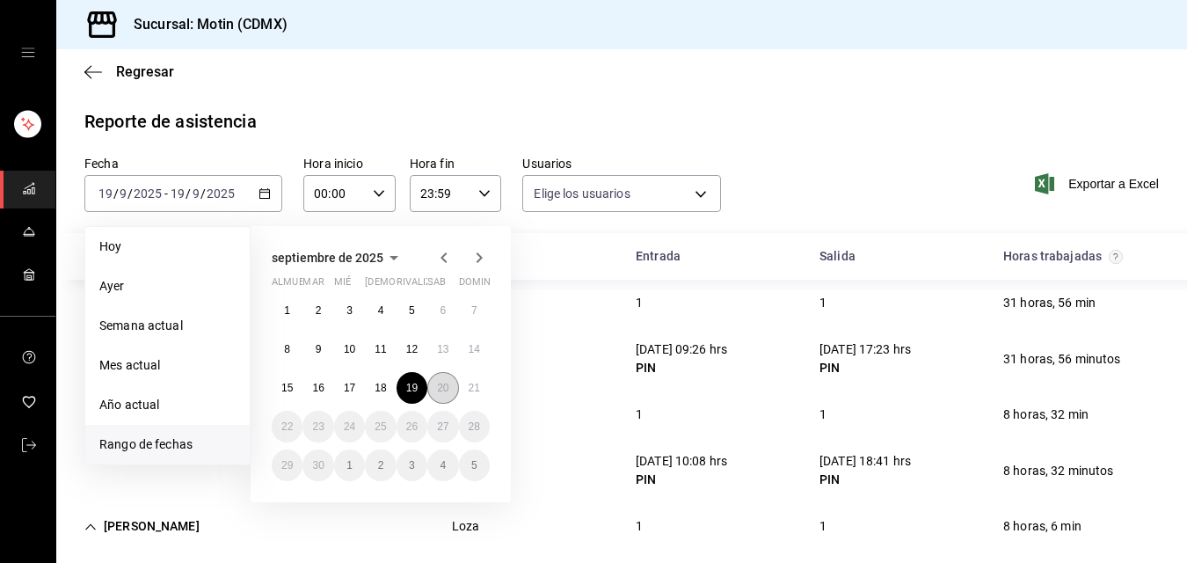
click at [440, 384] on font "20" at bounding box center [442, 388] width 11 height 12
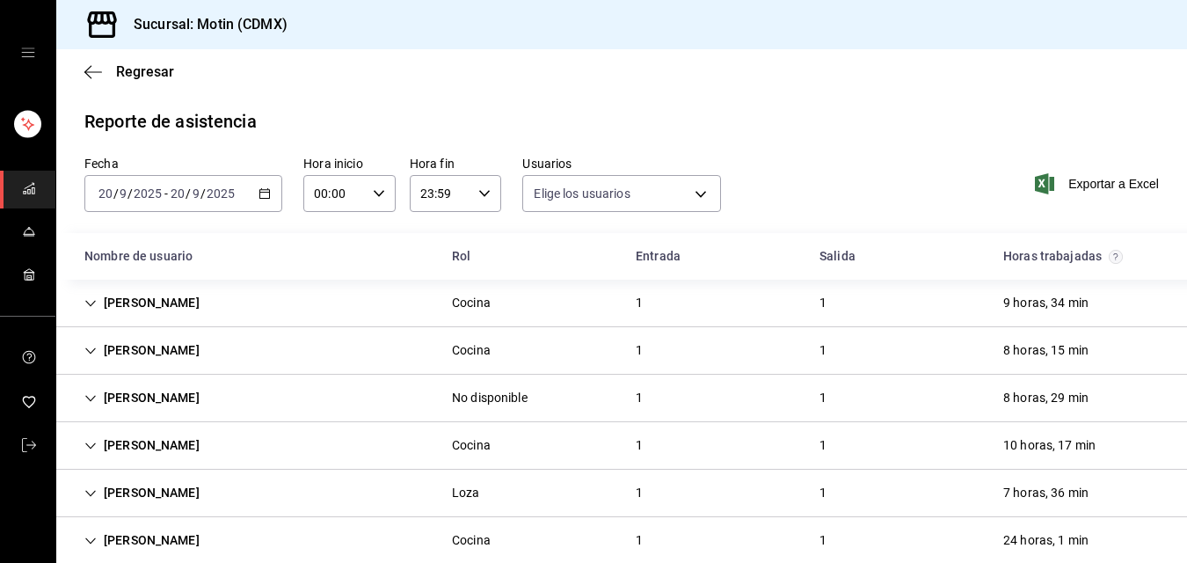
click at [633, 299] on div "1" at bounding box center [639, 303] width 35 height 33
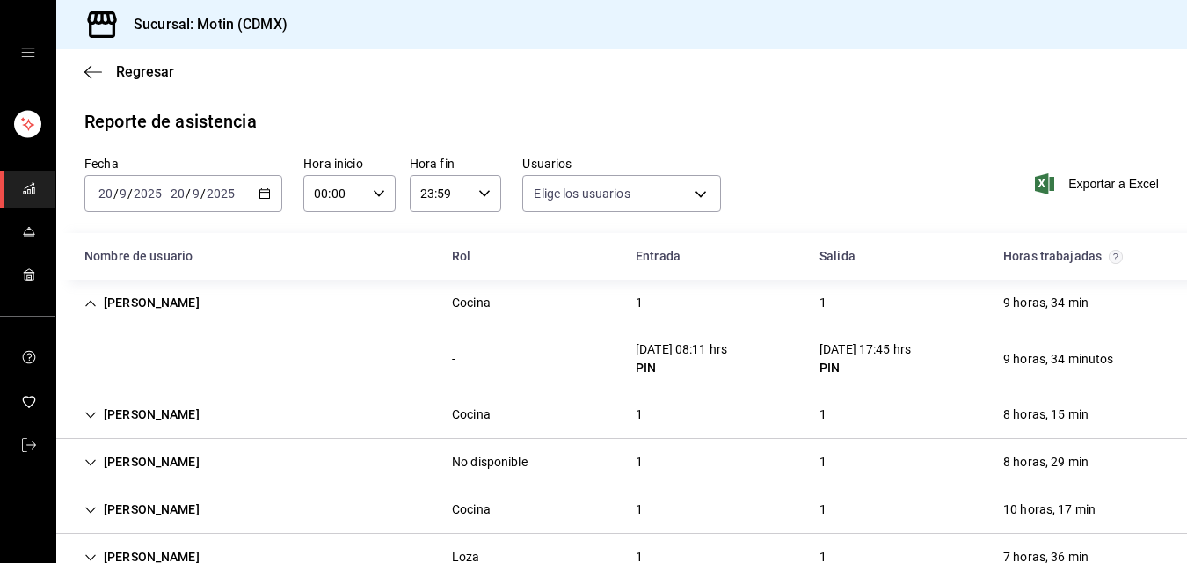
click at [633, 415] on div "1" at bounding box center [639, 414] width 35 height 33
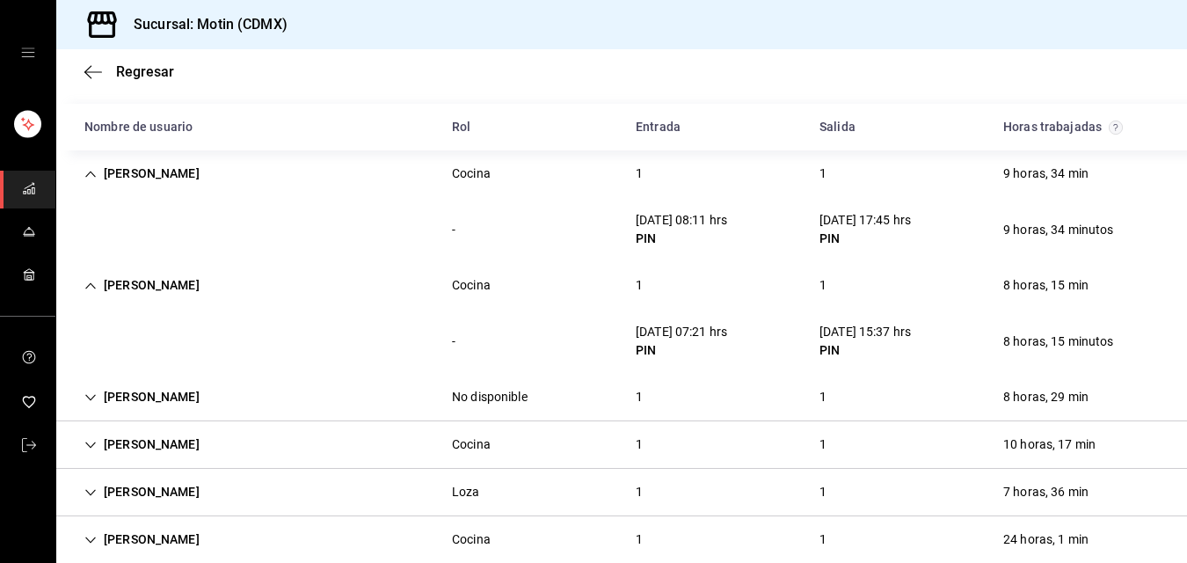
scroll to position [132, 0]
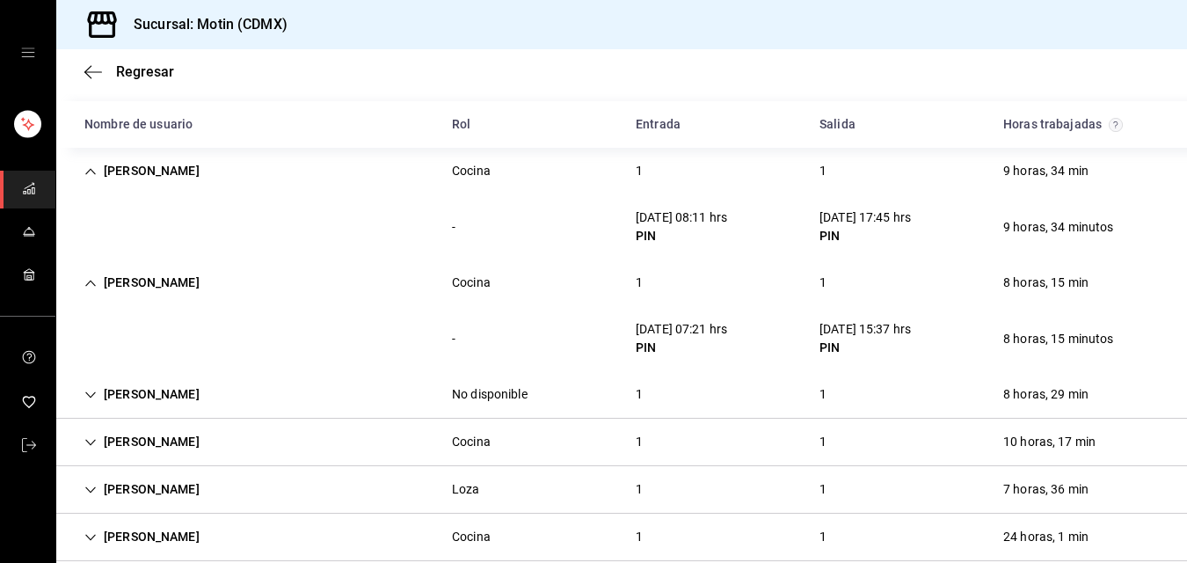
click at [631, 394] on div "1" at bounding box center [639, 394] width 35 height 33
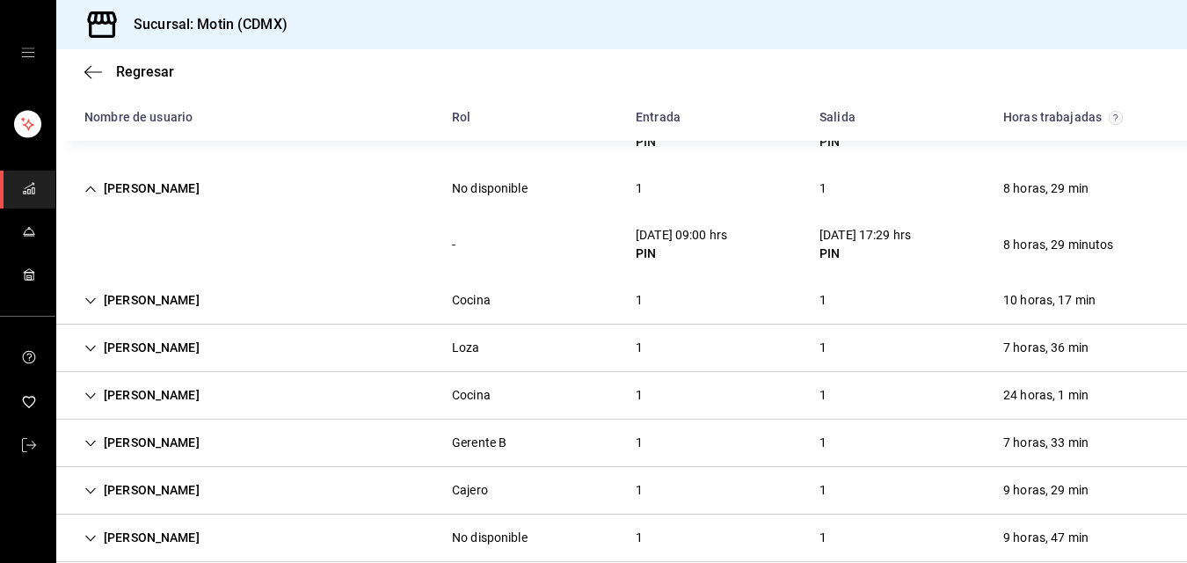
scroll to position [365, 0]
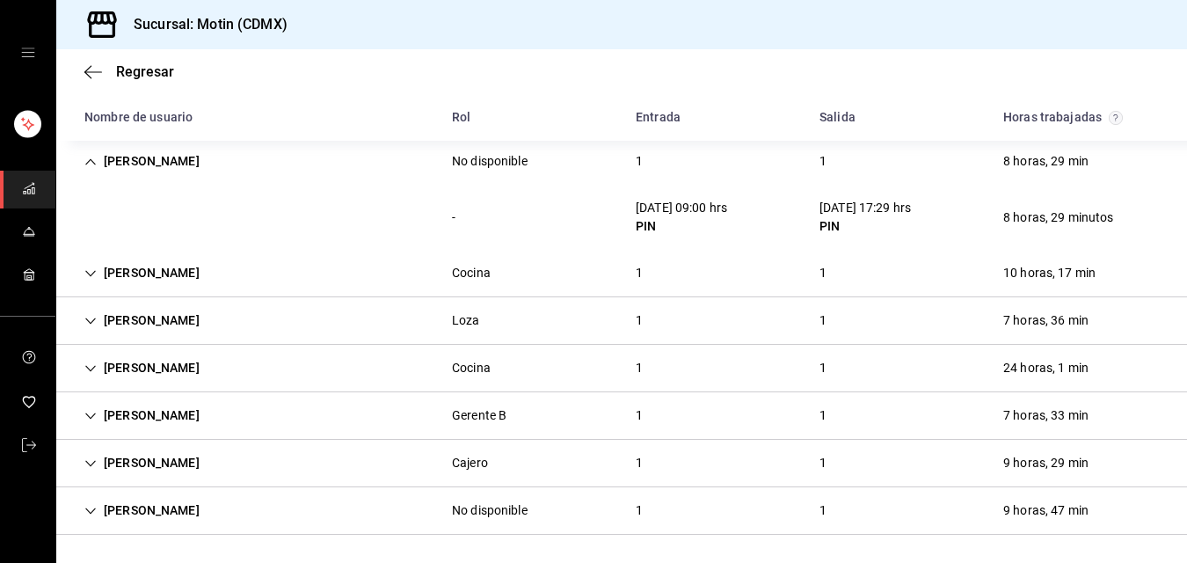
click at [632, 271] on div "1" at bounding box center [639, 273] width 35 height 33
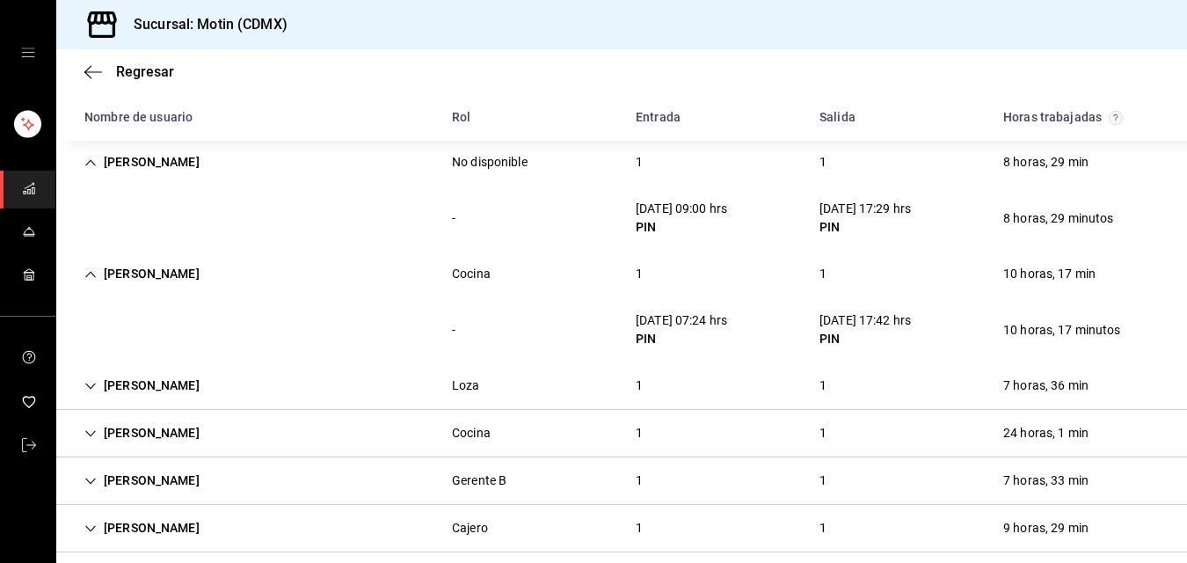
click at [631, 387] on div "1" at bounding box center [639, 385] width 35 height 33
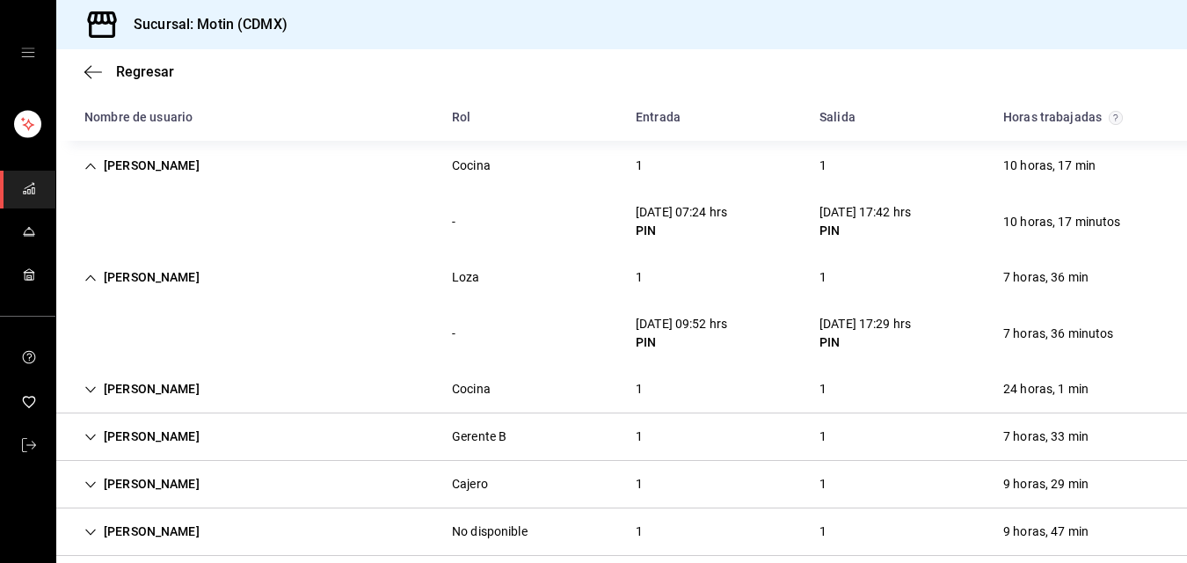
scroll to position [493, 0]
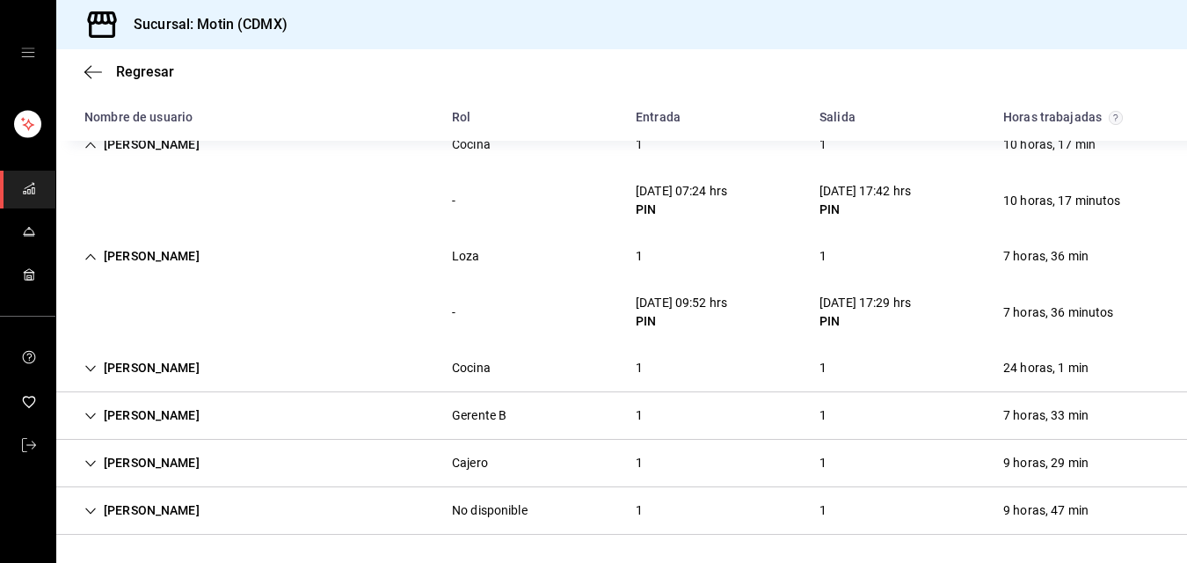
click at [631, 365] on div "1" at bounding box center [639, 368] width 35 height 33
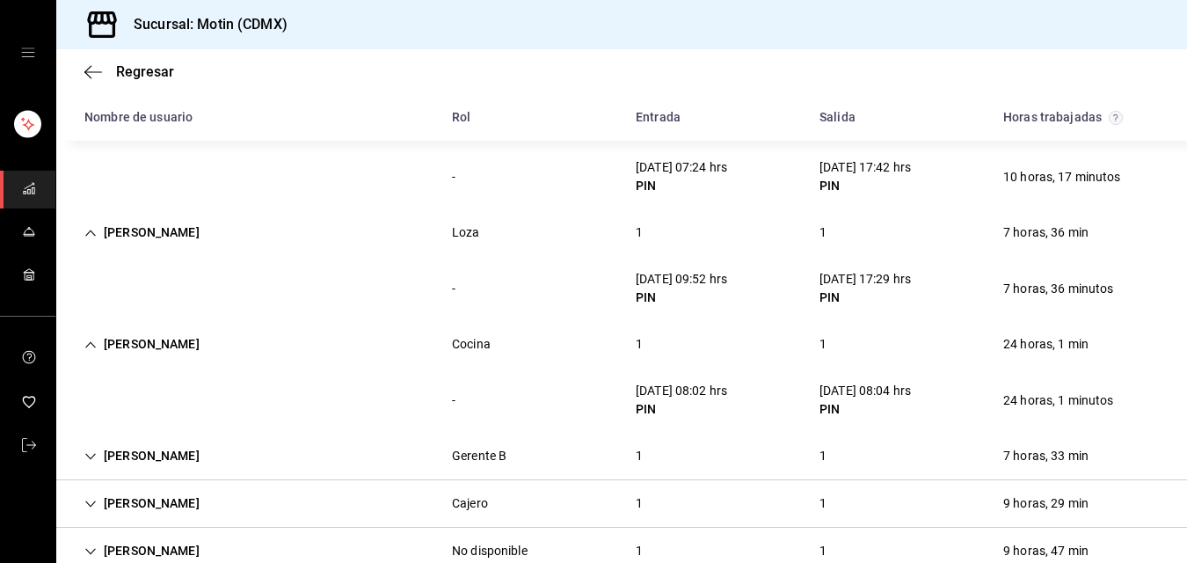
scroll to position [520, 0]
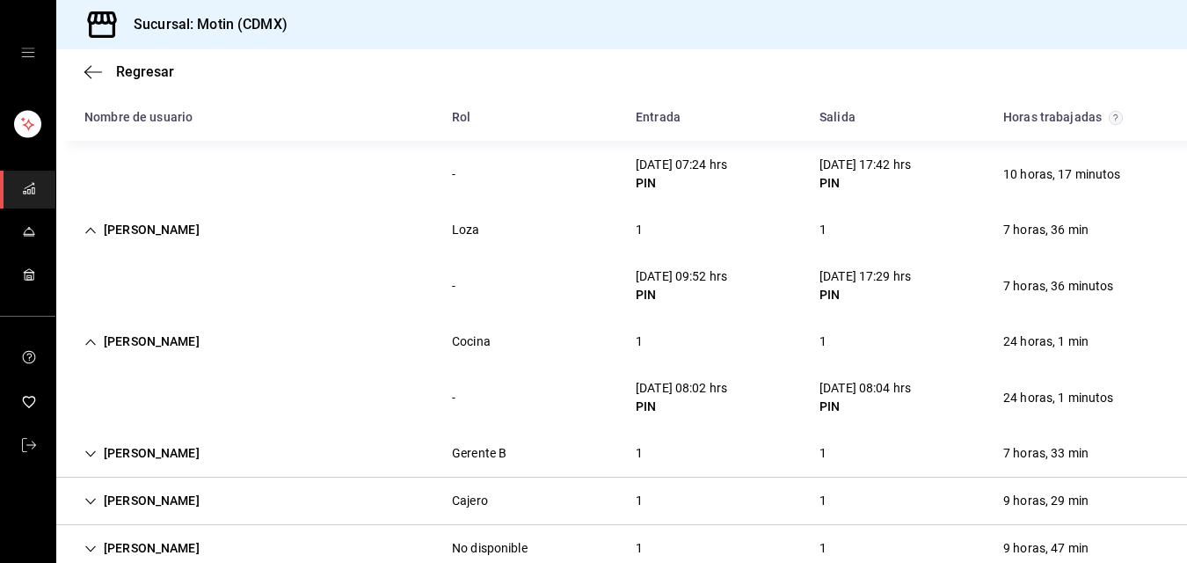
click at [702, 384] on div "[DATE] 08:02 hrs" at bounding box center [681, 388] width 91 height 18
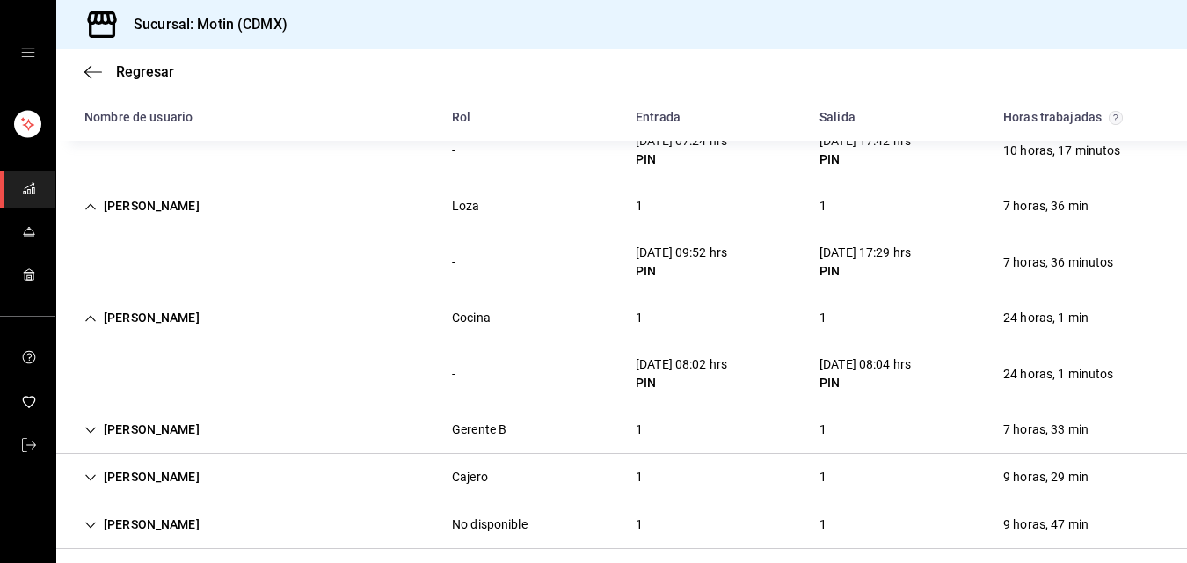
scroll to position [558, 0]
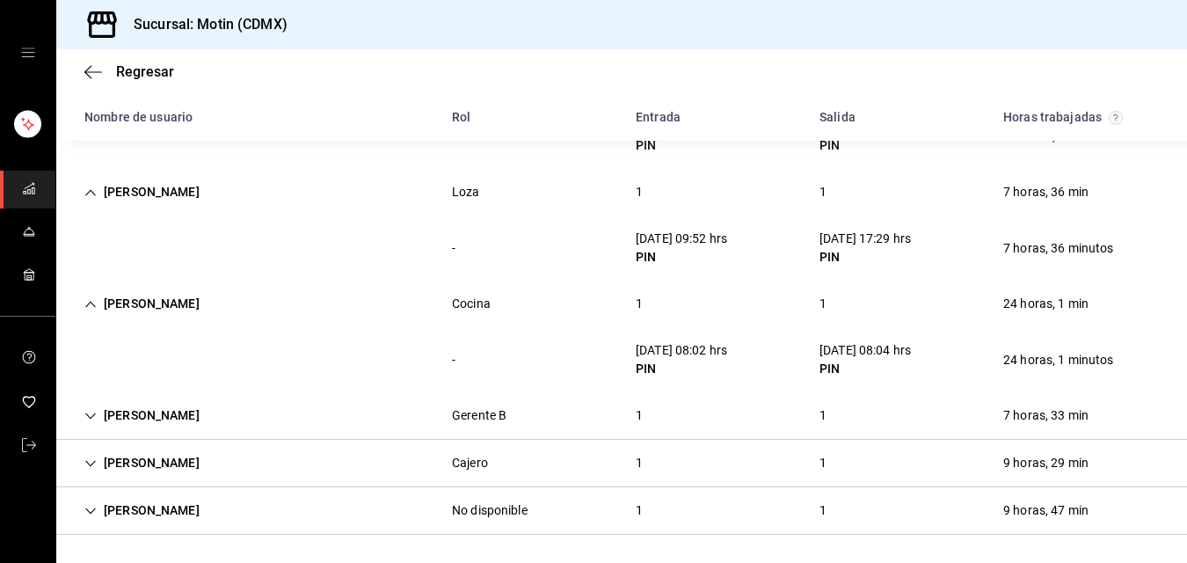
click at [627, 406] on div "1" at bounding box center [639, 415] width 35 height 33
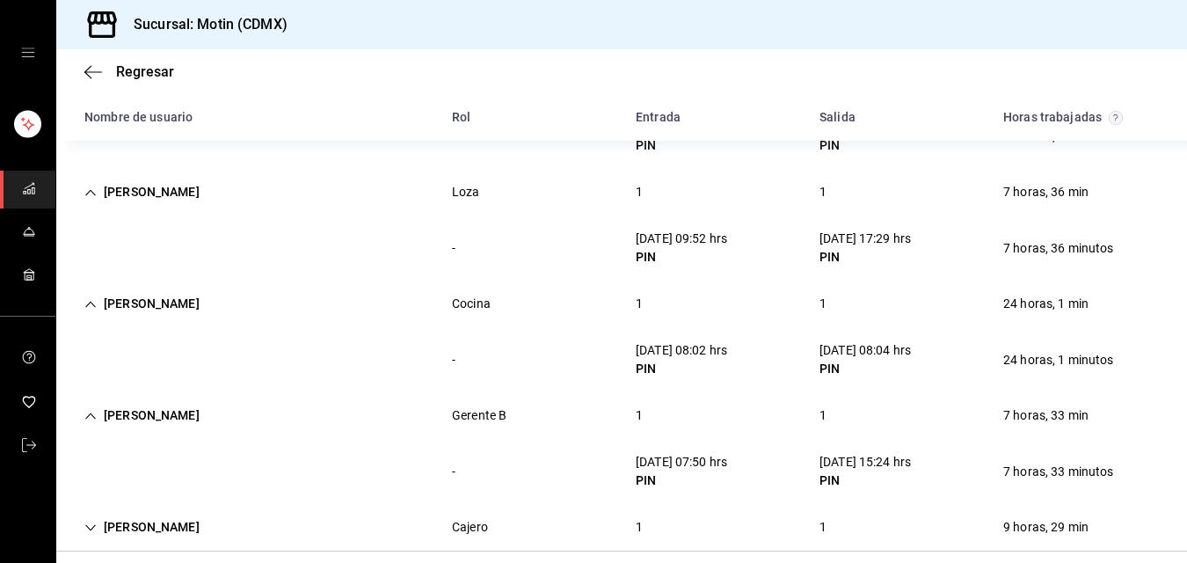
scroll to position [622, 0]
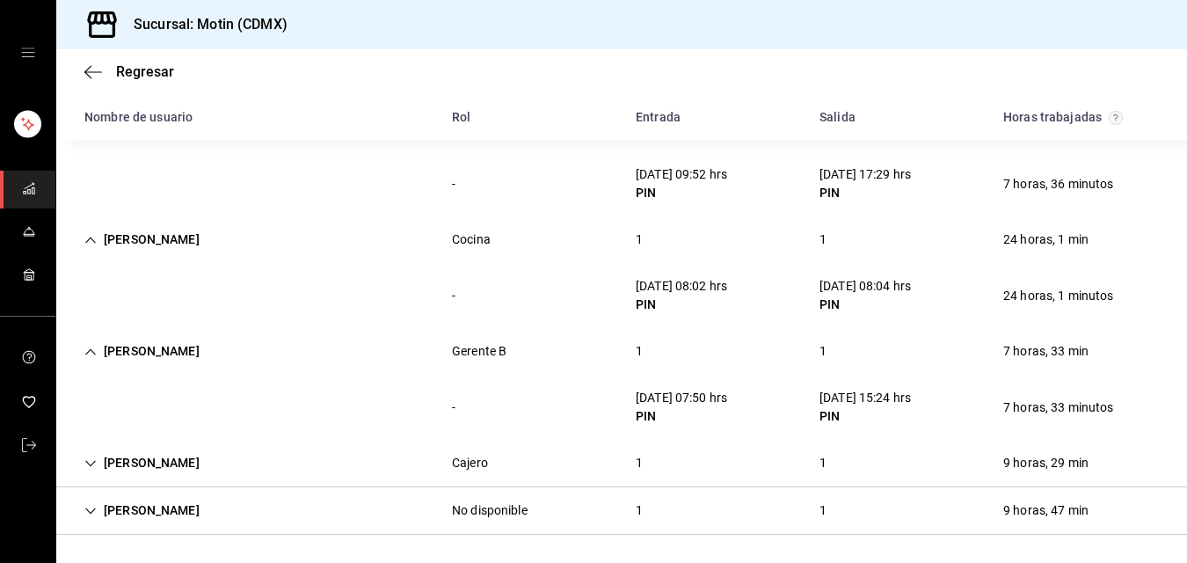
click at [626, 456] on div "1" at bounding box center [639, 463] width 35 height 33
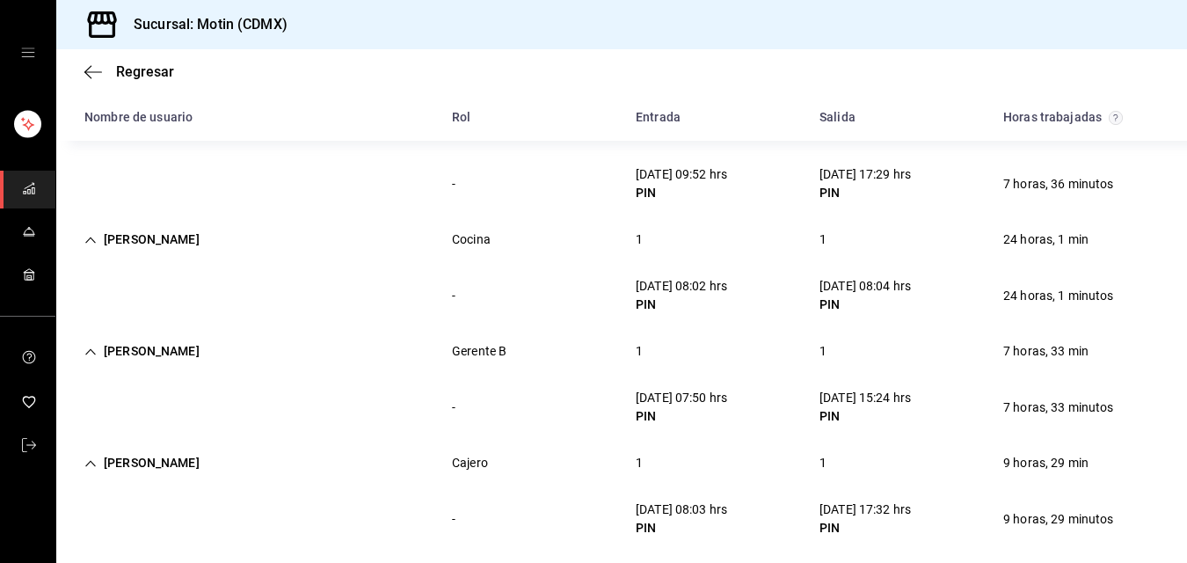
scroll to position [686, 0]
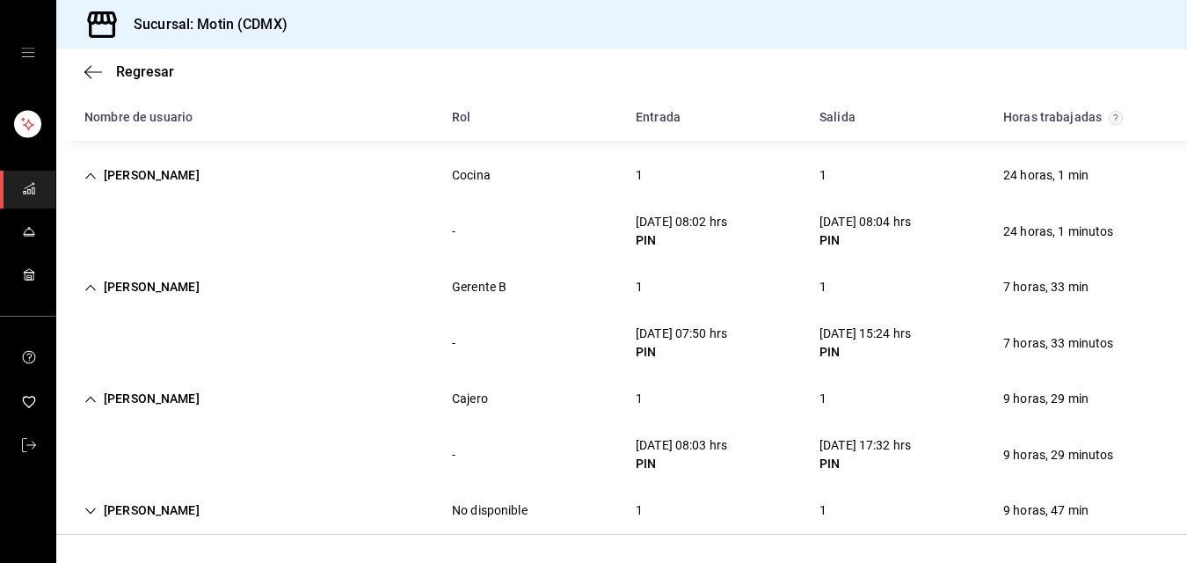
click at [631, 510] on div "1" at bounding box center [639, 510] width 35 height 33
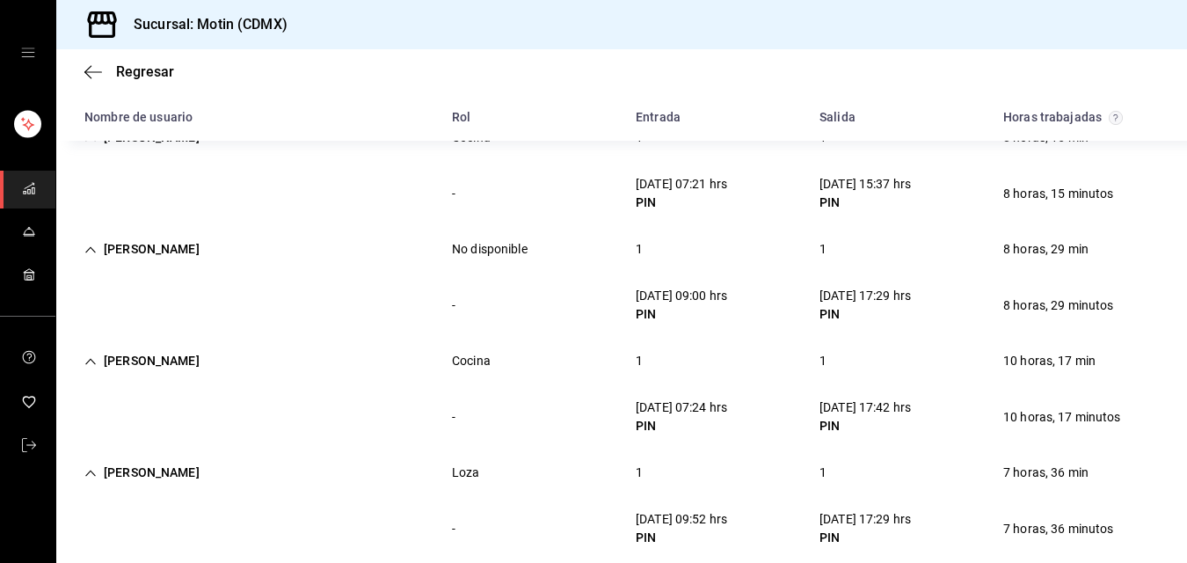
scroll to position [0, 0]
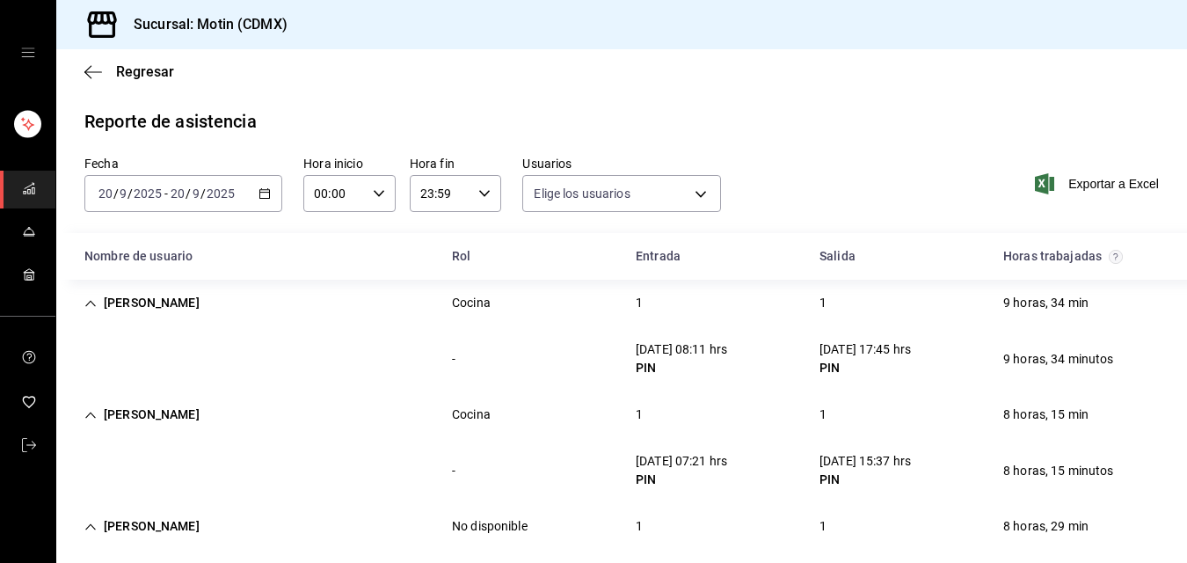
click at [260, 196] on icon "button" at bounding box center [265, 193] width 12 height 12
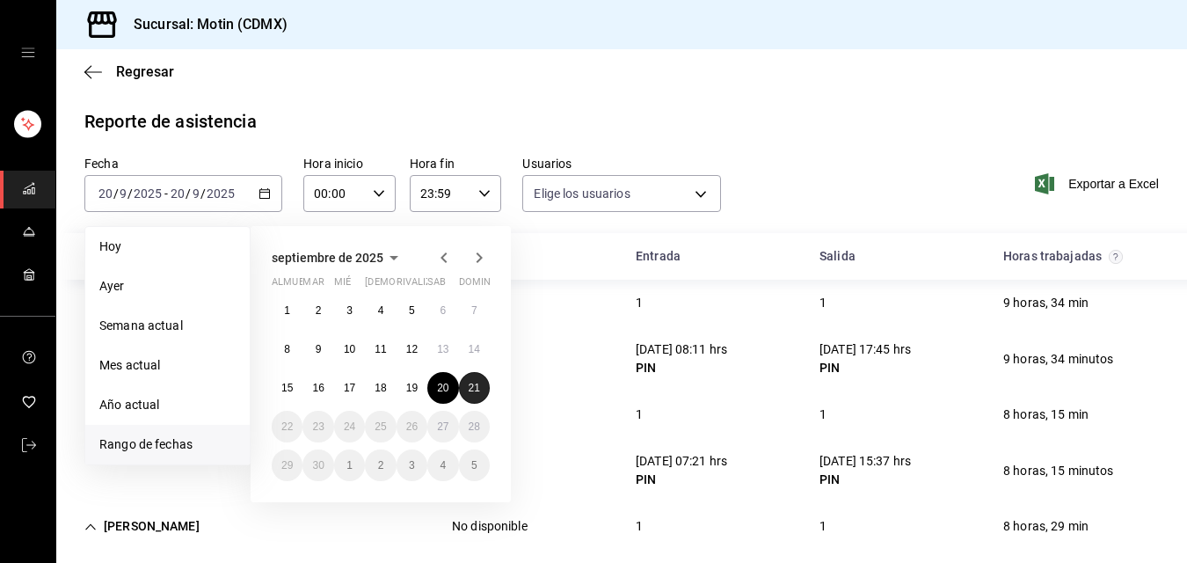
click at [479, 393] on font "21" at bounding box center [474, 388] width 11 height 12
click at [477, 392] on font "21" at bounding box center [474, 388] width 11 height 12
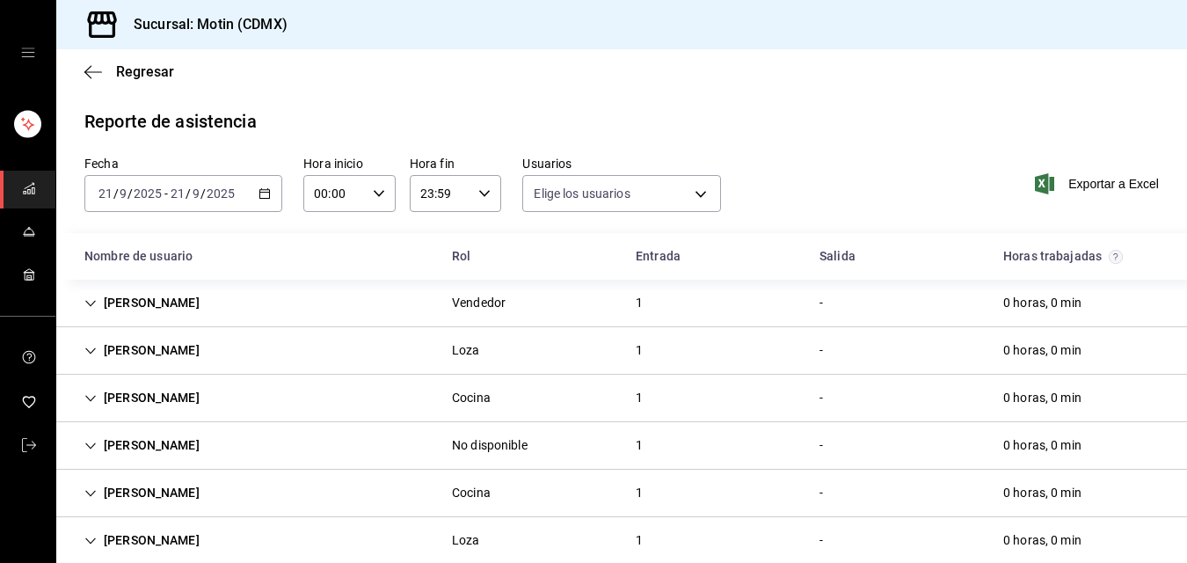
click at [627, 300] on div "1" at bounding box center [639, 303] width 35 height 33
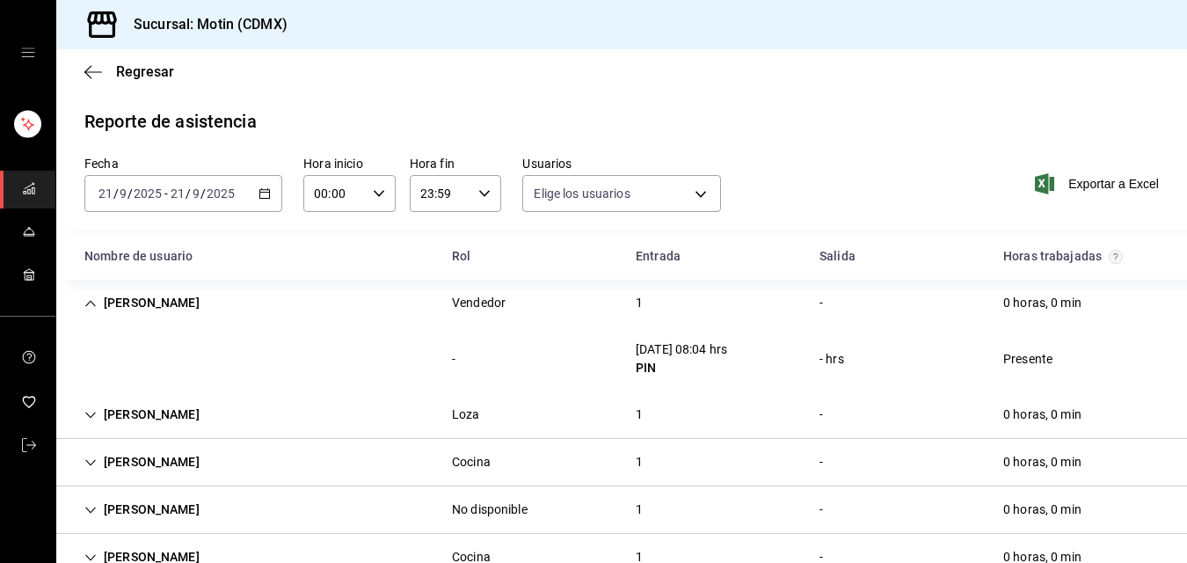
click at [262, 191] on icon "button" at bounding box center [265, 193] width 12 height 12
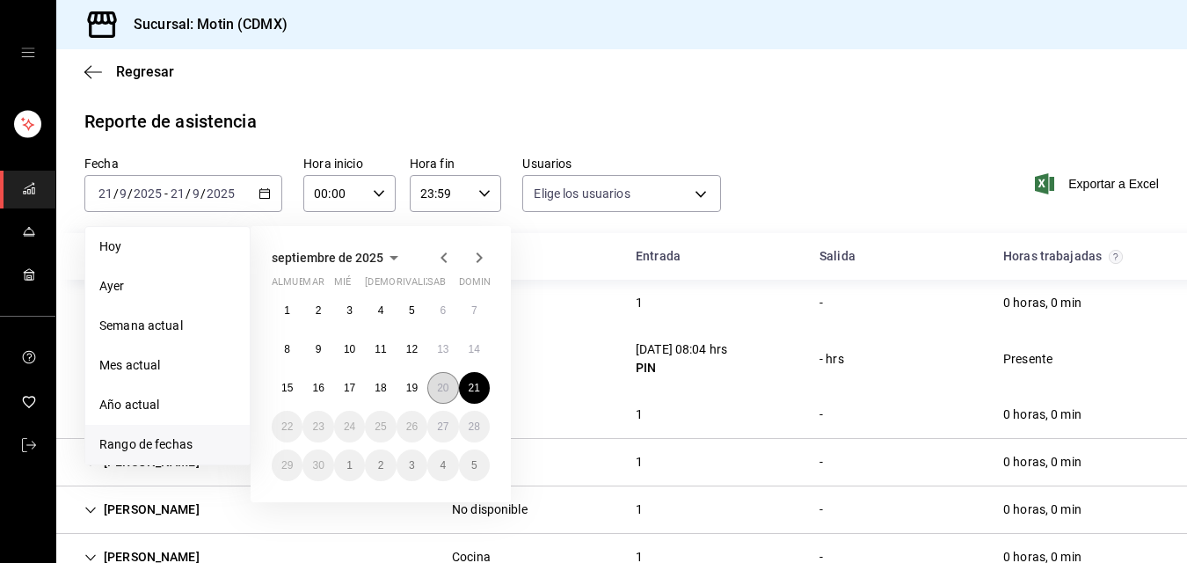
click at [445, 378] on button "20" at bounding box center [442, 388] width 31 height 32
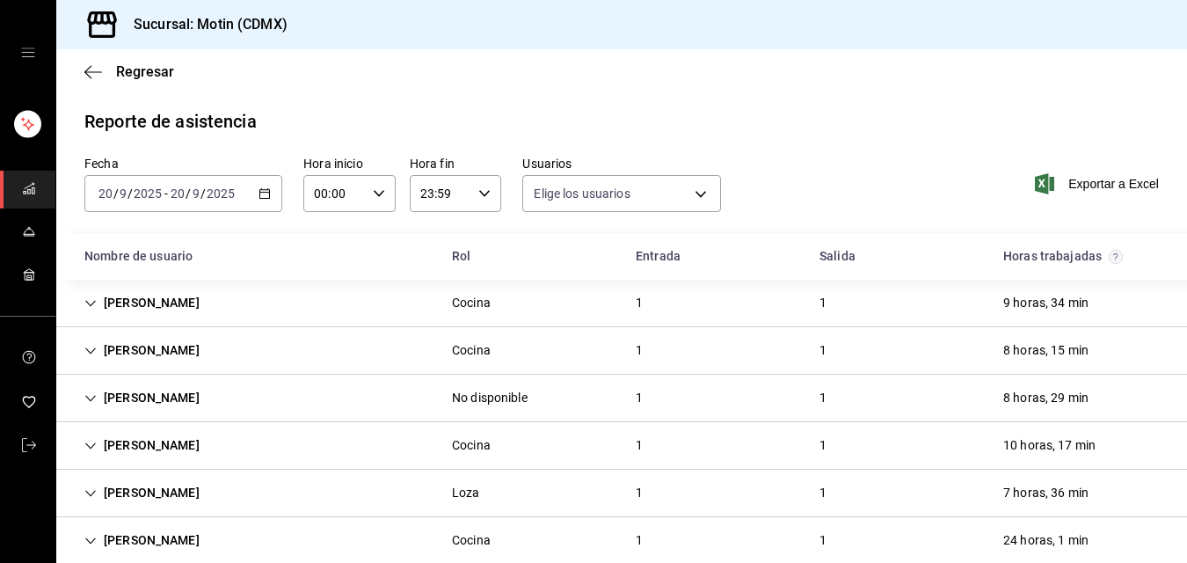
click at [269, 196] on div "[DATE] [DATE] - [DATE] [DATE]" at bounding box center [183, 193] width 198 height 37
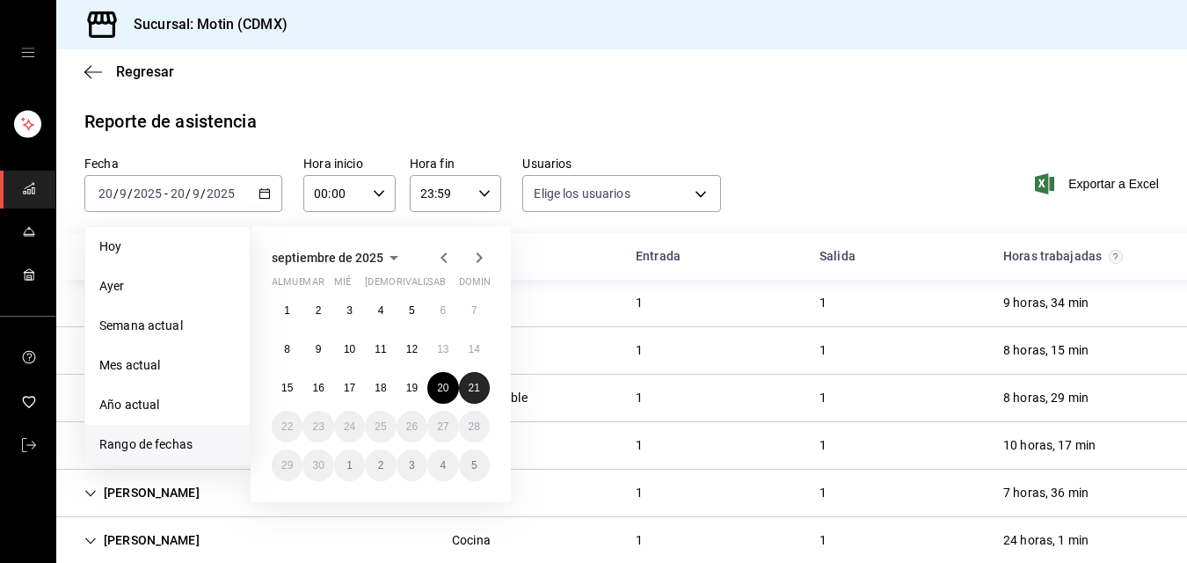
click at [474, 384] on font "21" at bounding box center [474, 388] width 11 height 12
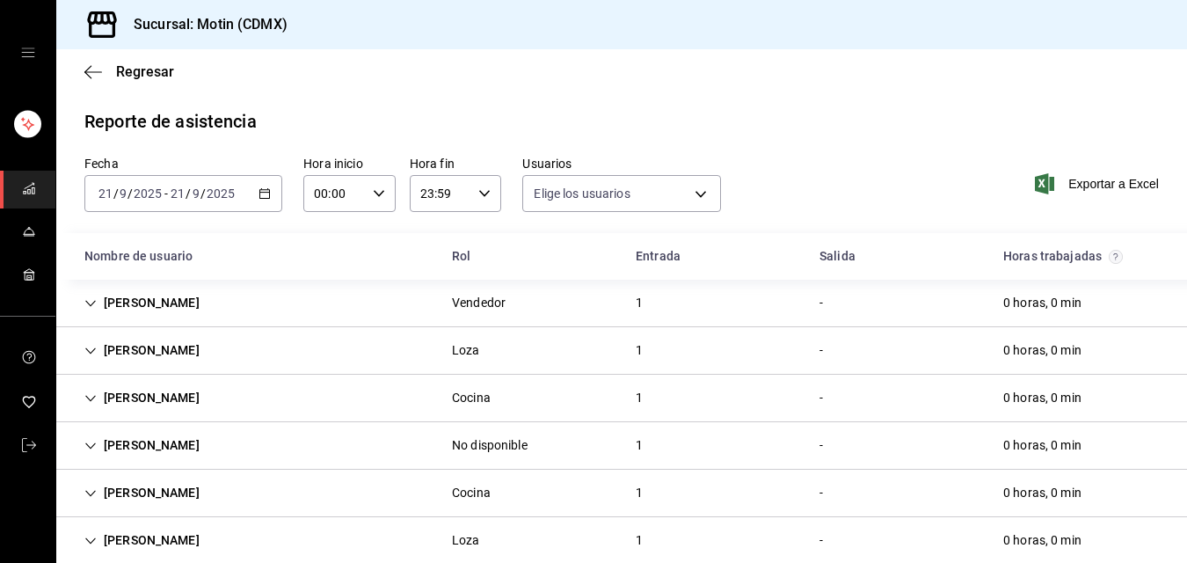
click at [631, 355] on div "1" at bounding box center [639, 350] width 35 height 33
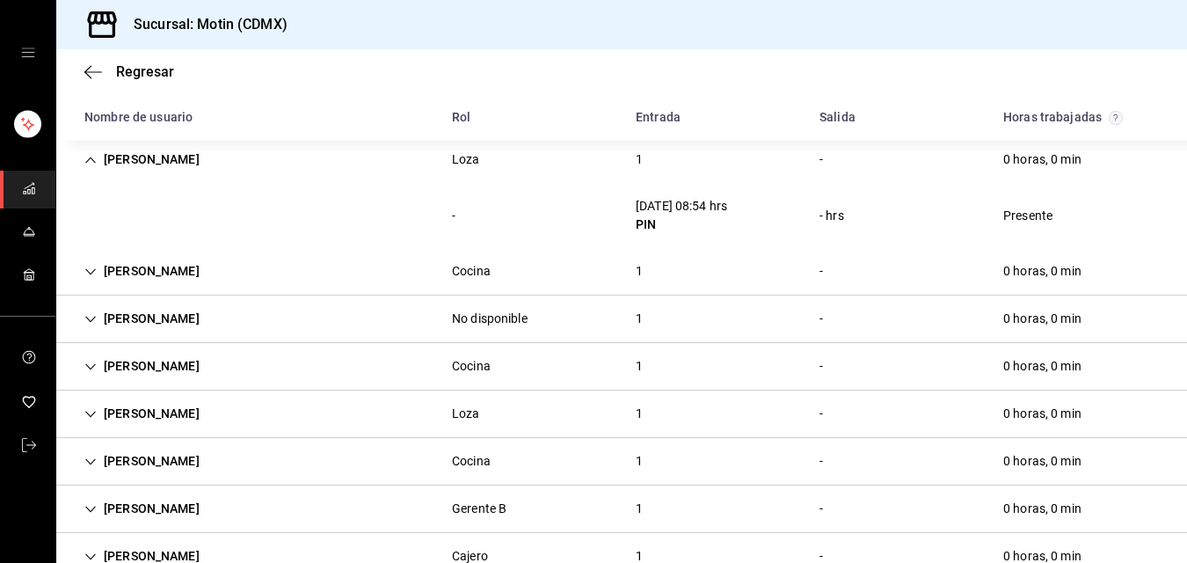
scroll to position [193, 0]
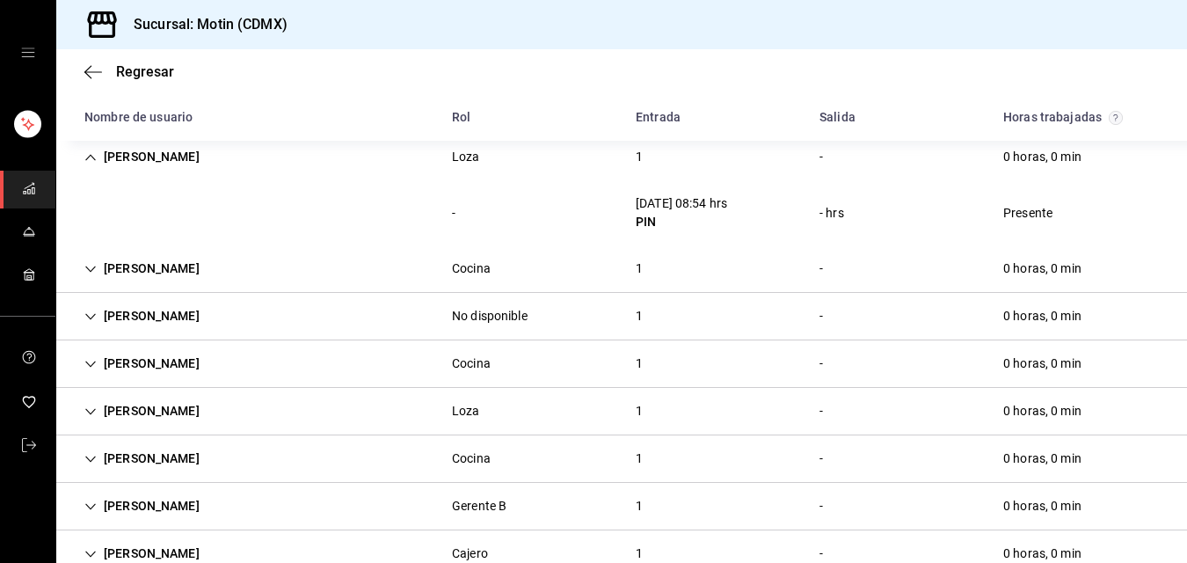
click at [631, 264] on div "1" at bounding box center [639, 268] width 35 height 33
click at [633, 263] on div "1" at bounding box center [639, 268] width 35 height 33
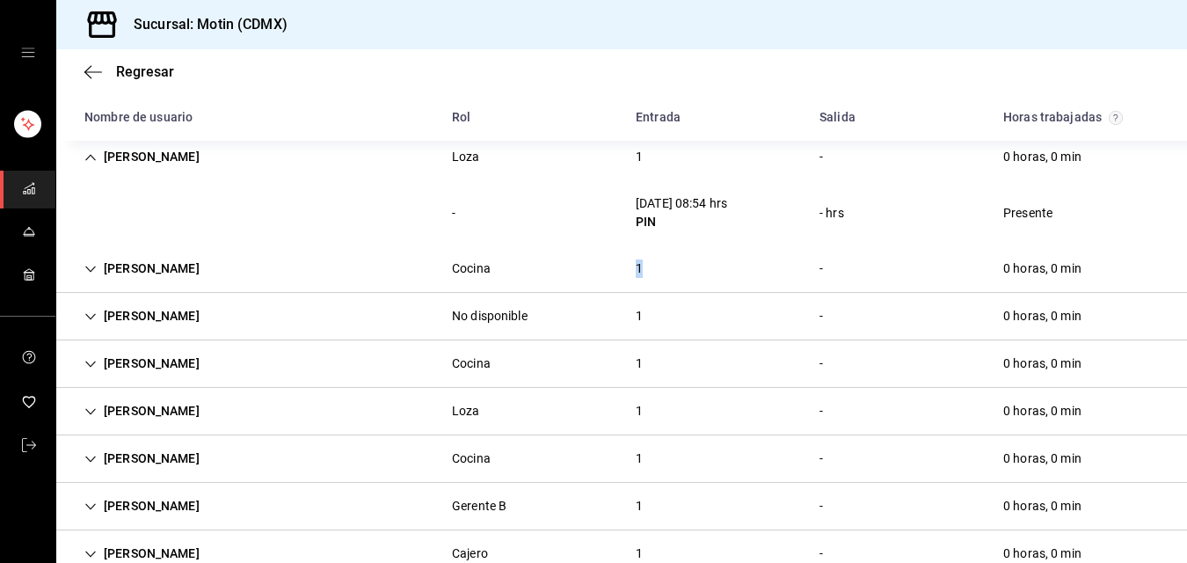
click at [633, 263] on div "1" at bounding box center [639, 268] width 35 height 33
click at [488, 260] on div "Cocina" at bounding box center [471, 268] width 67 height 33
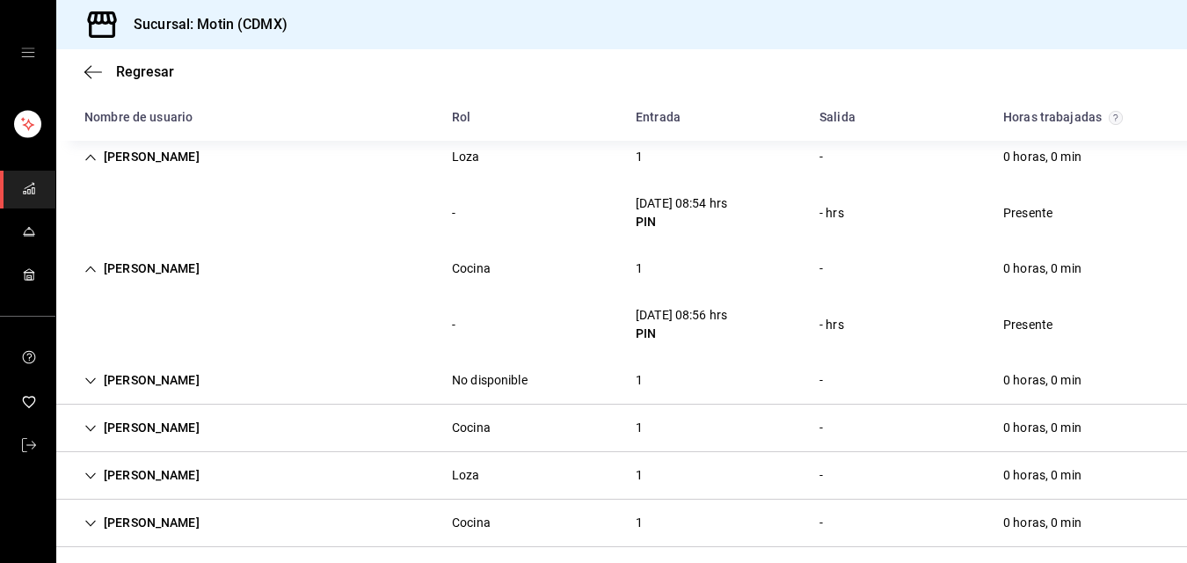
click at [639, 377] on div "1" at bounding box center [639, 380] width 35 height 33
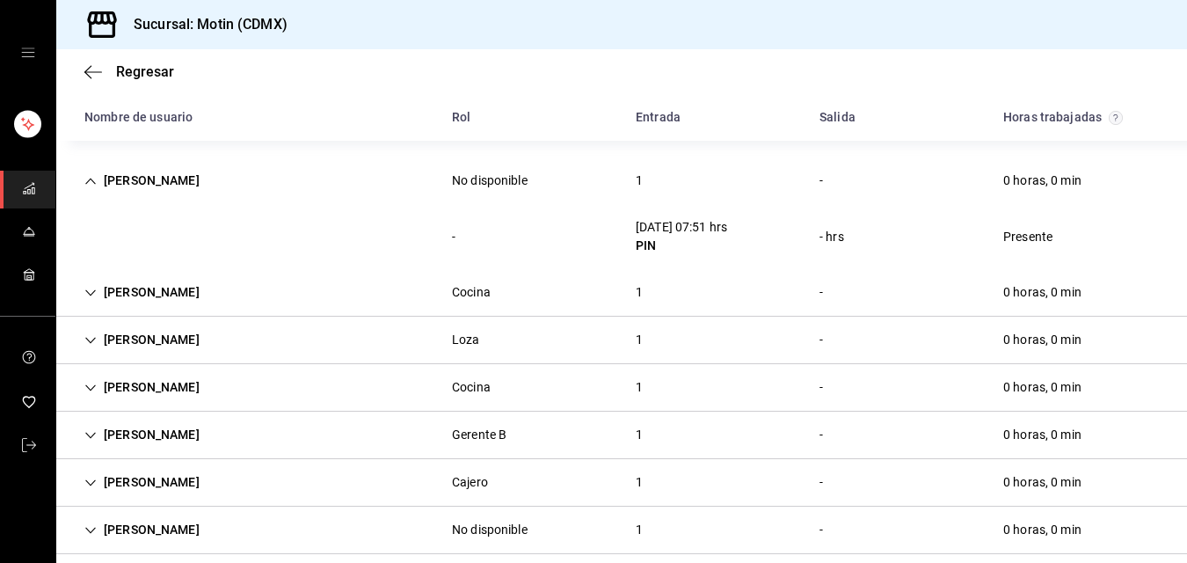
scroll to position [412, 0]
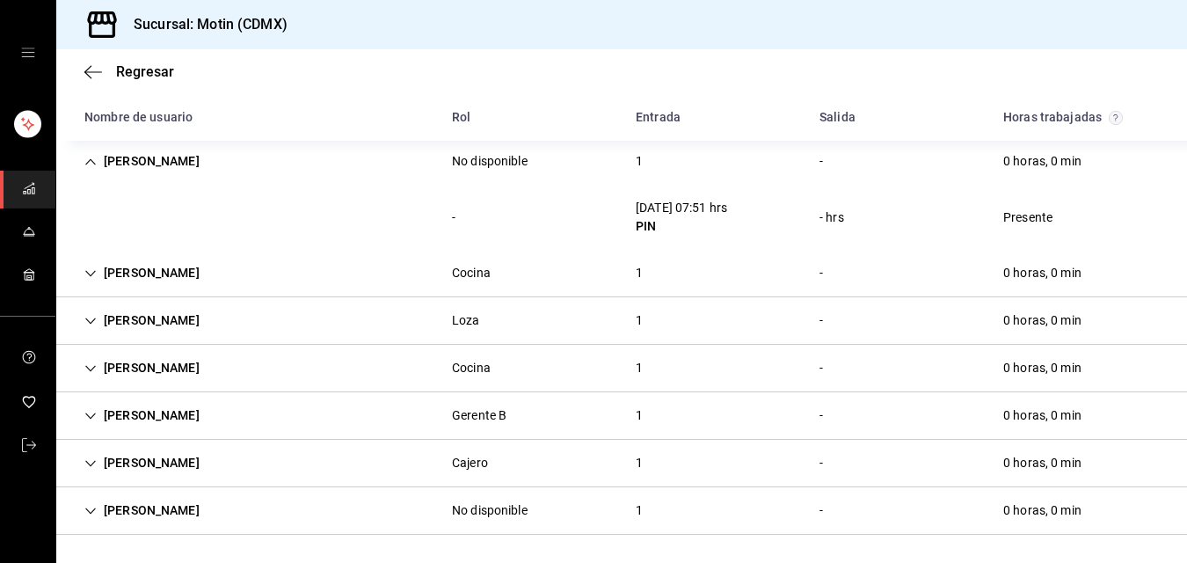
click at [632, 268] on div "1" at bounding box center [639, 273] width 35 height 33
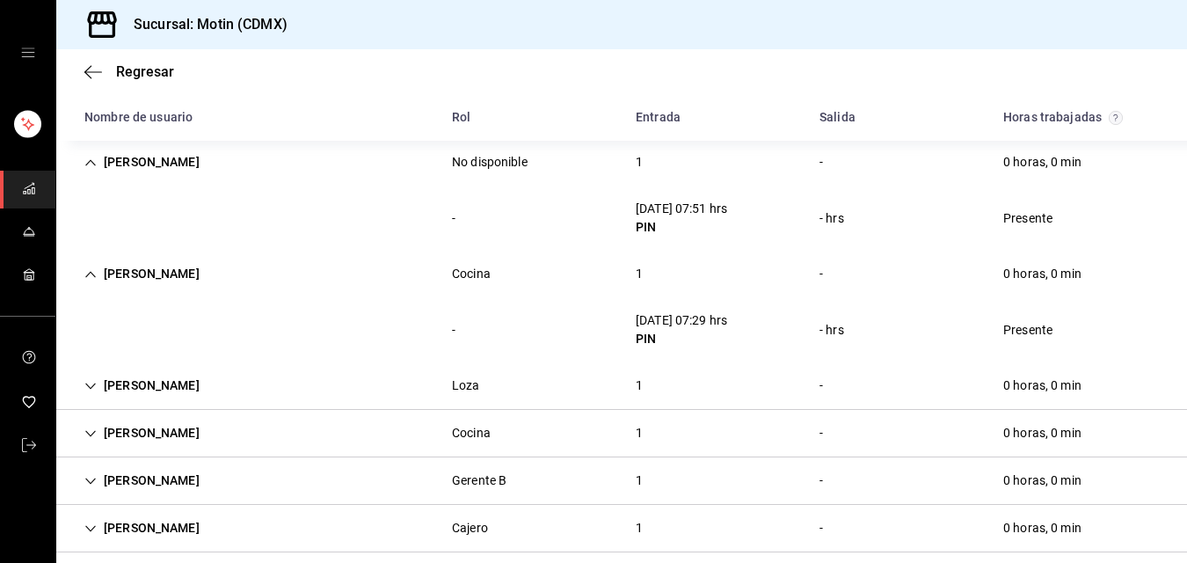
click at [627, 380] on div "1" at bounding box center [639, 385] width 35 height 33
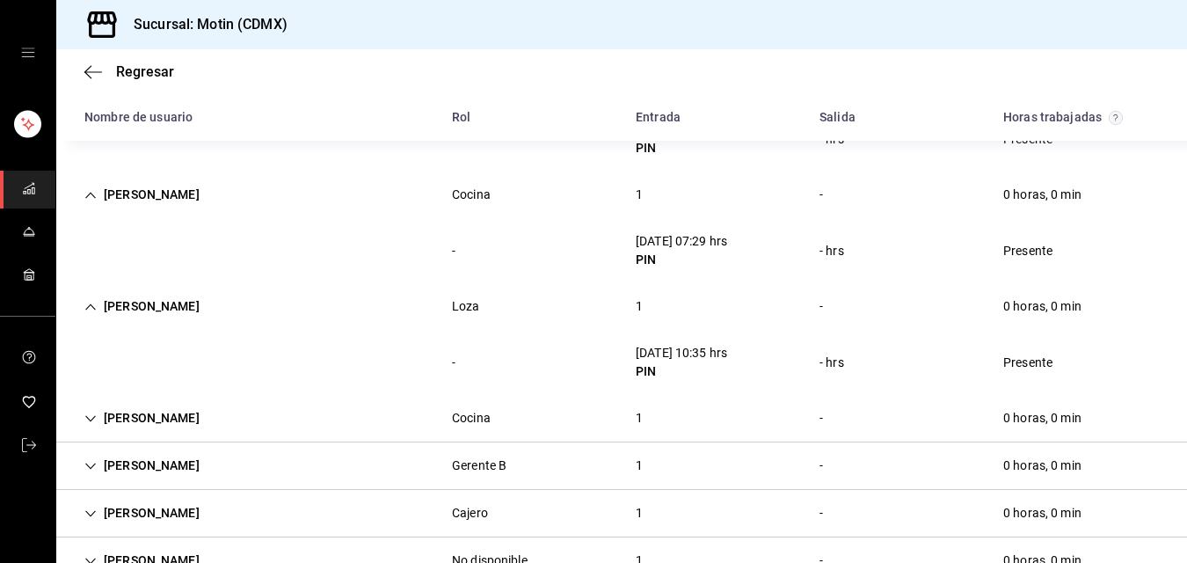
scroll to position [541, 0]
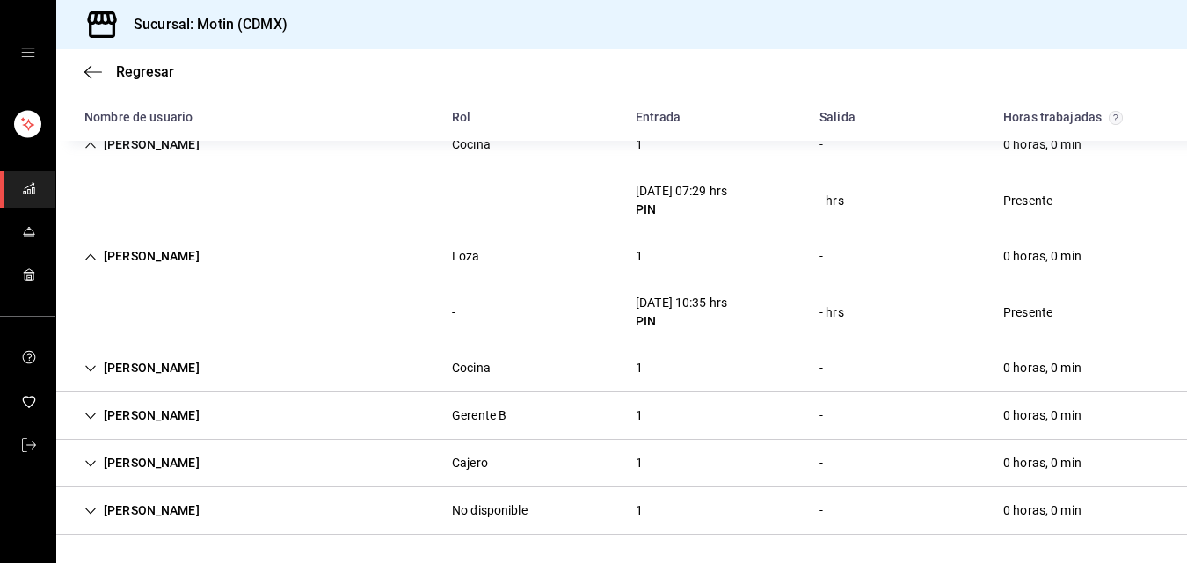
click at [631, 368] on div "1" at bounding box center [639, 368] width 35 height 33
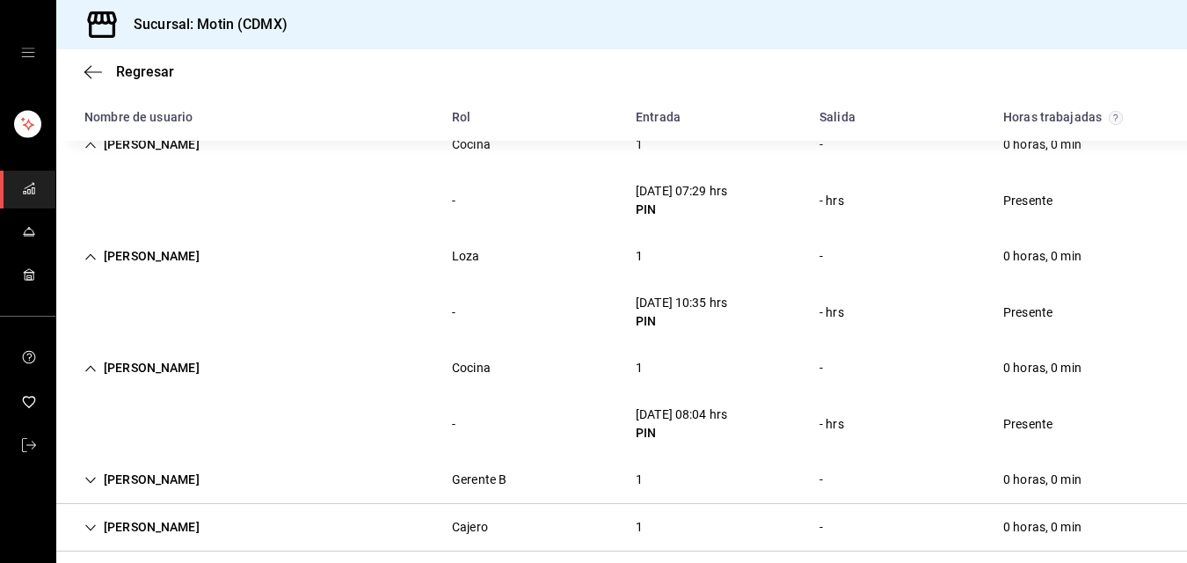
scroll to position [605, 0]
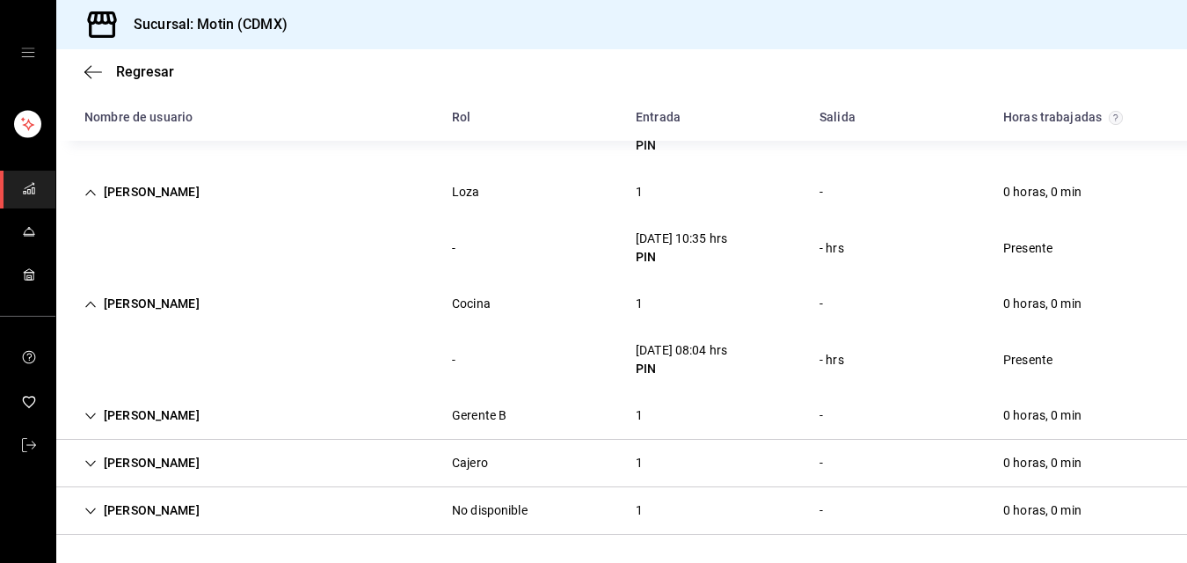
click at [633, 408] on div "1" at bounding box center [639, 415] width 35 height 33
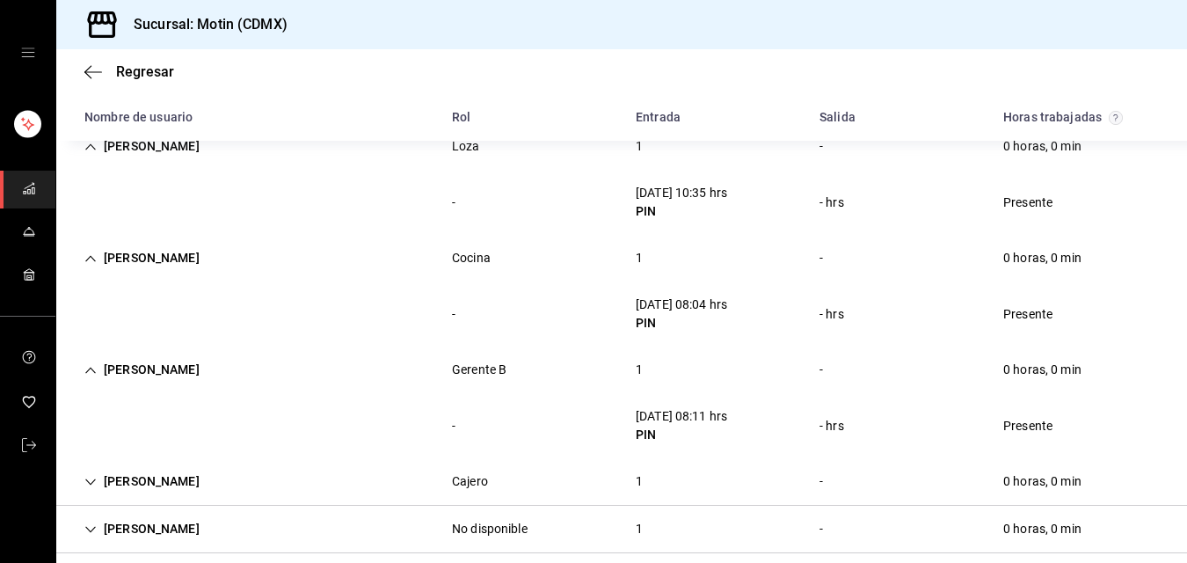
scroll to position [669, 0]
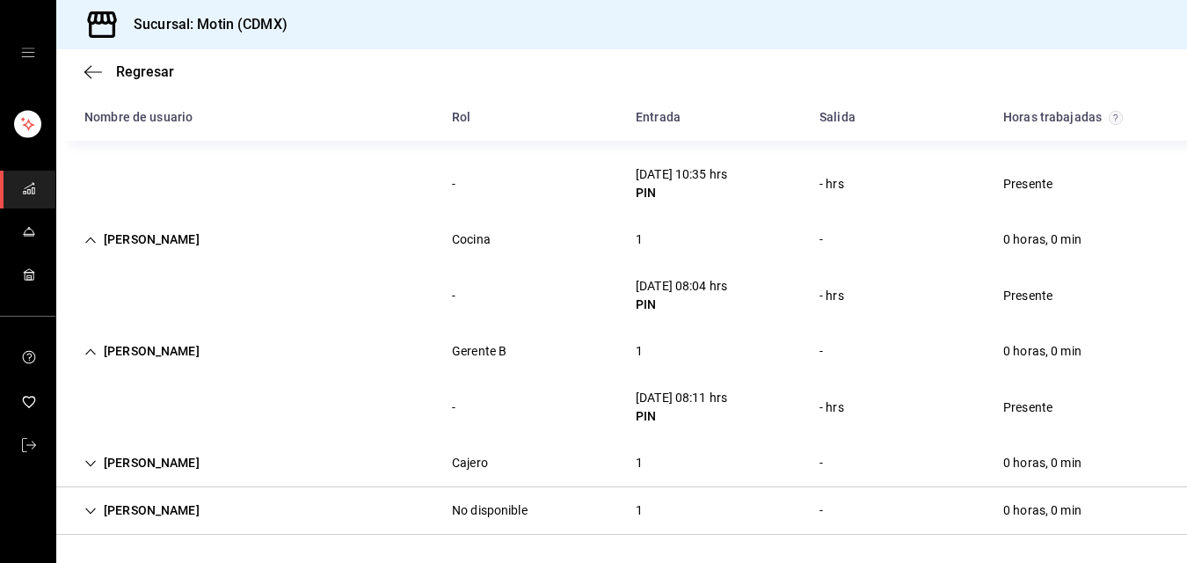
click at [631, 460] on div "1" at bounding box center [639, 463] width 35 height 33
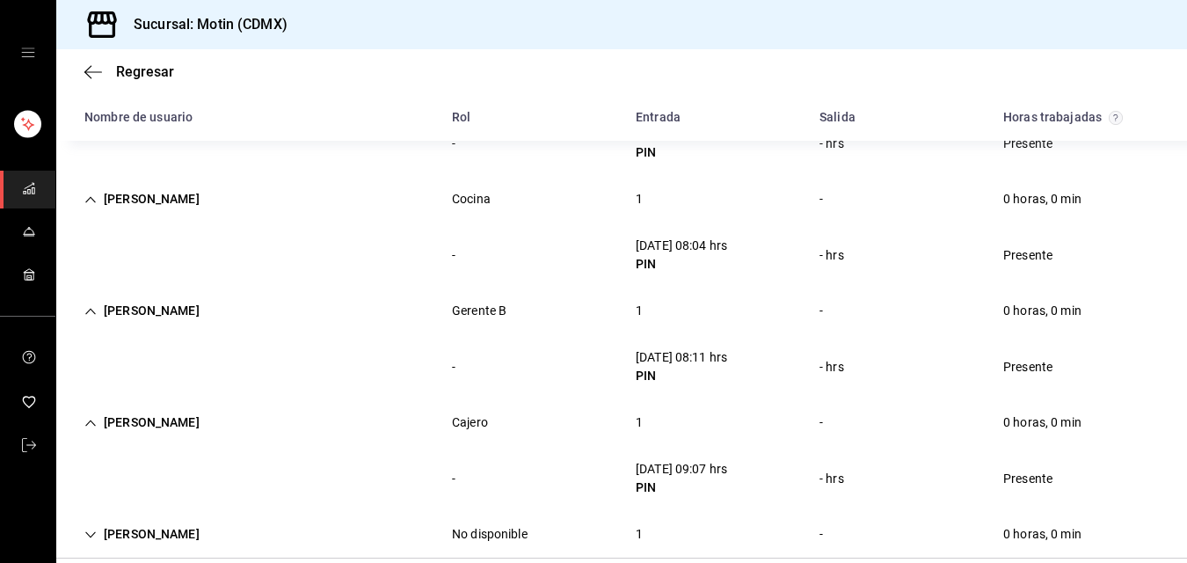
scroll to position [734, 0]
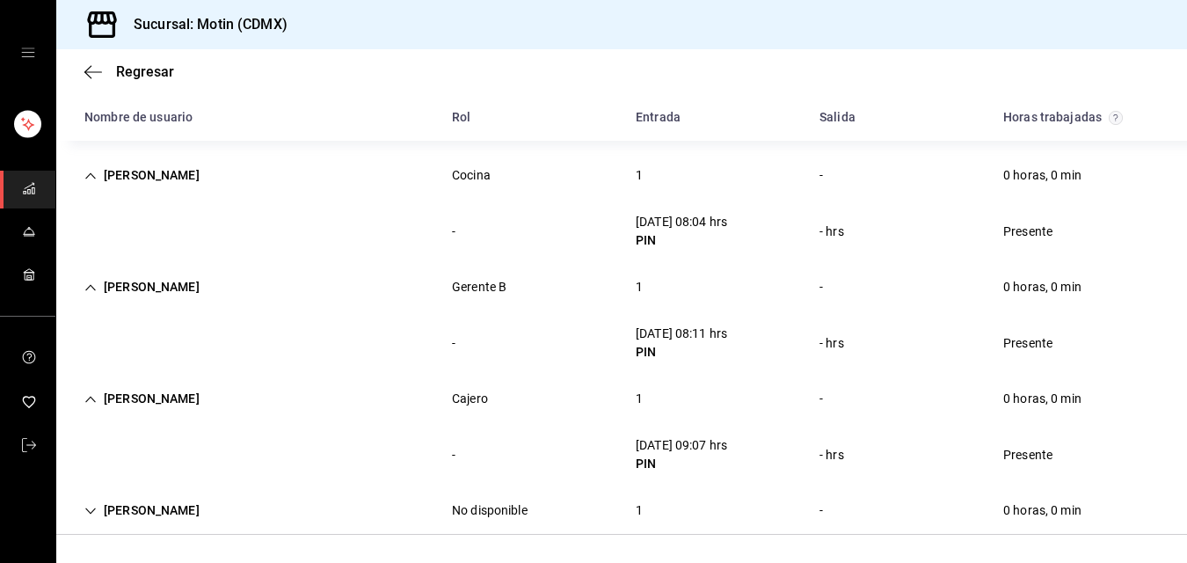
click at [631, 511] on div "1" at bounding box center [639, 510] width 35 height 33
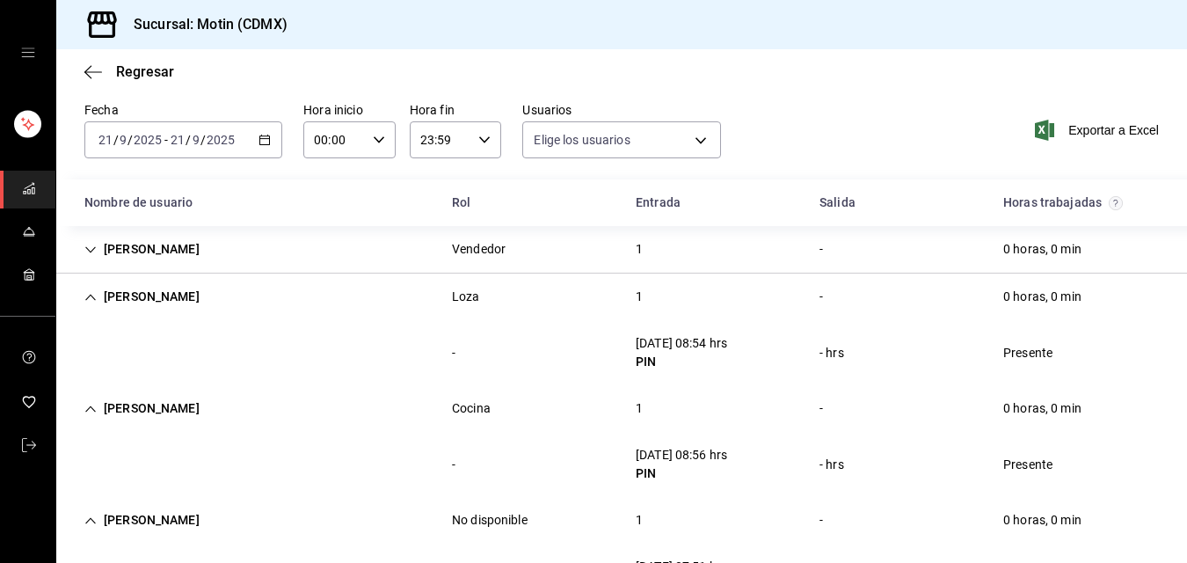
scroll to position [0, 0]
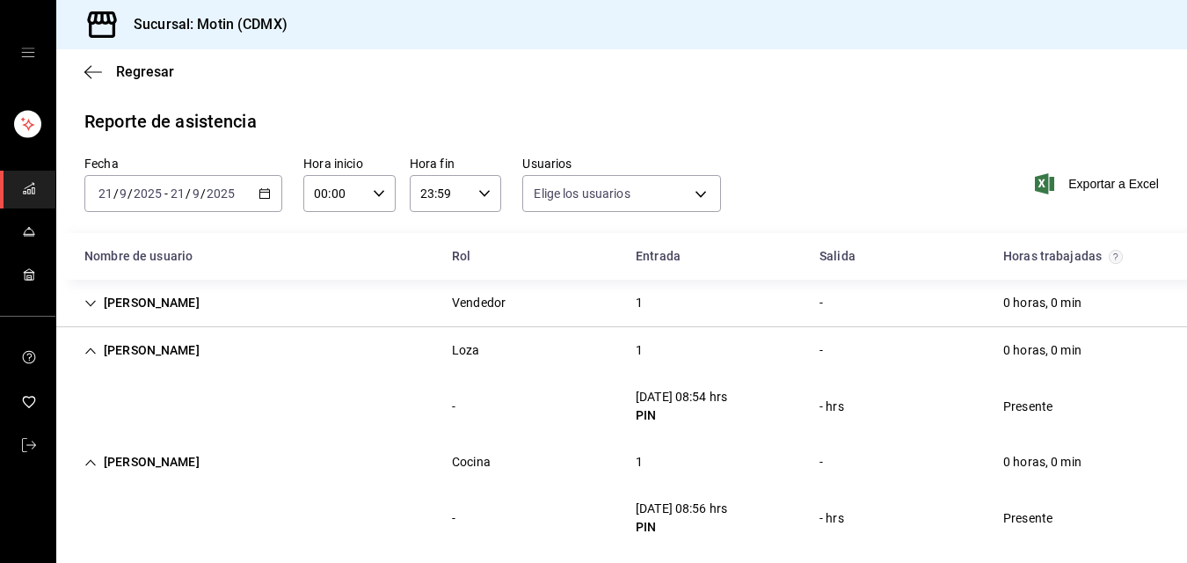
drag, startPoint x: 92, startPoint y: 70, endPoint x: 80, endPoint y: 67, distance: 12.8
click at [80, 67] on div "Regresar" at bounding box center [621, 71] width 1131 height 45
click at [135, 71] on font "Regresar" at bounding box center [145, 71] width 58 height 17
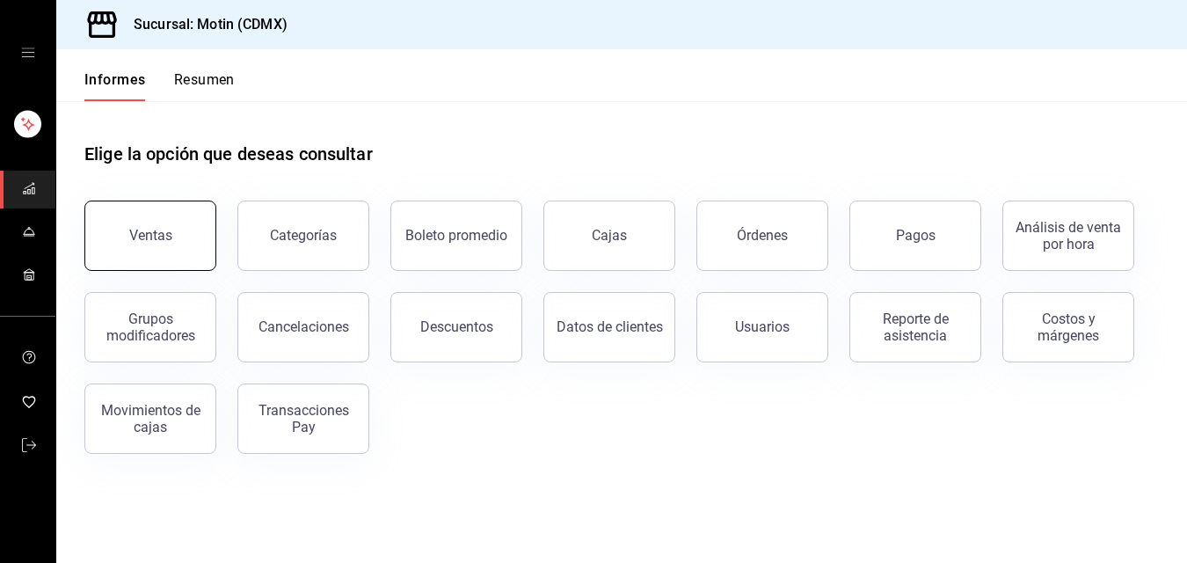
click at [157, 236] on font "Ventas" at bounding box center [150, 235] width 43 height 17
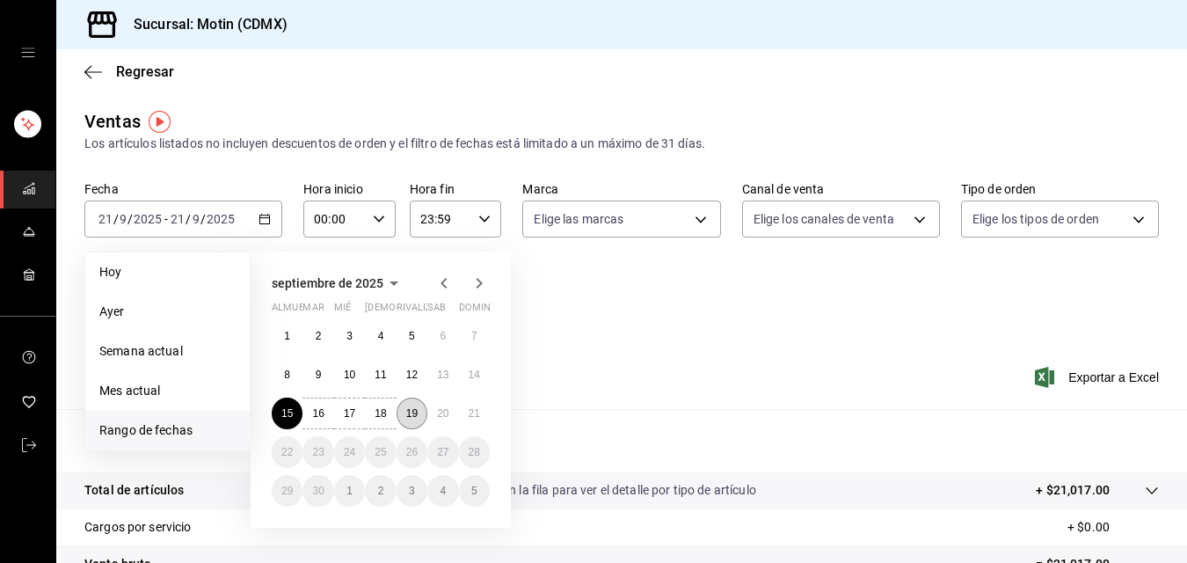
click at [412, 415] on font "19" at bounding box center [411, 413] width 11 height 12
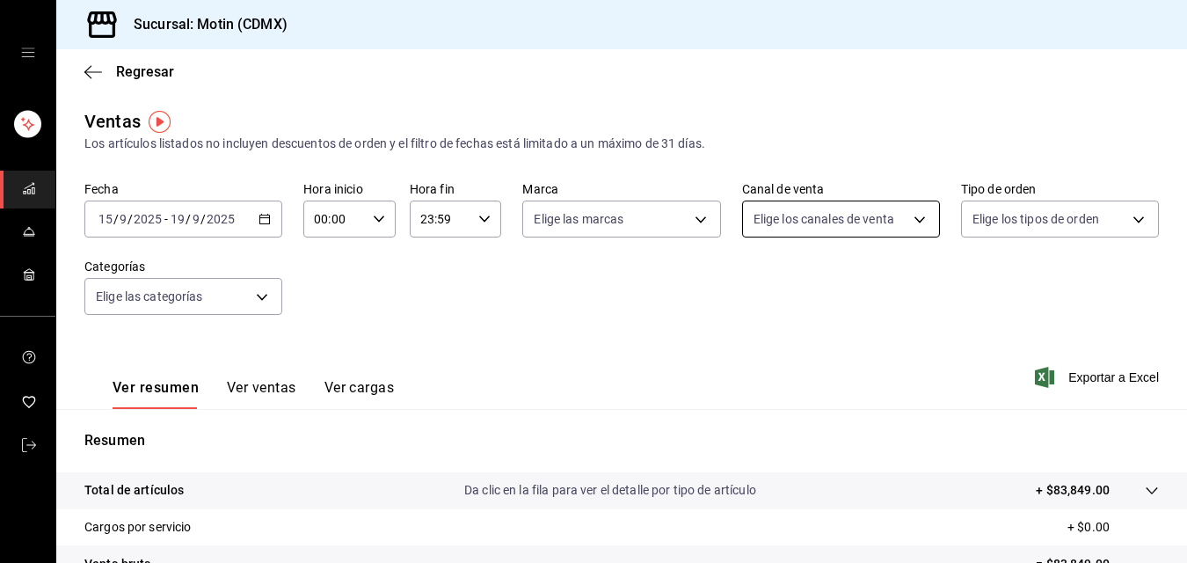
click at [906, 219] on body "Sucursal: Motin (CDMX) Regresar Ventas Los artículos listados no incluyen descu…" at bounding box center [593, 281] width 1187 height 563
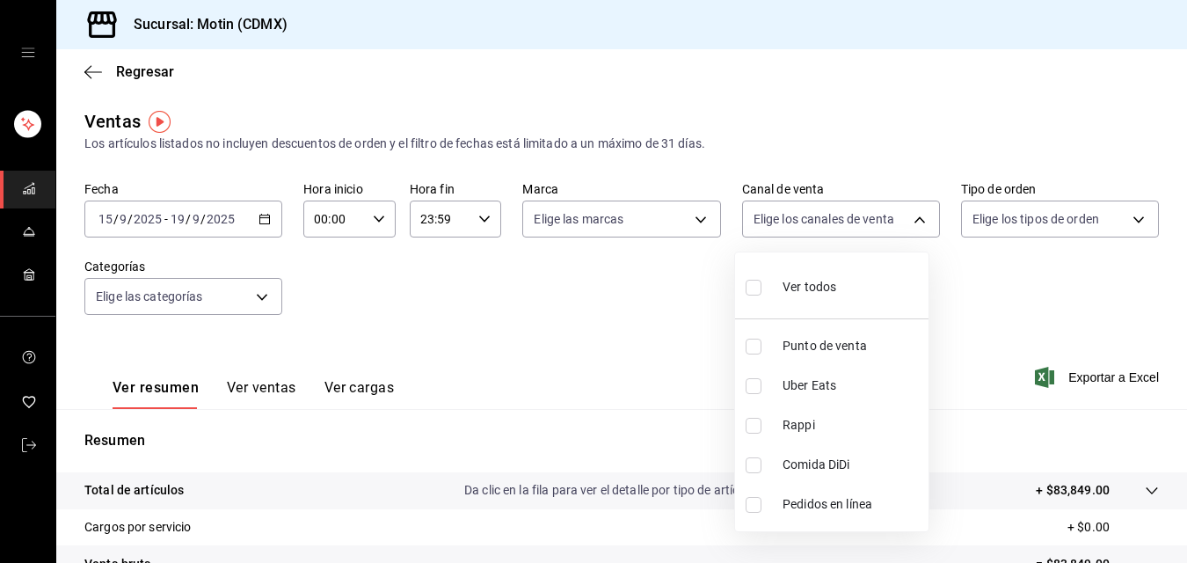
click at [906, 218] on div at bounding box center [593, 281] width 1187 height 563
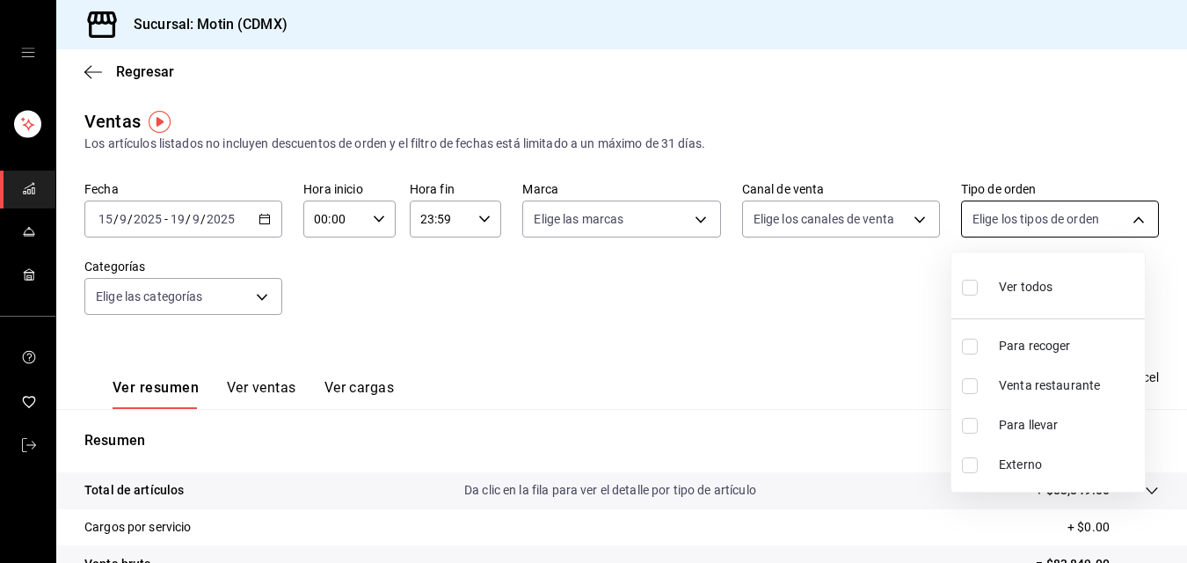
click at [1121, 217] on body "Sucursal: Motin (CDMX) Regresar Ventas Los artículos listados no incluyen descu…" at bounding box center [593, 281] width 1187 height 563
click at [710, 258] on div at bounding box center [593, 281] width 1187 height 563
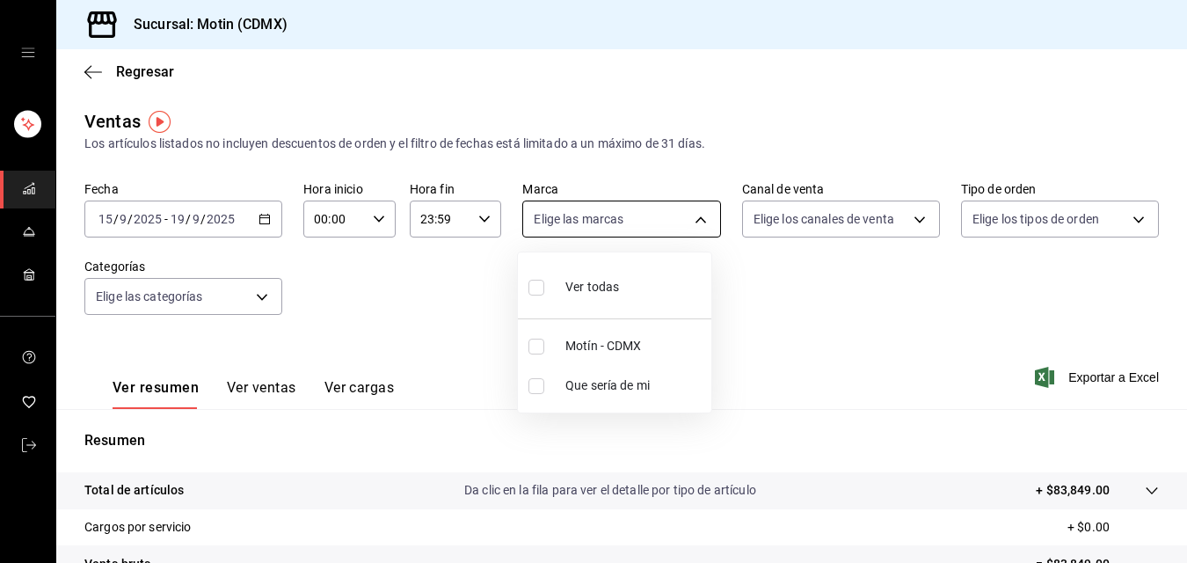
click at [700, 216] on body "Sucursal: Motin (CDMX) Regresar Ventas Los artículos listados no incluyen descu…" at bounding box center [593, 281] width 1187 height 563
click at [644, 346] on span "Motín - CDMX" at bounding box center [635, 346] width 139 height 18
type input "f95d2d8f-fac9-40c2-9232-b852d555f717"
checkbox input "true"
click at [1125, 218] on div at bounding box center [593, 281] width 1187 height 563
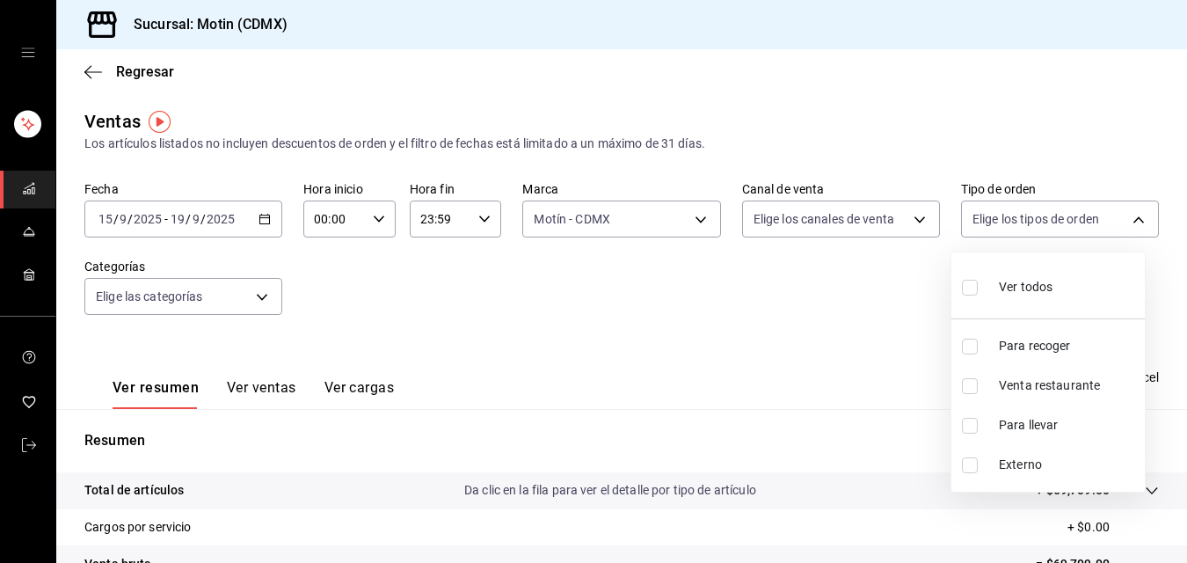
click at [1125, 218] on body "Sucursal: Motin (CDMX) Regresar Ventas Los artículos listados no incluyen descu…" at bounding box center [593, 281] width 1187 height 563
click at [1042, 343] on font "Para recoger" at bounding box center [1035, 346] width 72 height 14
type input "2a33045c-7e9b-476d-8466-69228761b31a"
checkbox input "true"
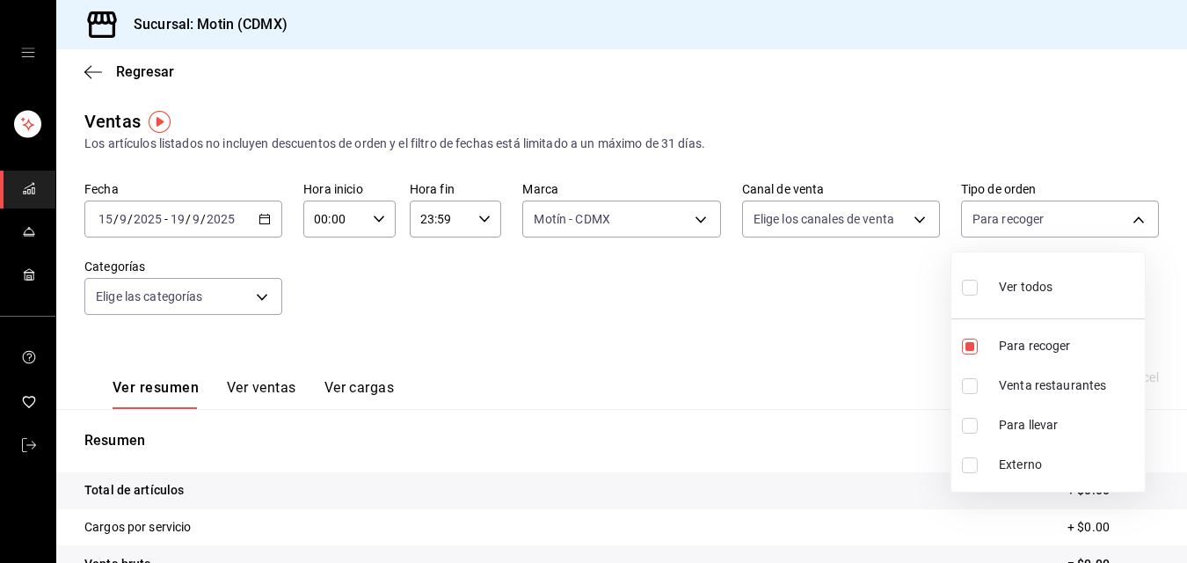
click at [1029, 426] on font "Para llevar" at bounding box center [1028, 425] width 59 height 14
type input "2a33045c-7e9b-476d-8466-69228761b31a,026f7a82-ae41-43fb-9595-043c7070d758"
checkbox input "true"
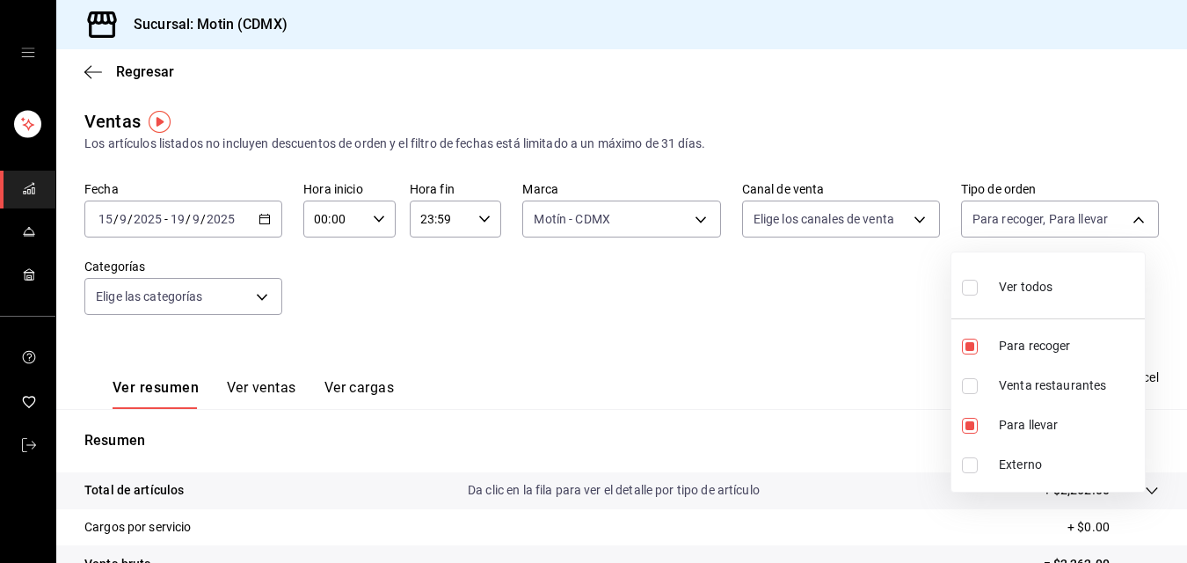
click at [890, 419] on div at bounding box center [593, 281] width 1187 height 563
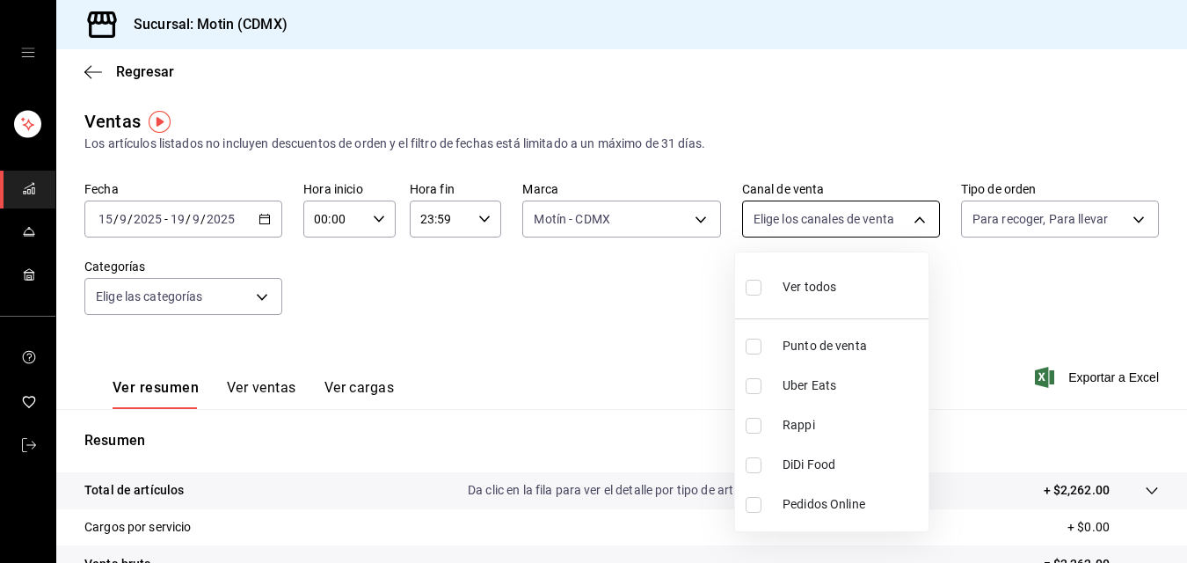
click at [906, 220] on body "Sucursal: Motin (CDMX) Regresar Ventas Los artículos listados no incluyen descu…" at bounding box center [593, 281] width 1187 height 563
click at [859, 384] on span "Uber Eats" at bounding box center [852, 385] width 139 height 18
type input "UBER_EATS"
checkbox input "true"
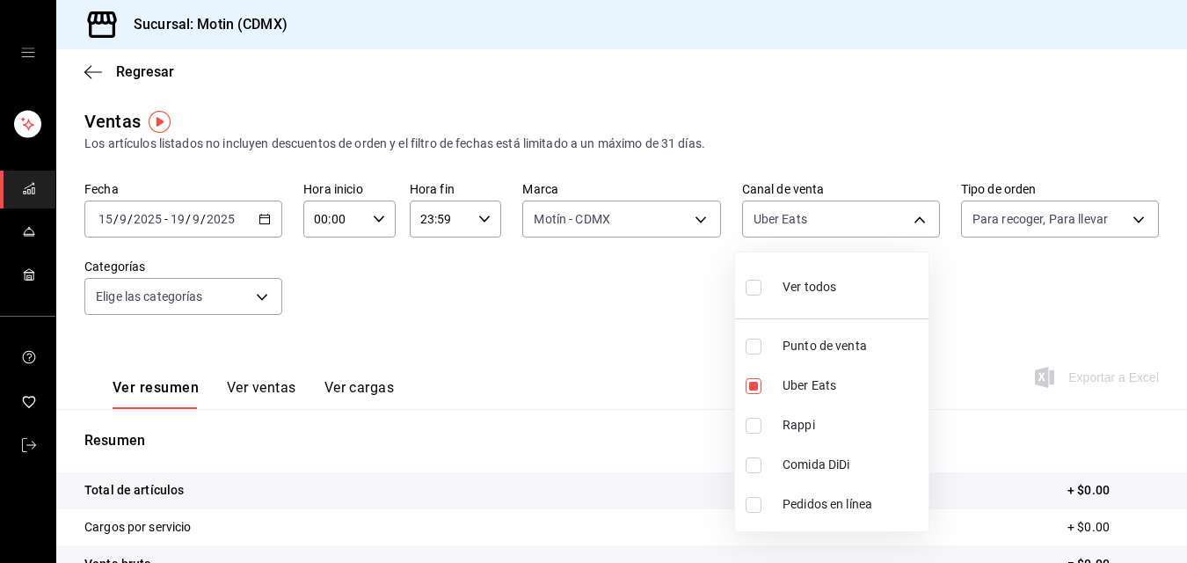
click at [820, 416] on span "Rappi" at bounding box center [852, 425] width 139 height 18
type input "UBER_EATS,RAPPI"
checkbox input "true"
click at [810, 461] on font "Comida DiDi" at bounding box center [816, 464] width 67 height 14
type input "UBER_EATS,RAPPI,DIDI_FOOD"
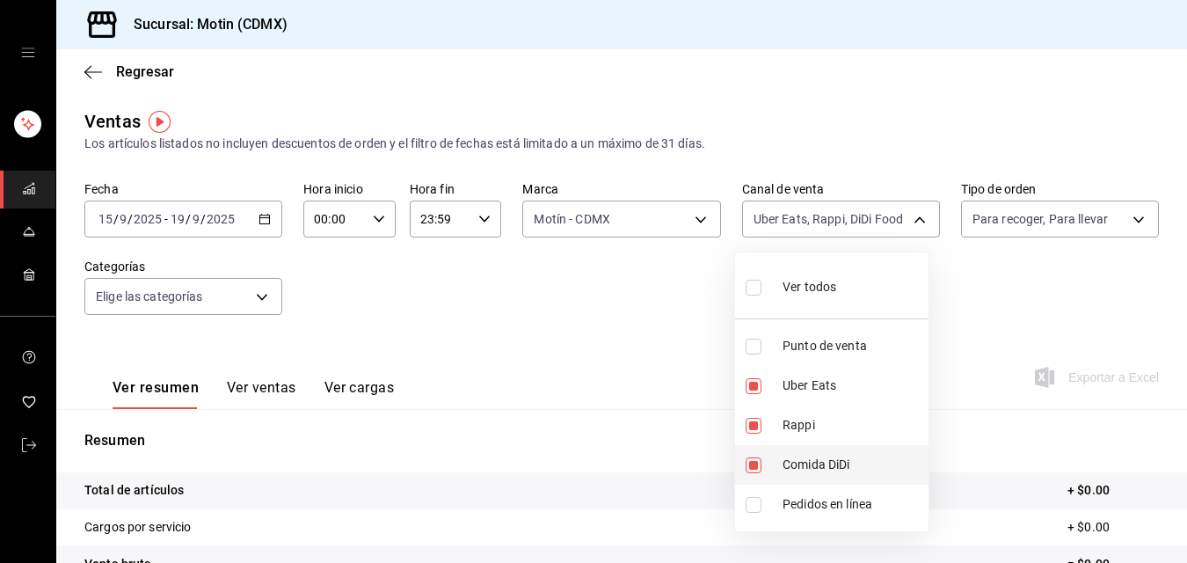
checkbox input "true"
click at [771, 512] on li "Pedidos en línea" at bounding box center [831, 505] width 193 height 40
type input "UBER_EATS,RAPPI,DIDI_FOOD,ONLINE"
checkbox input "true"
click at [957, 312] on div at bounding box center [593, 281] width 1187 height 563
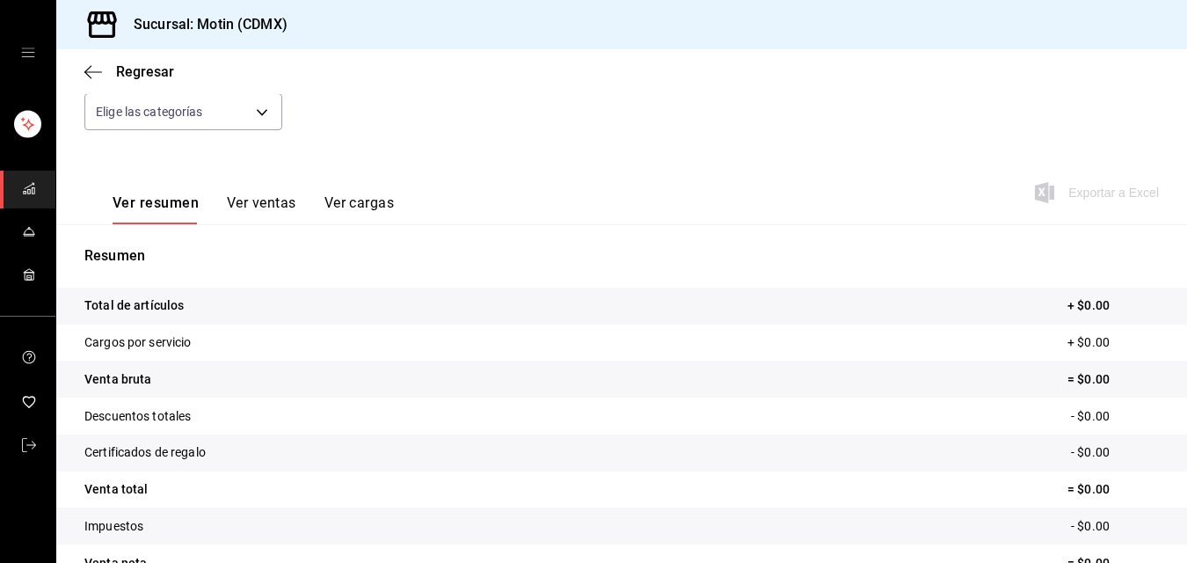
scroll to position [187, 0]
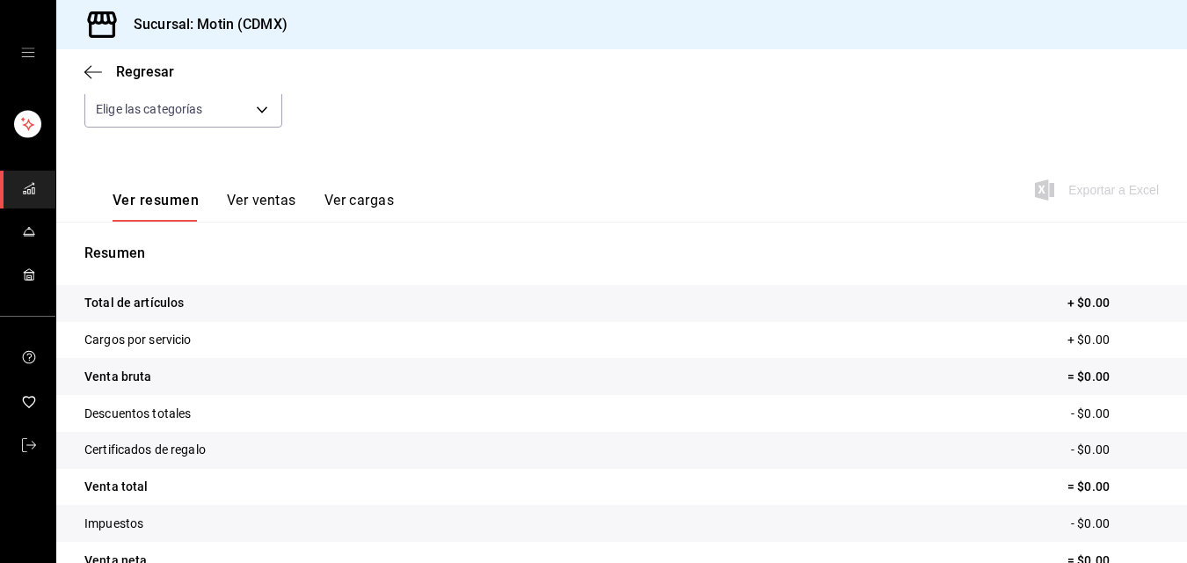
click at [266, 199] on font "Ver ventas" at bounding box center [261, 200] width 69 height 17
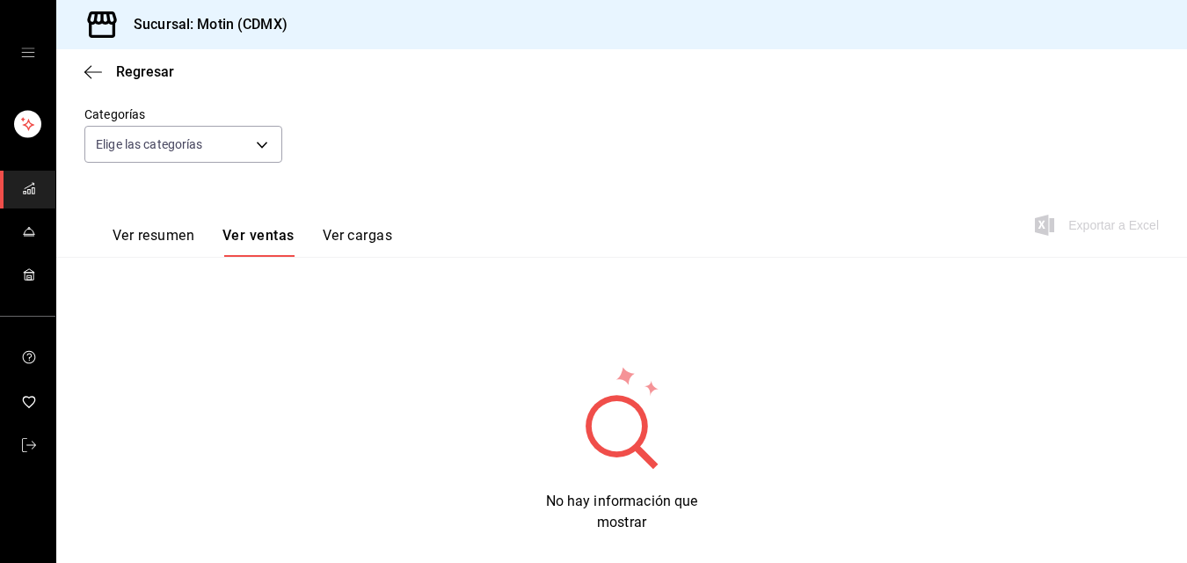
scroll to position [177, 0]
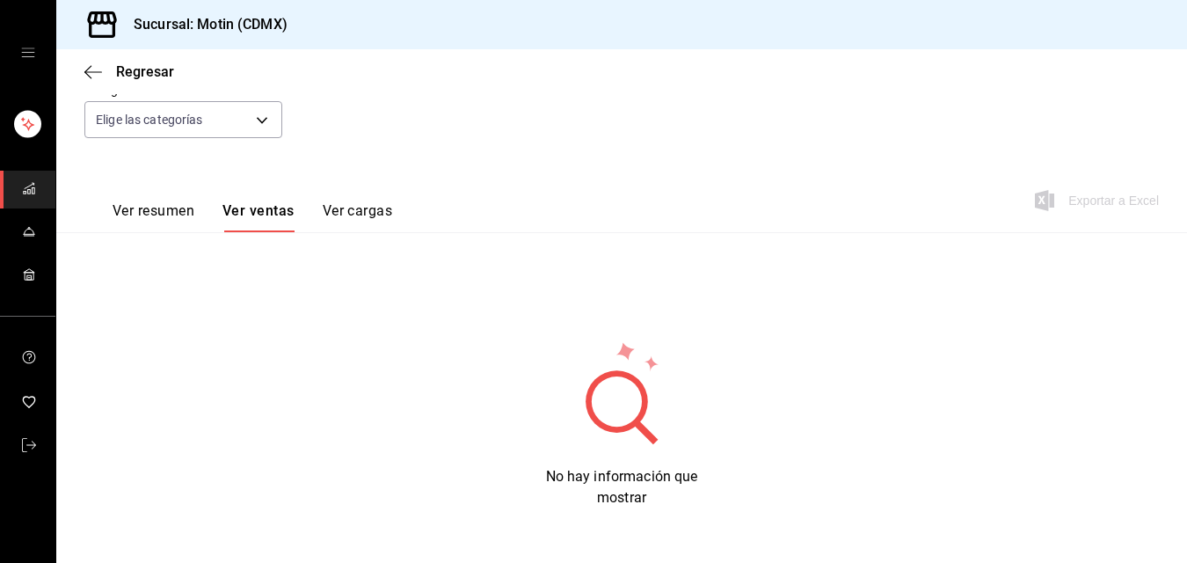
click at [381, 206] on font "Ver cargas" at bounding box center [358, 210] width 70 height 17
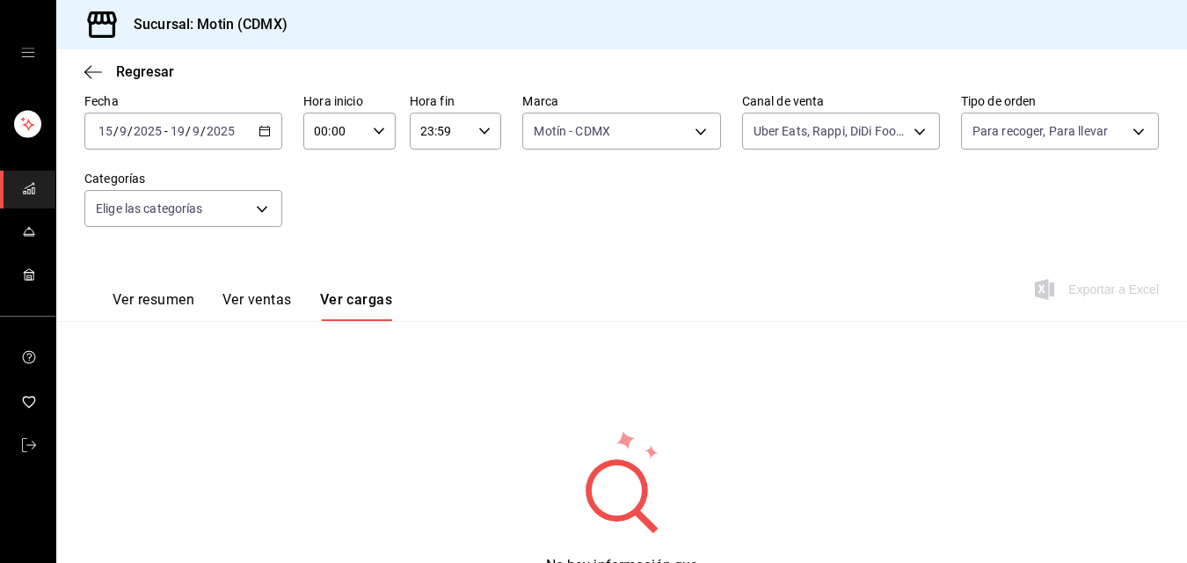
scroll to position [177, 0]
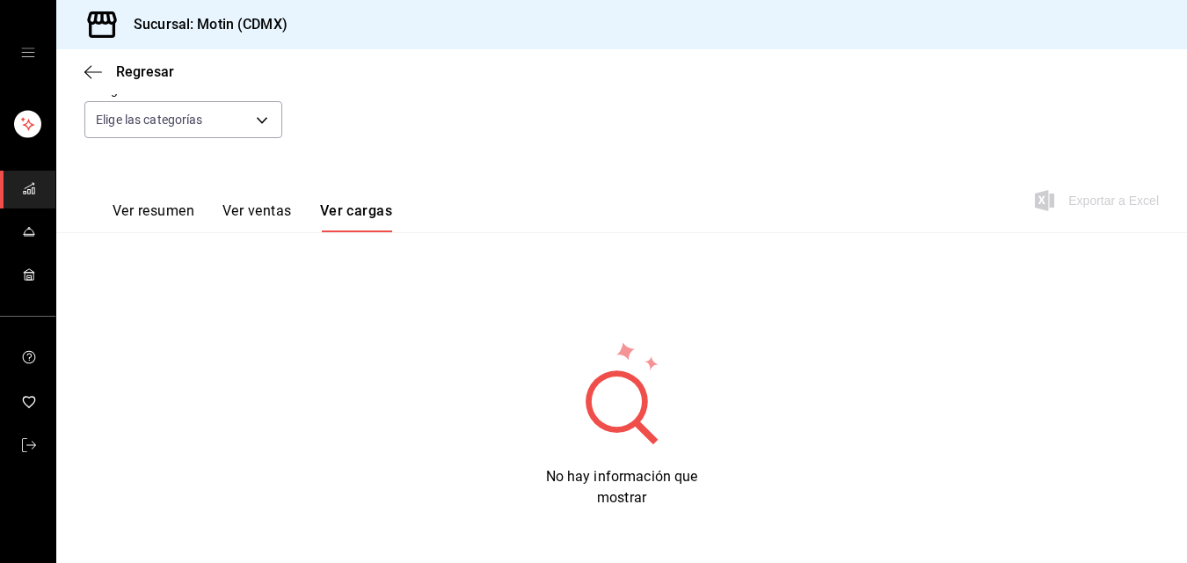
click at [259, 208] on font "Ver ventas" at bounding box center [257, 210] width 69 height 17
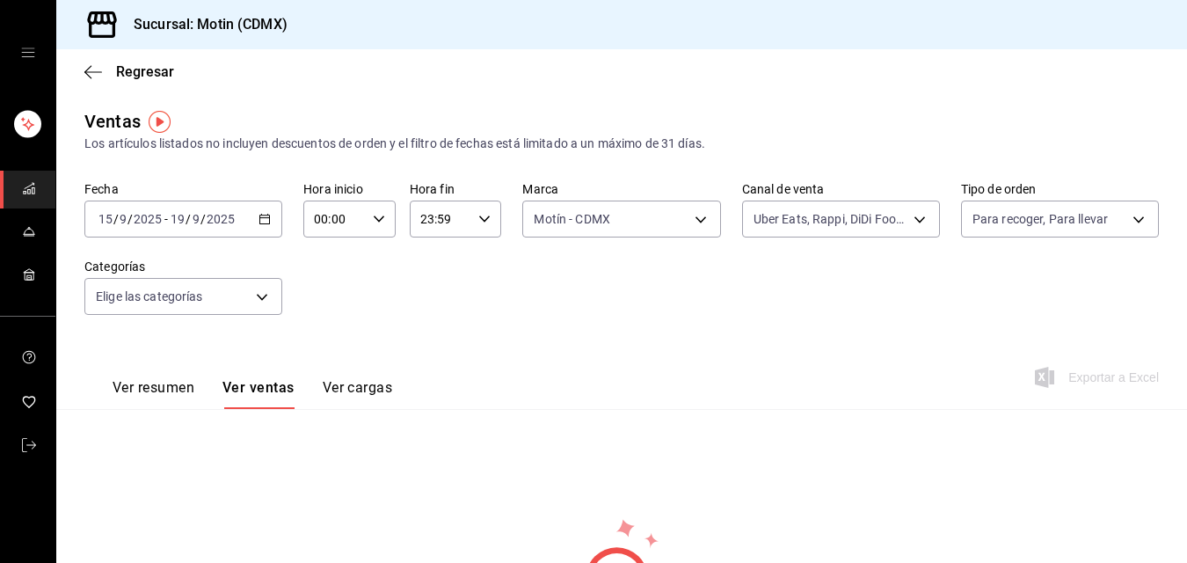
scroll to position [3, 0]
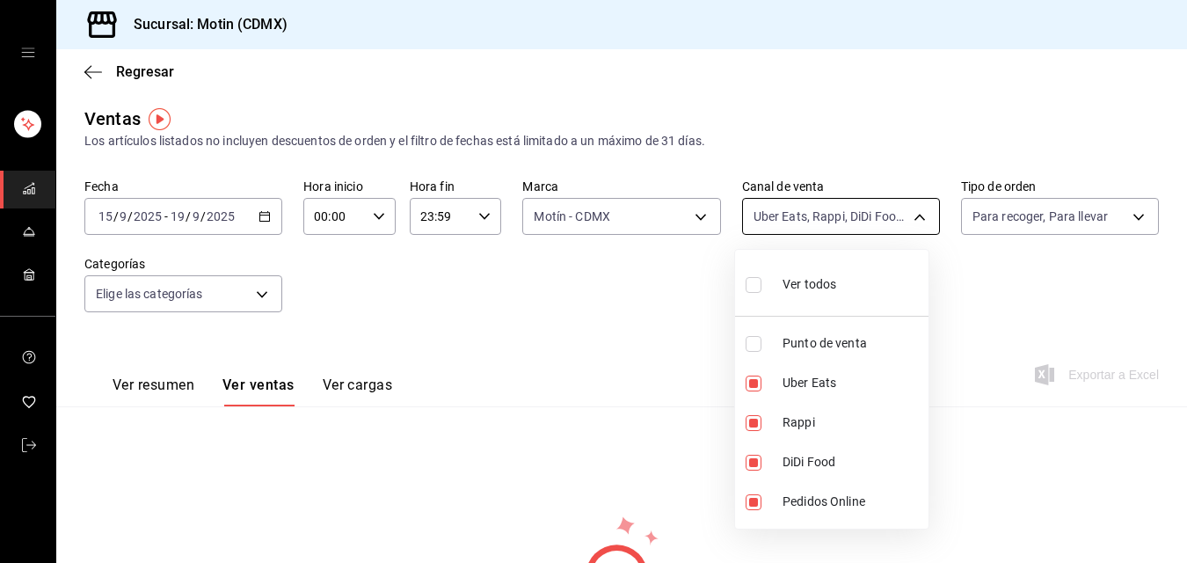
click at [916, 216] on body "Sucursal: Motin (CDMX) Regresar Ventas Los artículos listados no incluyen descu…" at bounding box center [593, 281] width 1187 height 563
click at [761, 284] on input "checkbox" at bounding box center [754, 285] width 16 height 16
checkbox input "true"
type input "PARROT,UBER_EATS,RAPPI,DIDI_FOOD,ONLINE"
checkbox input "true"
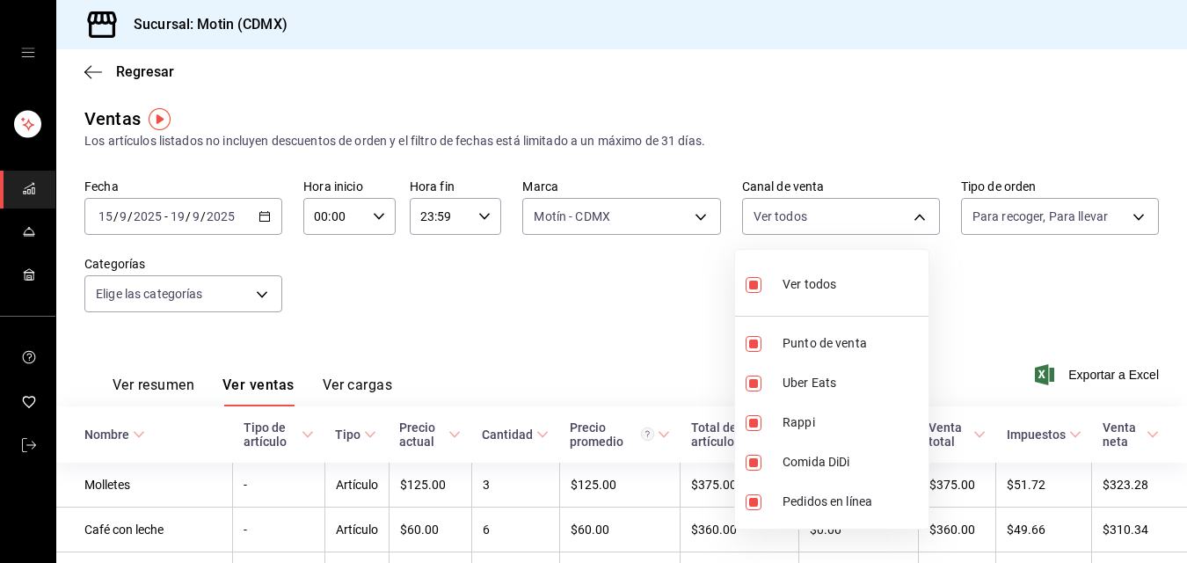
click at [688, 212] on div at bounding box center [593, 281] width 1187 height 563
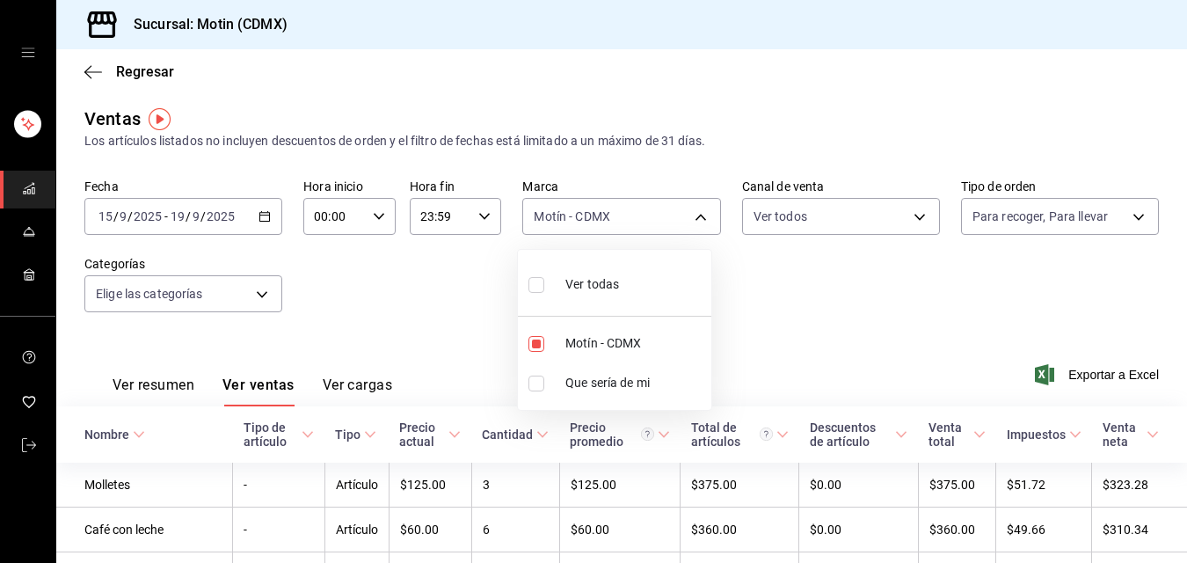
click at [688, 212] on body "Sucursal: Motin (CDMX) Regresar Ventas Los artículos listados no incluyen descu…" at bounding box center [593, 281] width 1187 height 563
click at [537, 283] on input "checkbox" at bounding box center [537, 285] width 16 height 16
checkbox input "true"
type input "f95d2d8f-fac9-40c2-9232-b852d555f717,7cd38dcf-c4e0-4d4e-88ee-12520b054d97"
checkbox input "true"
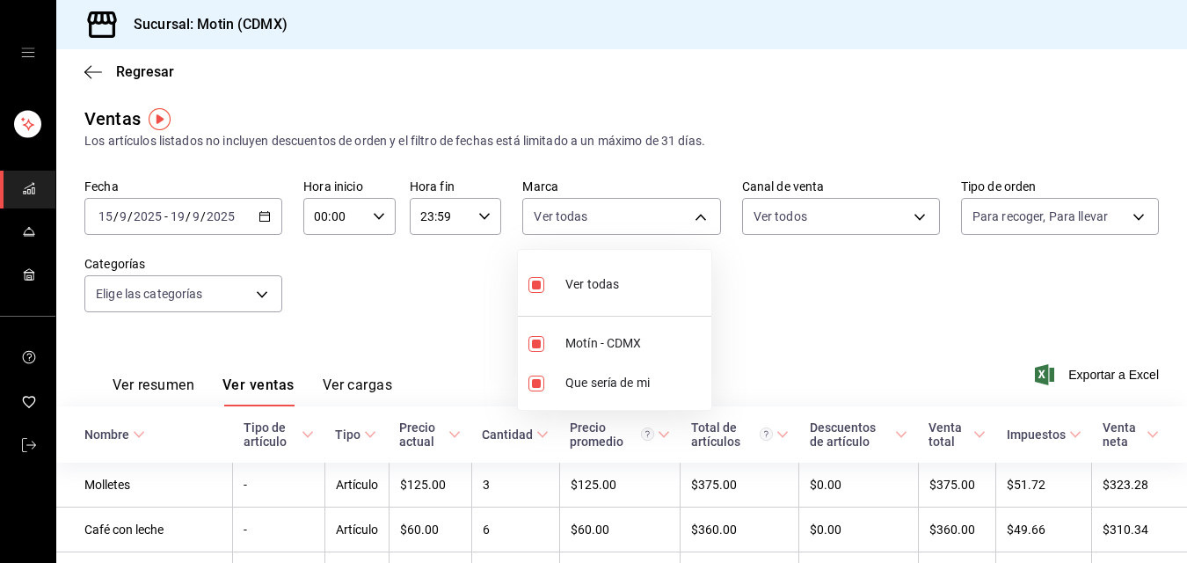
click at [1130, 218] on div at bounding box center [593, 281] width 1187 height 563
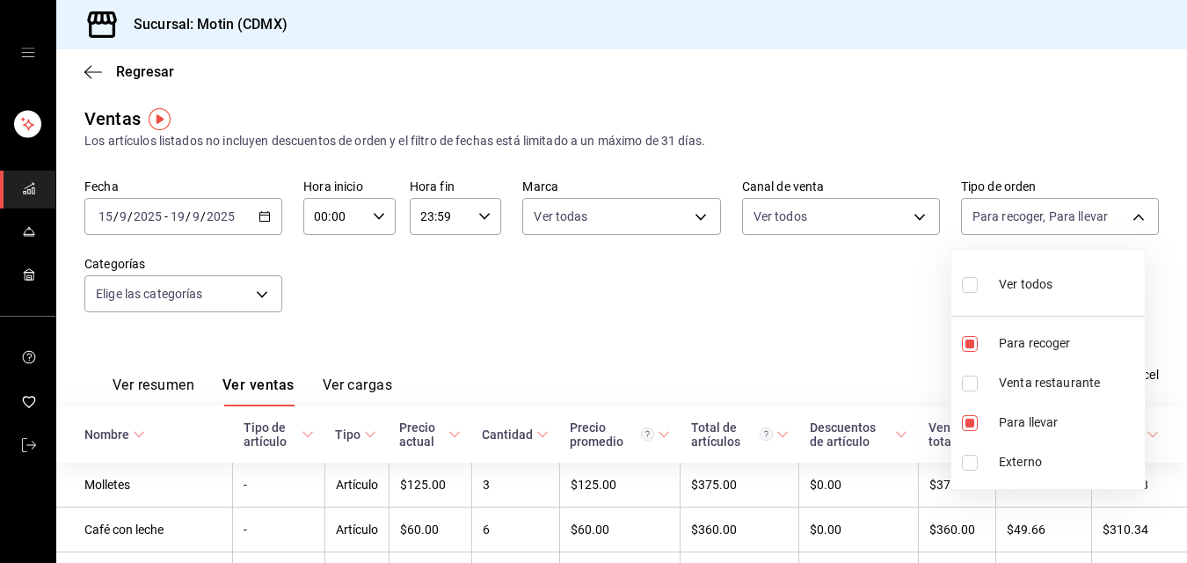
click at [1130, 218] on body "Sucursal: Motin (CDMX) Regresar Ventas Los artículos listados no incluyen descu…" at bounding box center [593, 281] width 1187 height 563
click at [972, 465] on input "checkbox" at bounding box center [970, 463] width 16 height 16
checkbox input "true"
type input "2a33045c-7e9b-476d-8466-69228761b31a,026f7a82-ae41-43fb-9595-043c7070d758,EXTER…"
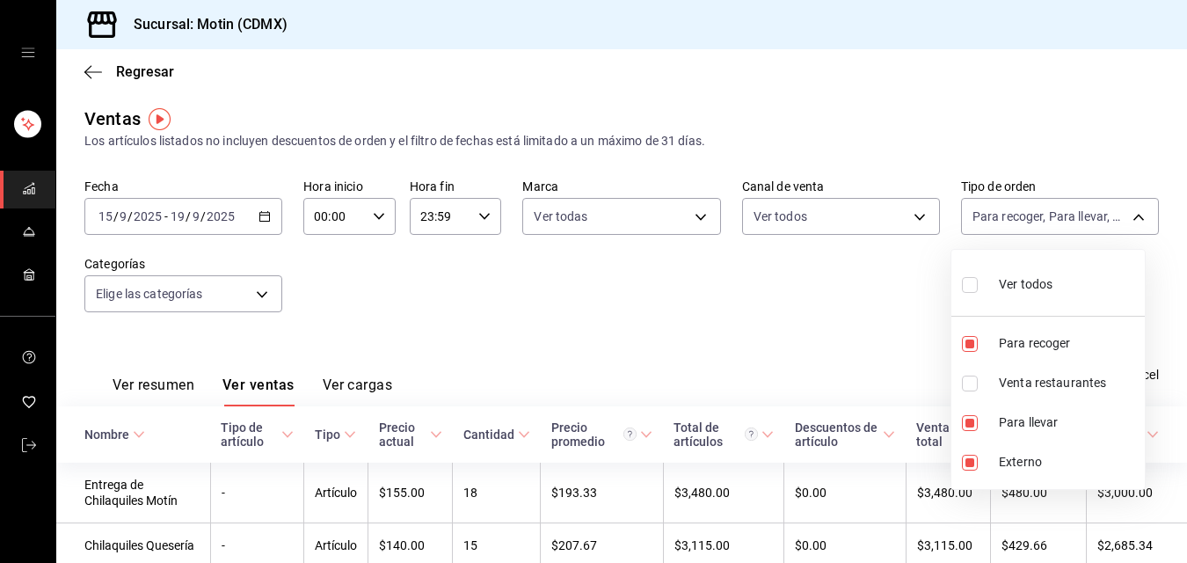
click at [588, 284] on div at bounding box center [593, 281] width 1187 height 563
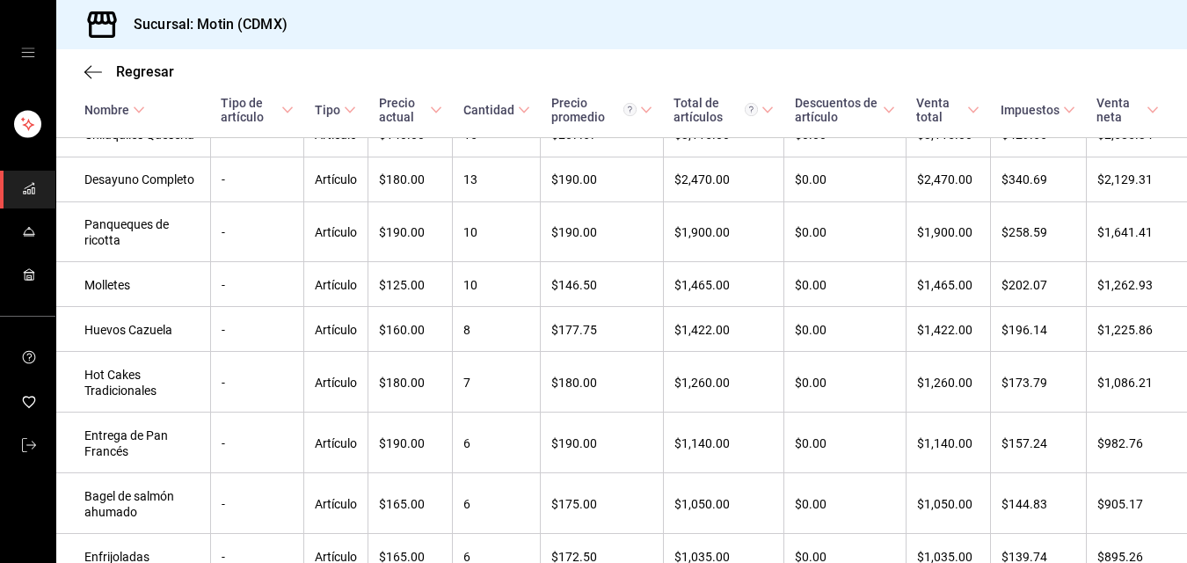
scroll to position [616, 0]
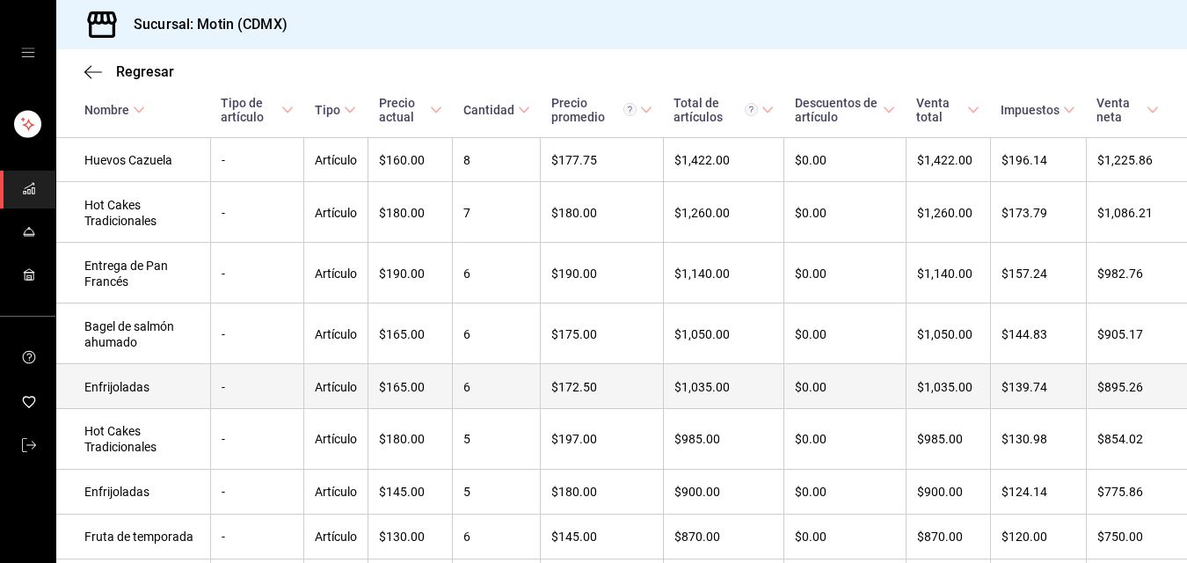
click at [474, 408] on td "6" at bounding box center [497, 385] width 88 height 45
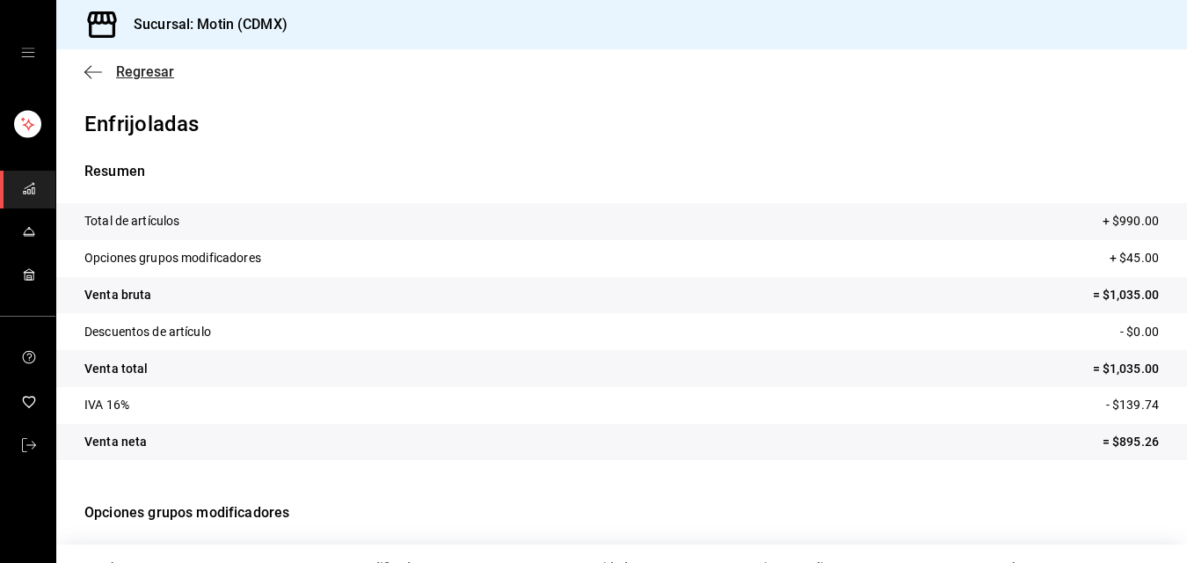
click at [99, 69] on icon "button" at bounding box center [93, 72] width 18 height 16
click at [150, 70] on font "Regresar" at bounding box center [145, 71] width 58 height 17
